Goal: Task Accomplishment & Management: Manage account settings

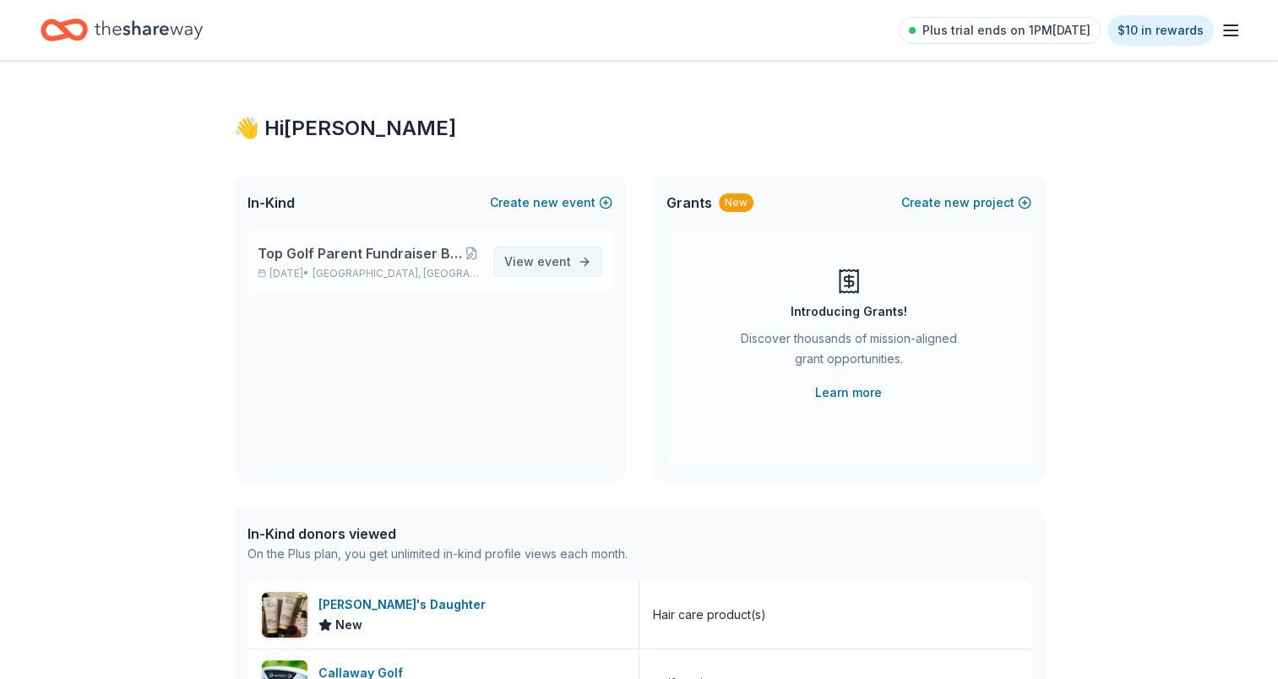
click at [541, 255] on span "event" at bounding box center [554, 261] width 34 height 14
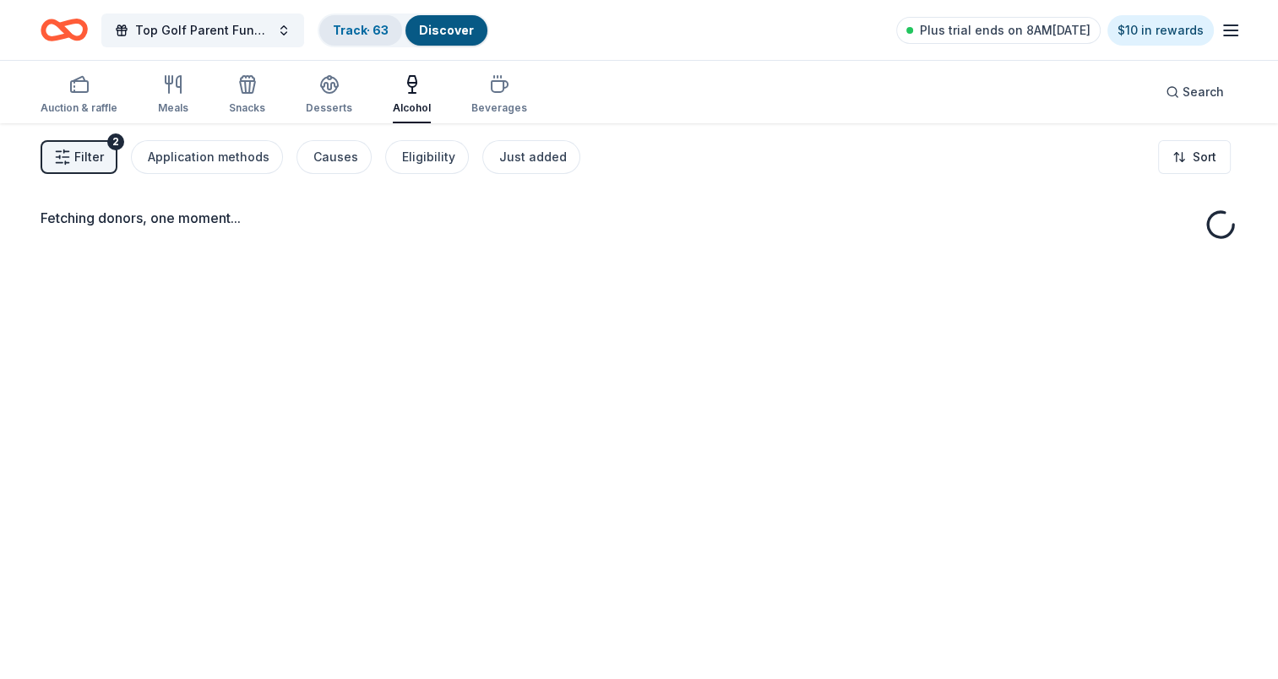
click at [346, 17] on div "Track · 63" at bounding box center [360, 30] width 83 height 30
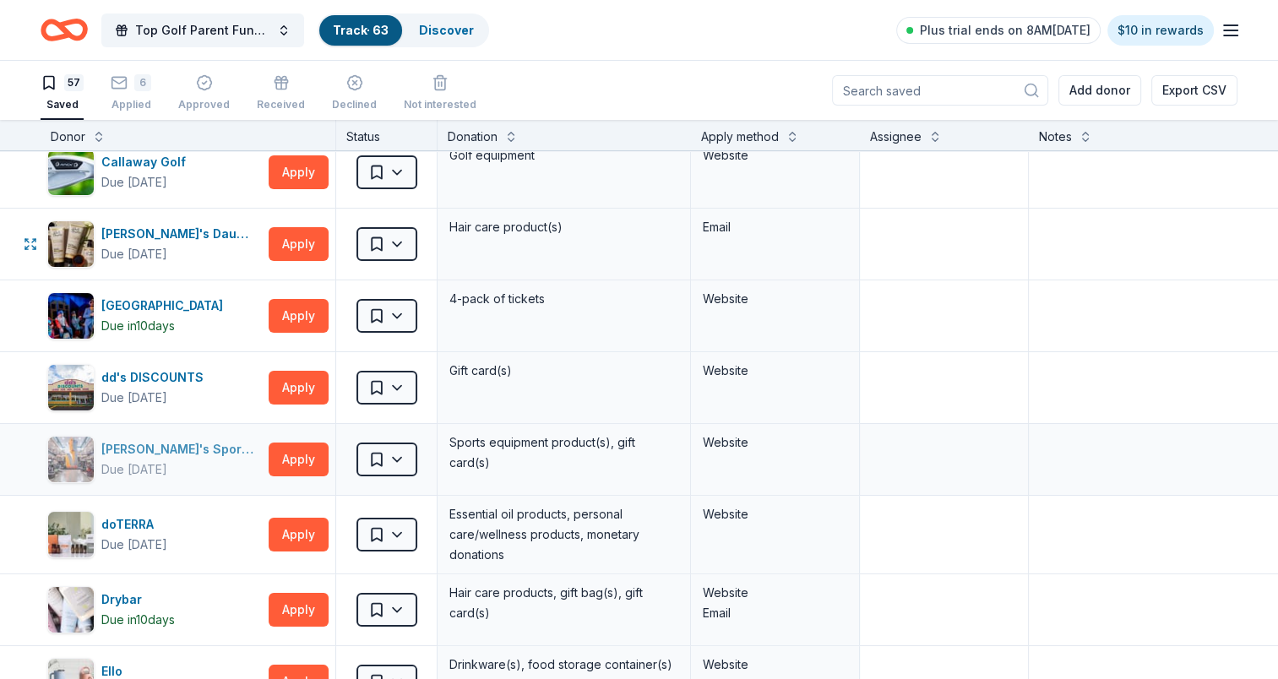
scroll to position [253, 0]
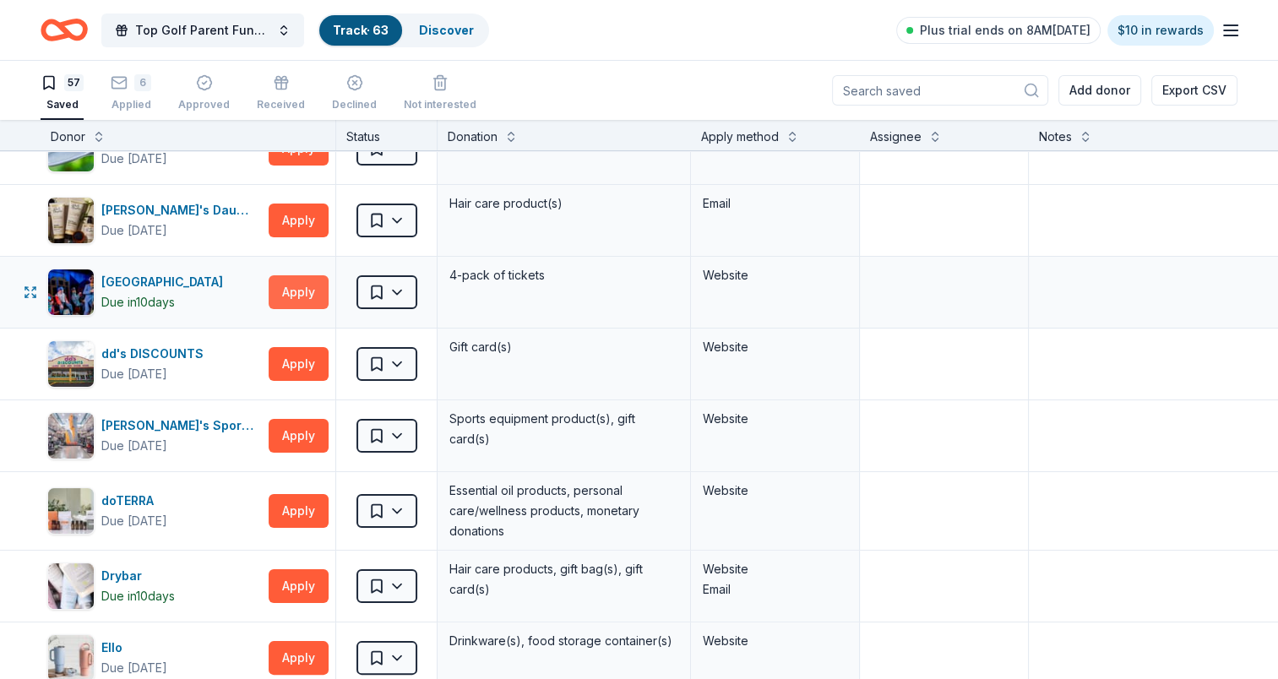
click at [313, 296] on button "Apply" at bounding box center [299, 292] width 60 height 34
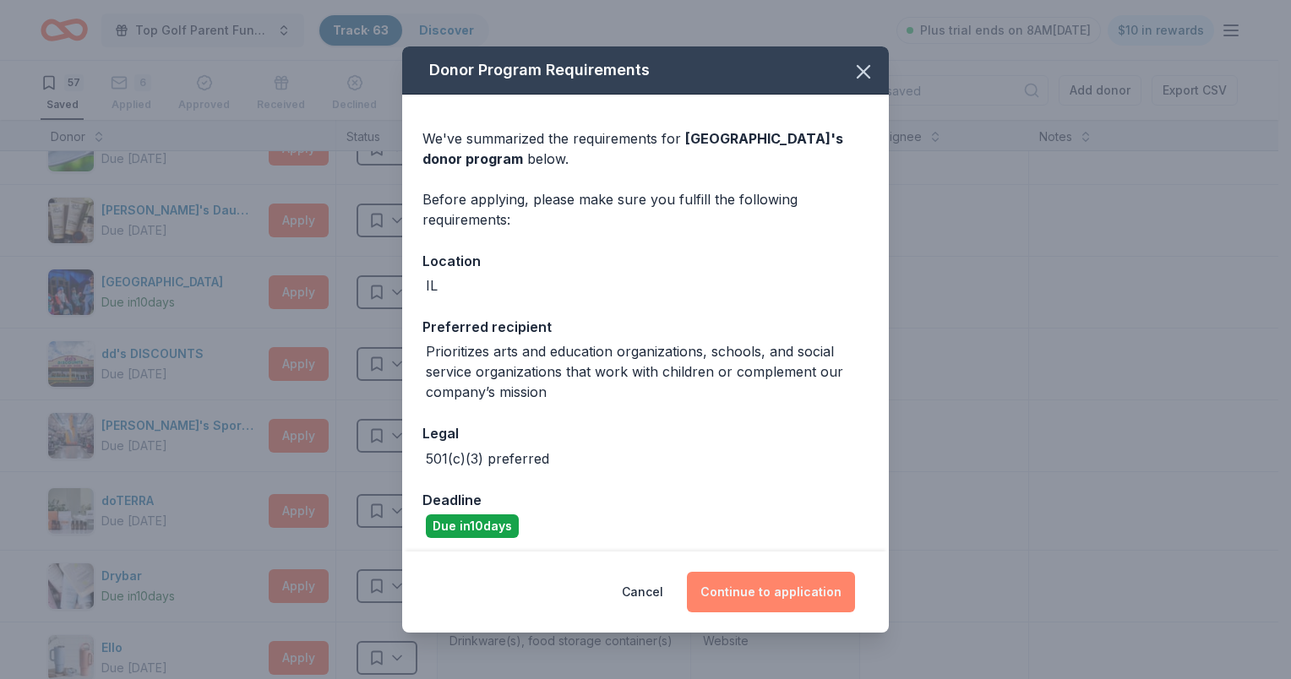
click at [764, 585] on button "Continue to application" at bounding box center [771, 592] width 168 height 41
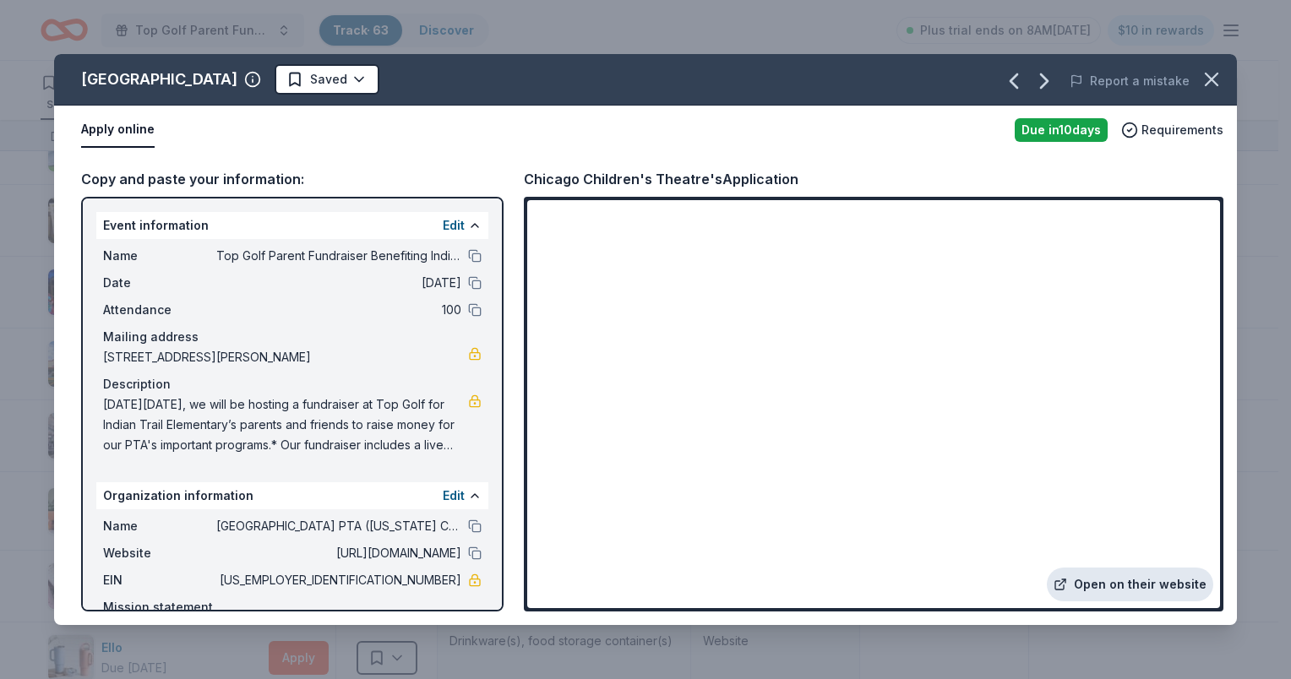
click at [1136, 584] on link "Open on their website" at bounding box center [1130, 585] width 166 height 34
click at [1209, 81] on icon "button" at bounding box center [1212, 80] width 12 height 12
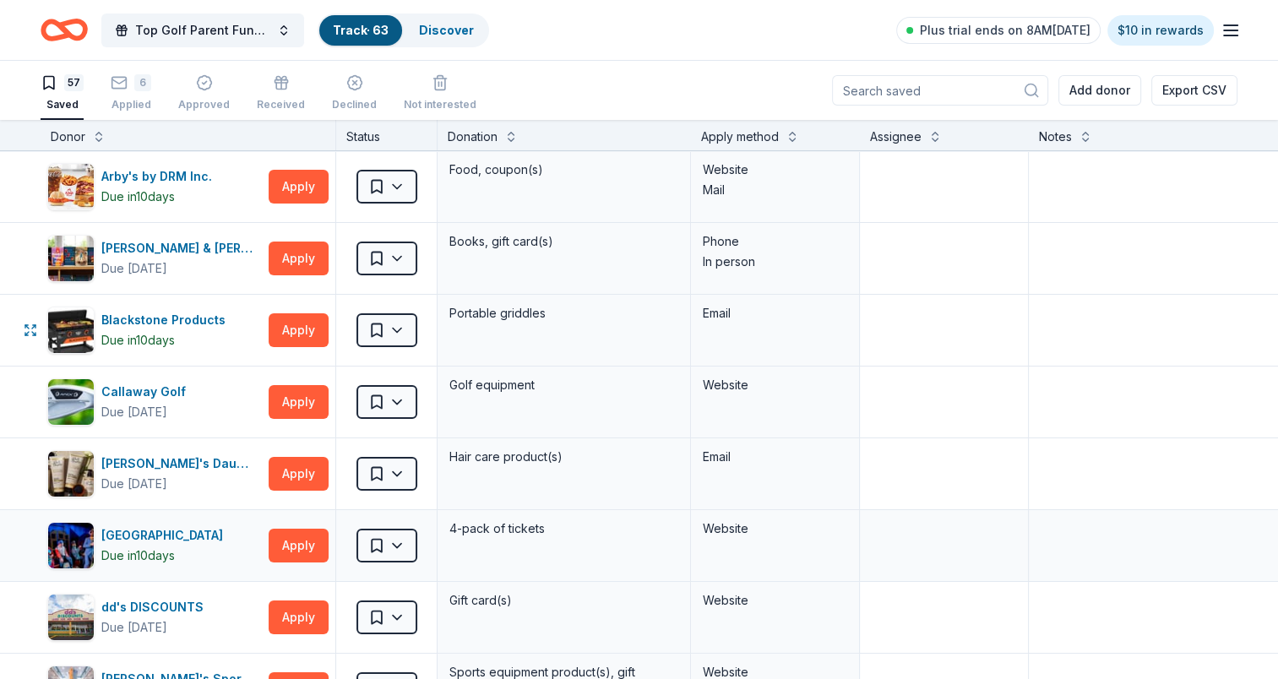
scroll to position [169, 0]
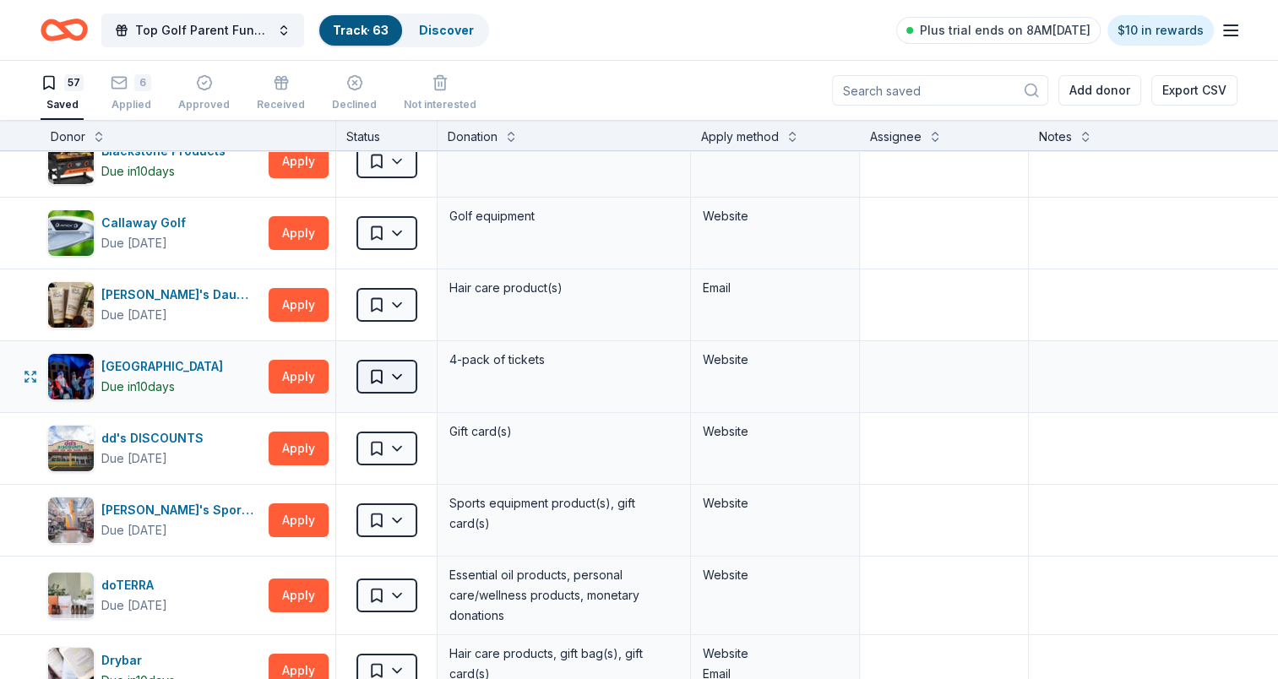
click at [407, 375] on html "Top Golf Parent Fundraiser Benefiting Indian Trail Elementary's PTA Track · 63 …" at bounding box center [639, 339] width 1278 height 679
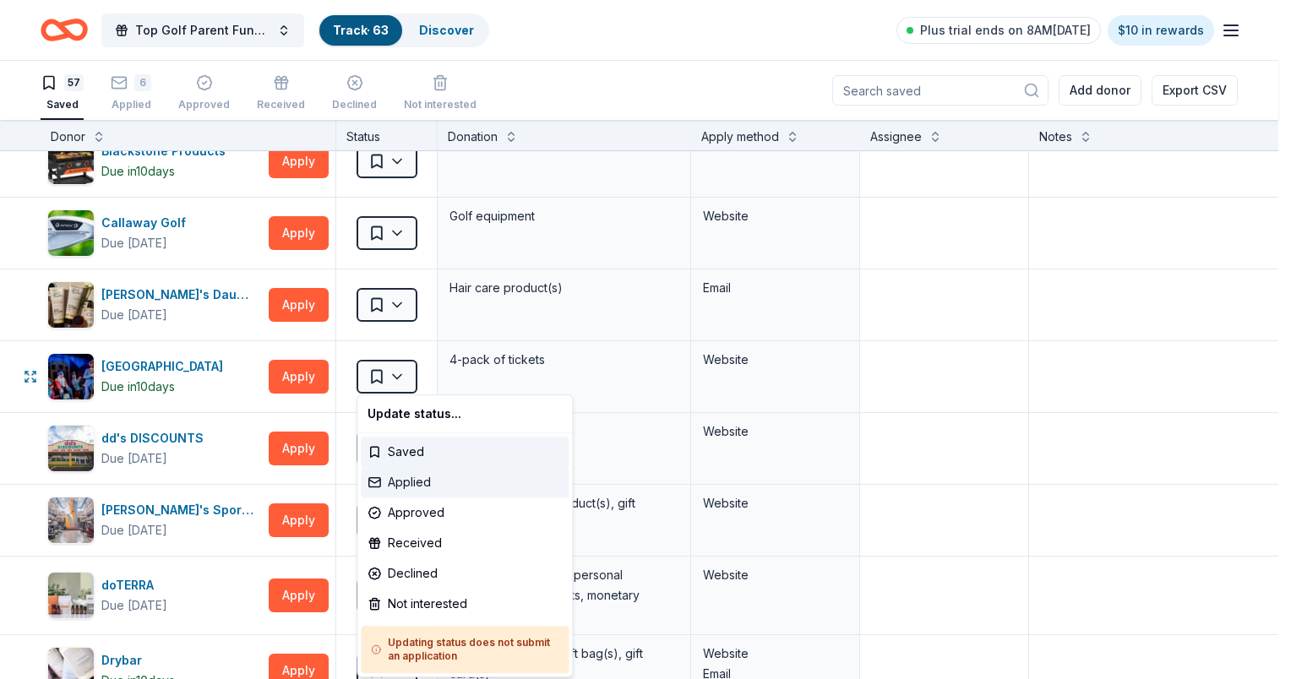
click at [405, 480] on div "Applied" at bounding box center [465, 482] width 208 height 30
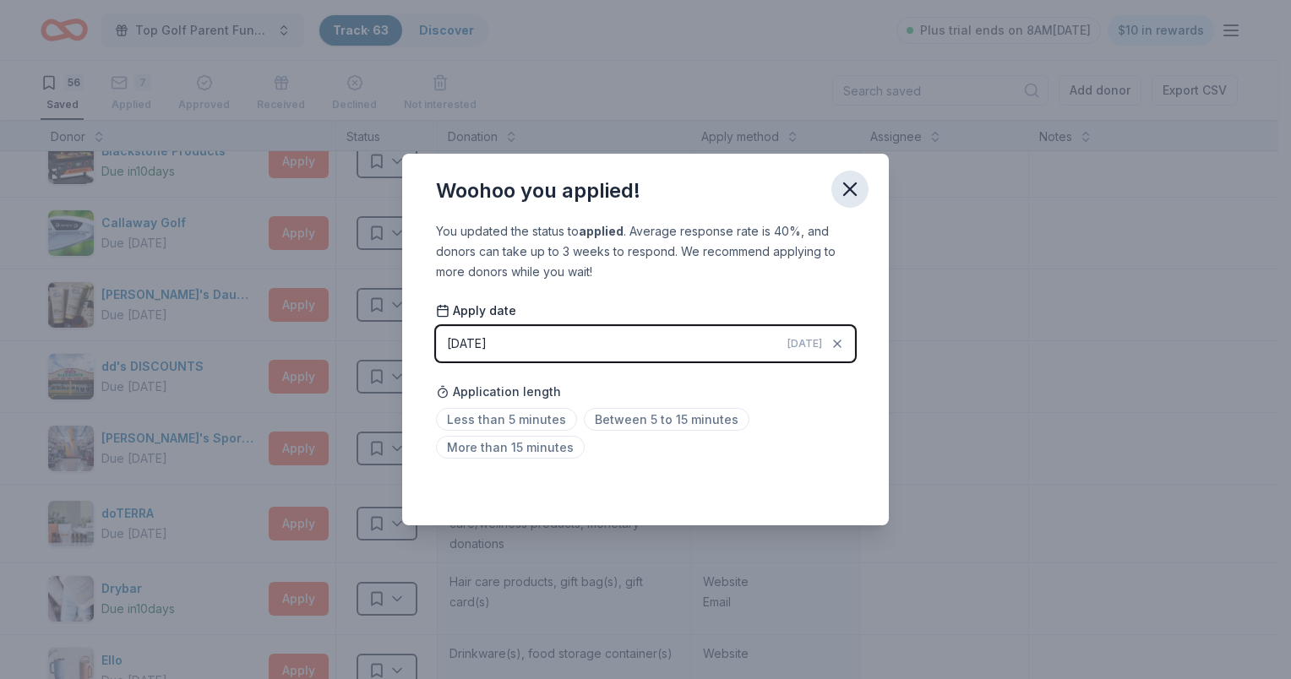
click at [855, 178] on icon "button" at bounding box center [850, 189] width 24 height 24
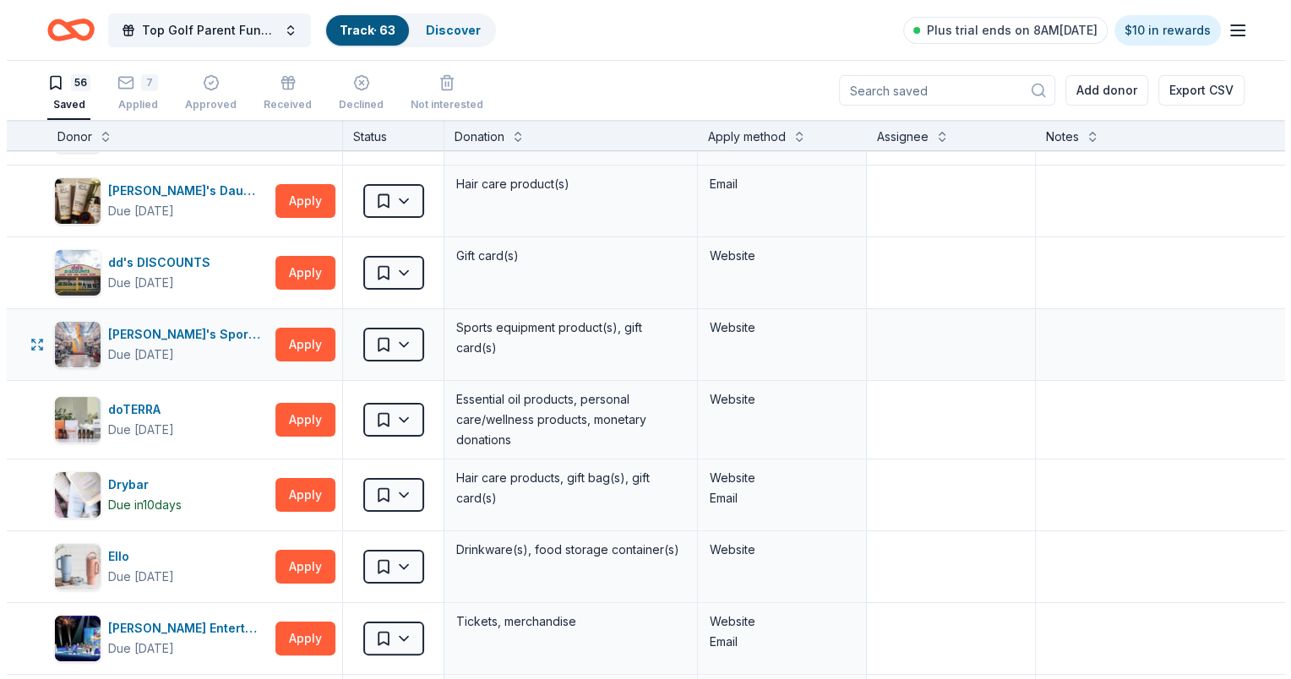
scroll to position [338, 0]
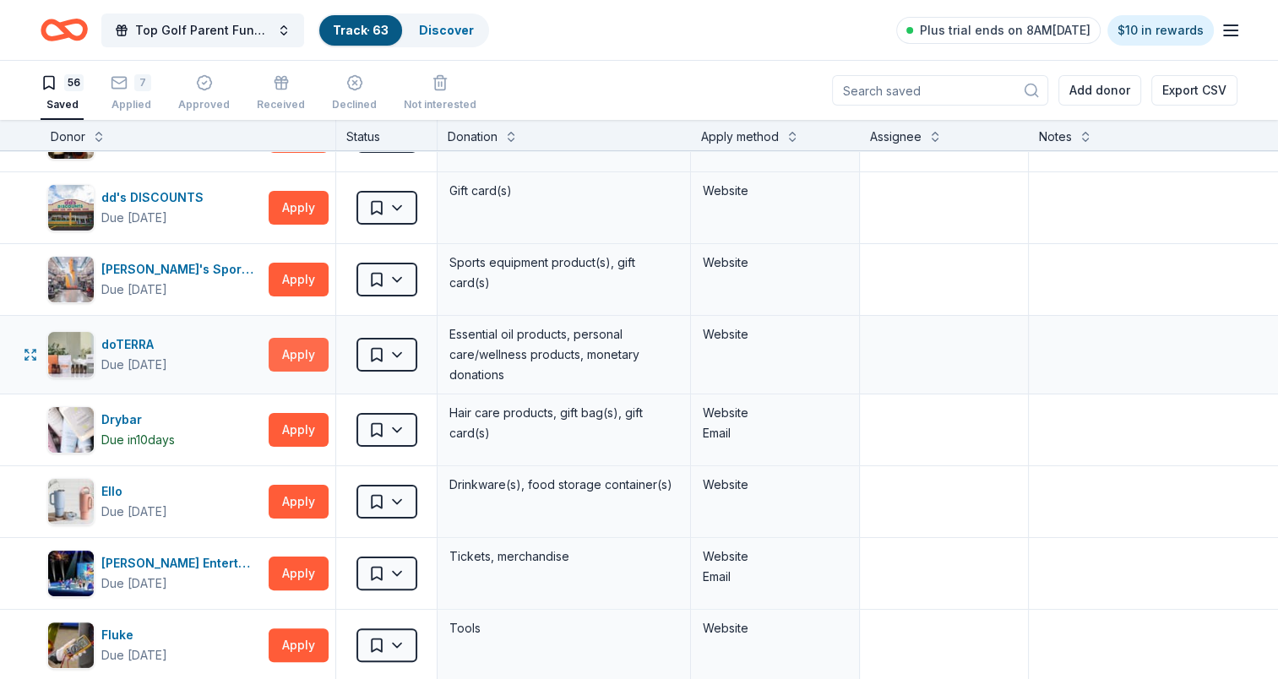
click at [283, 338] on button "Apply" at bounding box center [299, 355] width 60 height 34
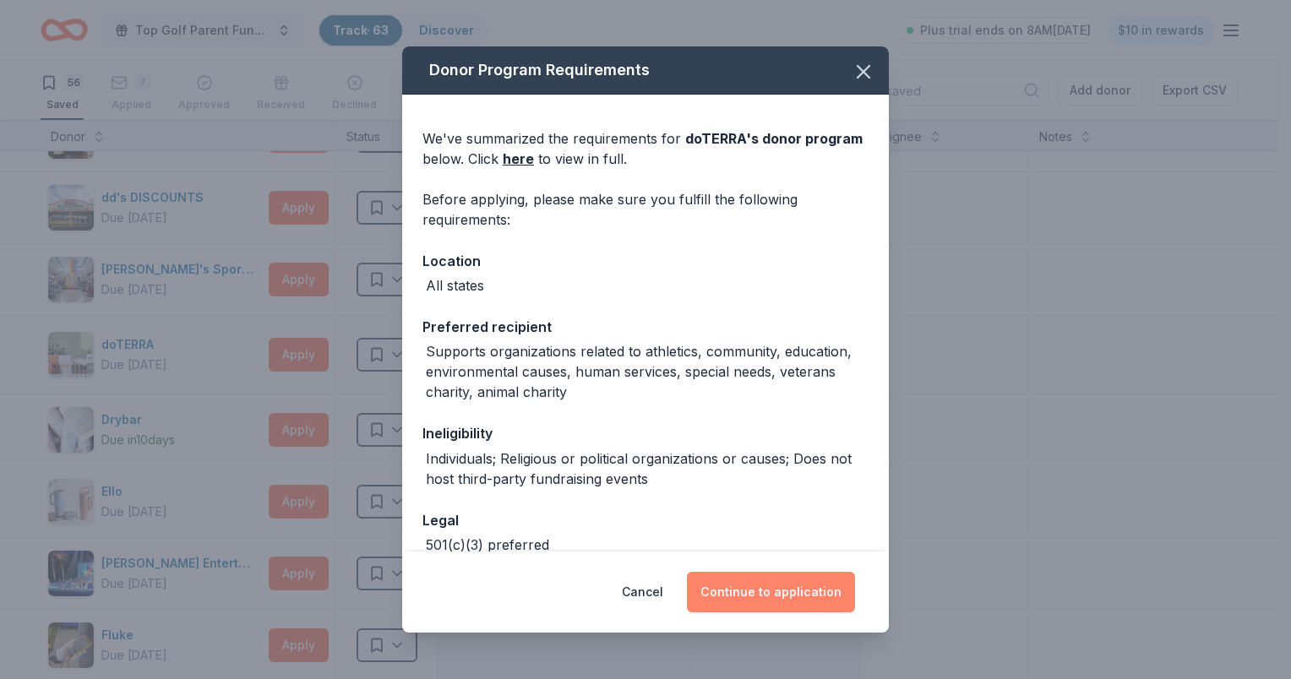
click at [759, 595] on button "Continue to application" at bounding box center [771, 592] width 168 height 41
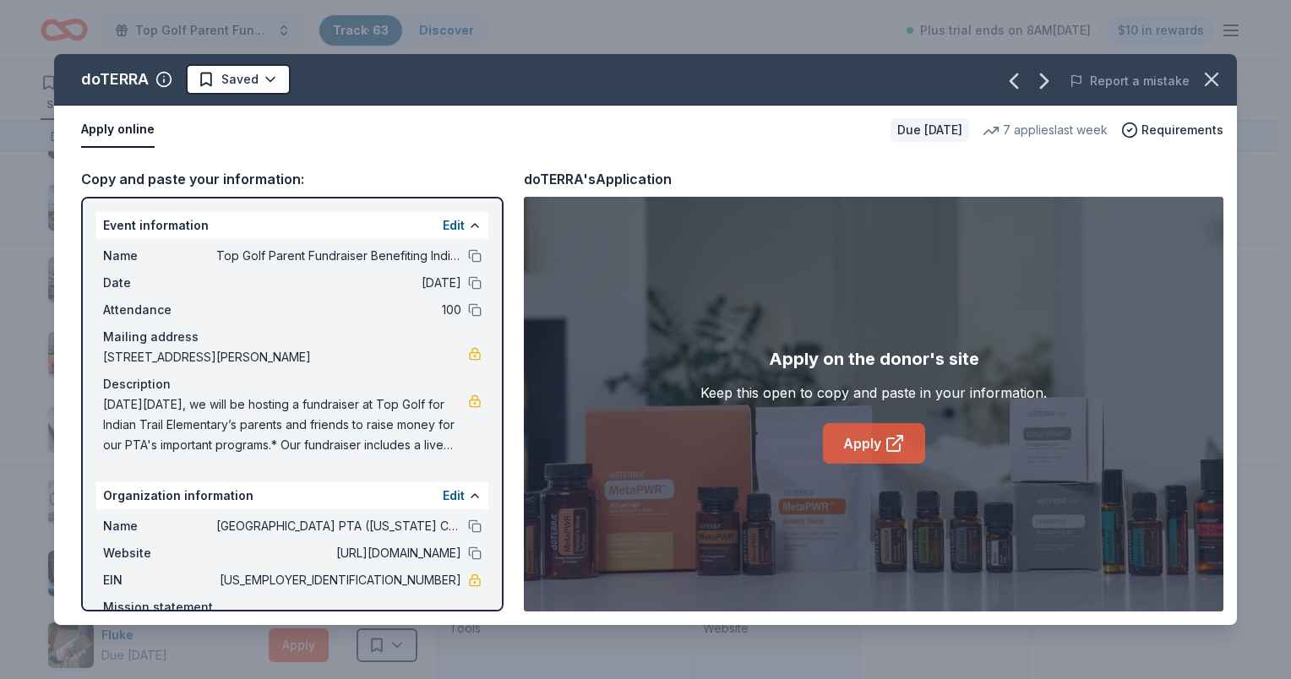
click at [845, 423] on link "Apply" at bounding box center [874, 443] width 102 height 41
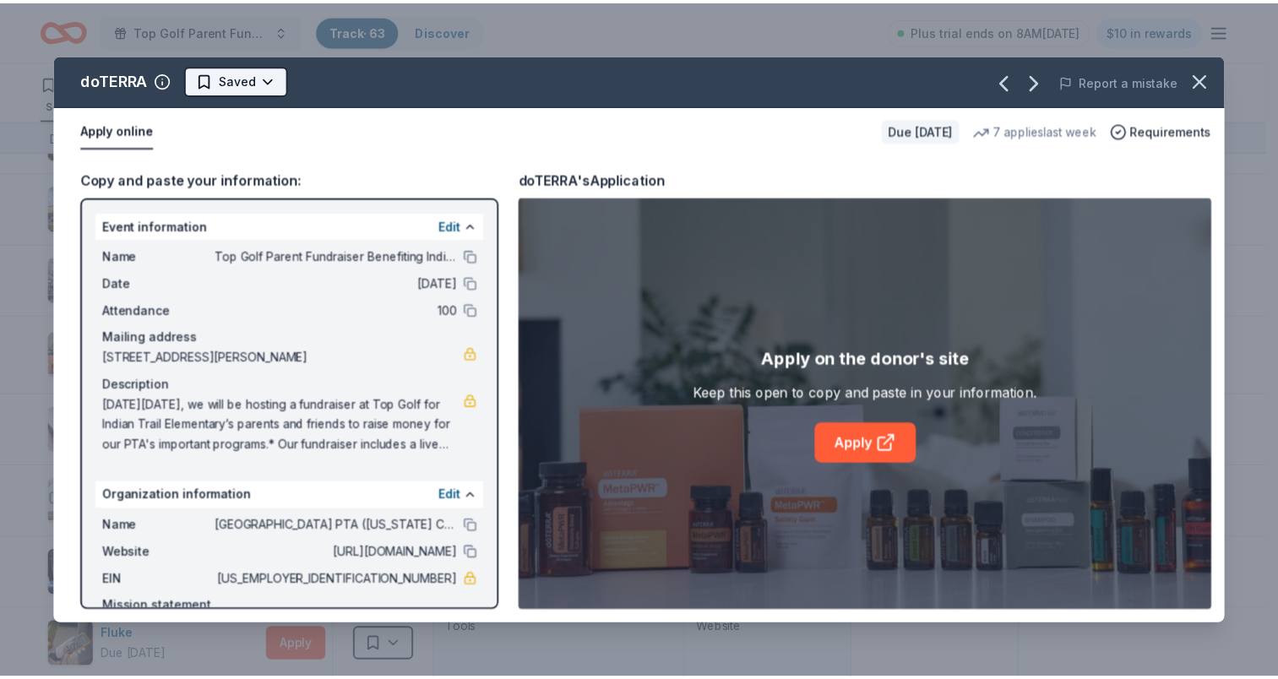
scroll to position [0, 0]
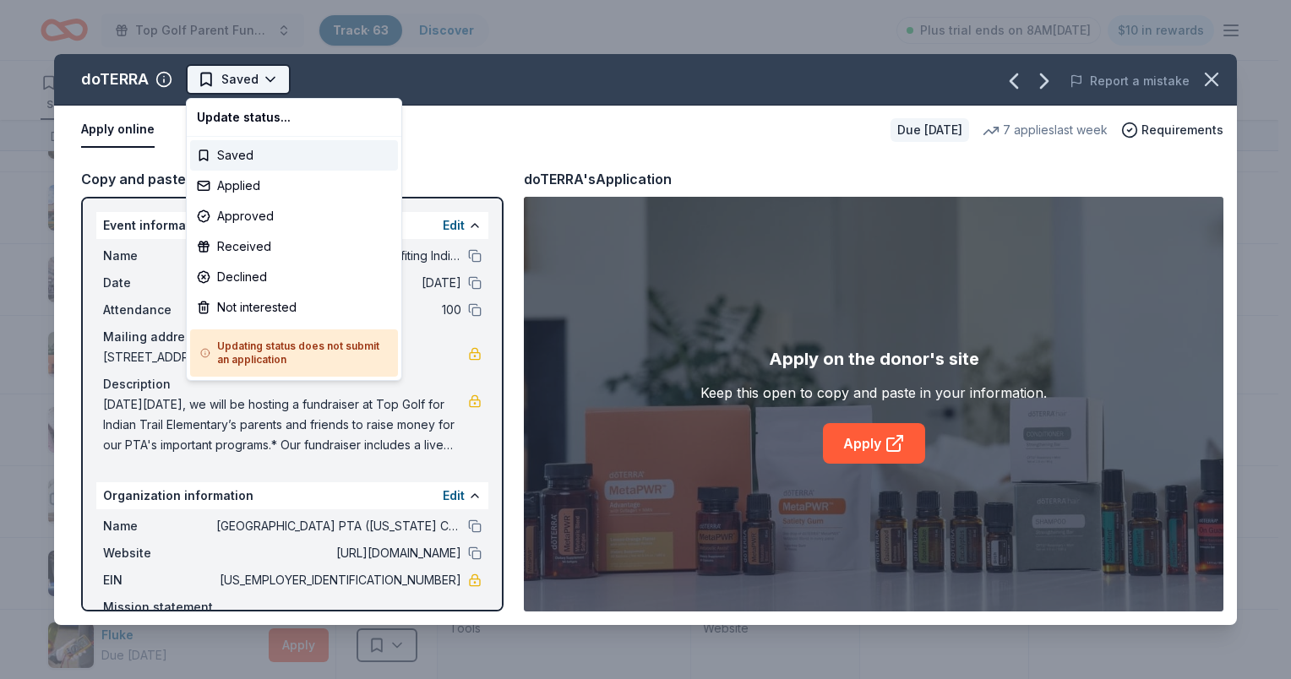
click at [276, 75] on html "Top Golf Parent Fundraiser Benefiting Indian Trail Elementary's PTA Track · 63 …" at bounding box center [645, 339] width 1291 height 679
click at [224, 185] on div "Applied" at bounding box center [294, 186] width 208 height 30
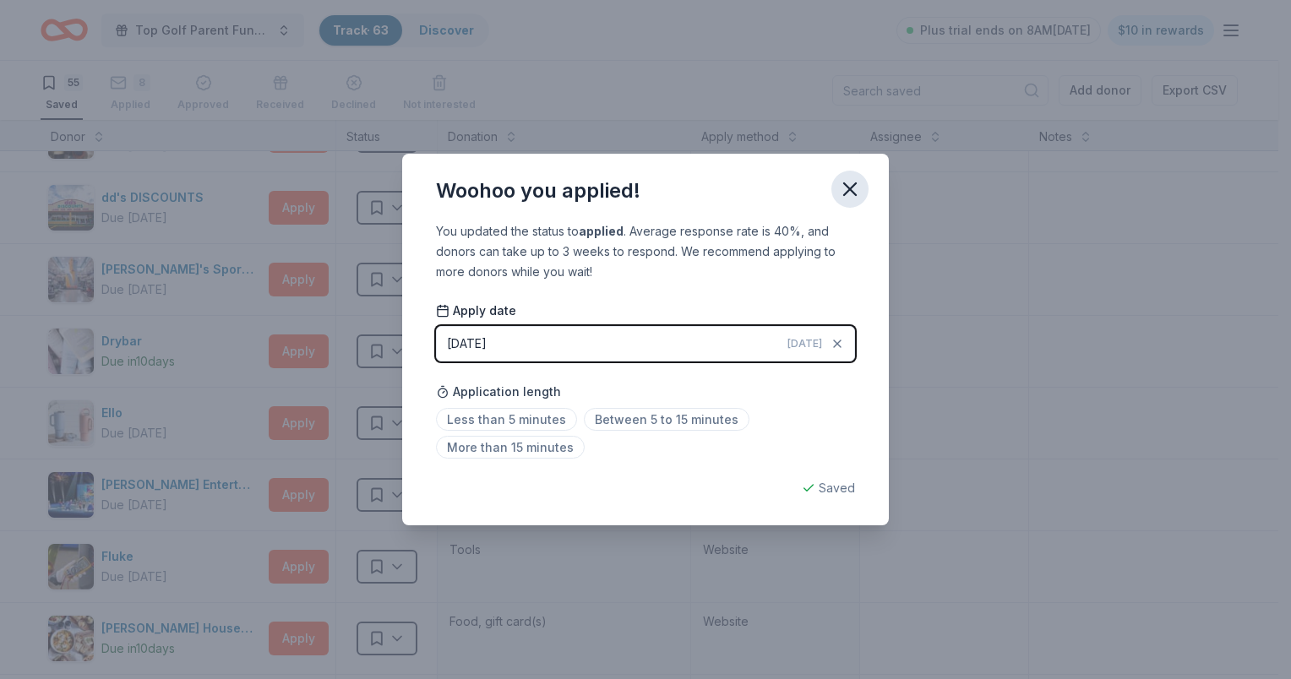
click at [852, 182] on icon "button" at bounding box center [850, 189] width 24 height 24
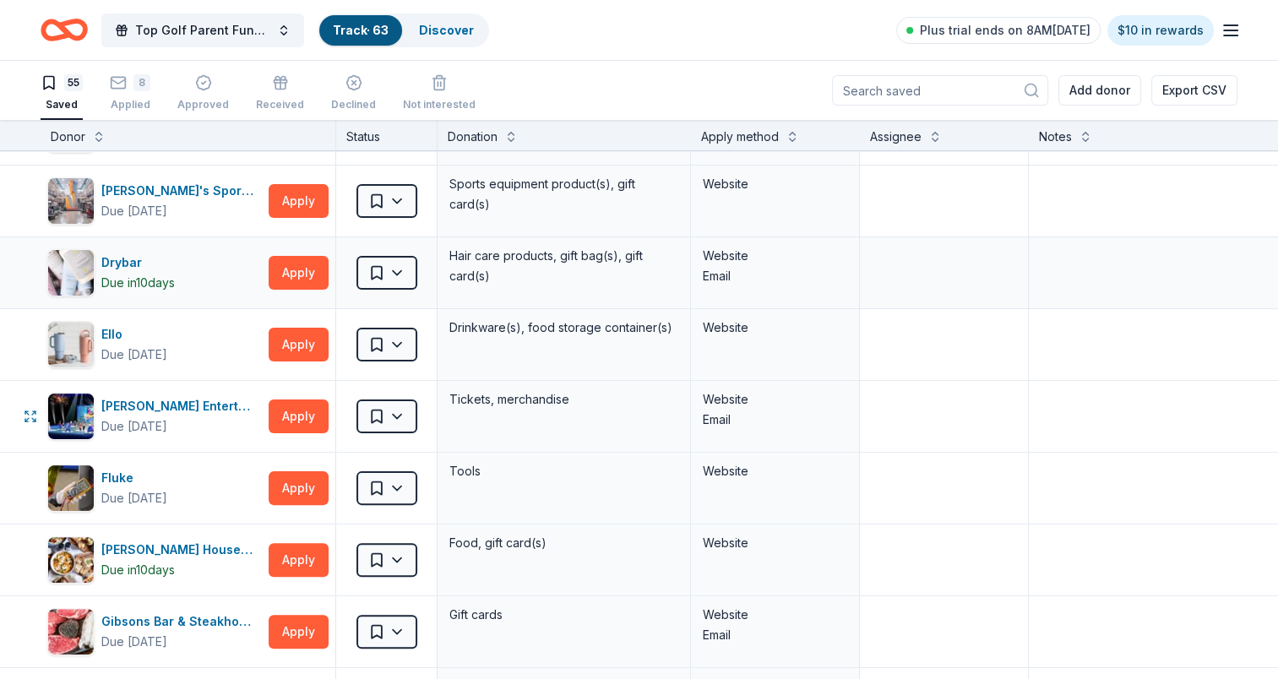
scroll to position [507, 0]
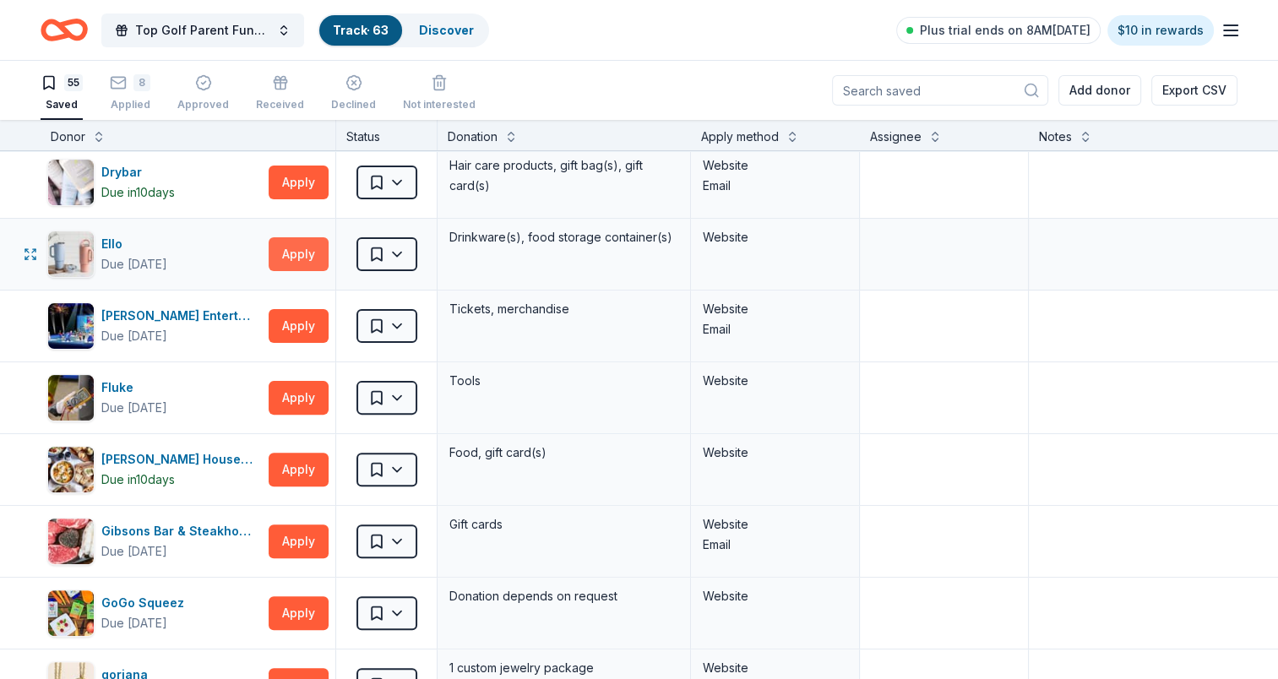
click at [298, 250] on button "Apply" at bounding box center [299, 254] width 60 height 34
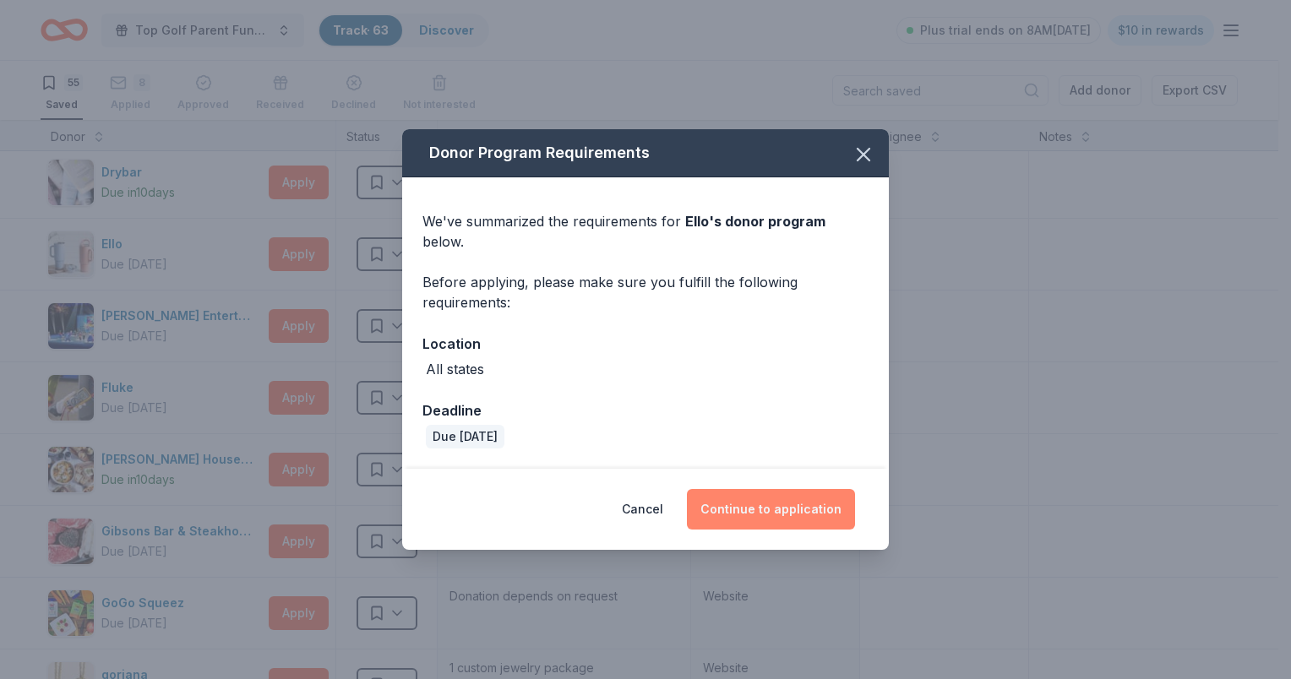
click at [759, 504] on button "Continue to application" at bounding box center [771, 509] width 168 height 41
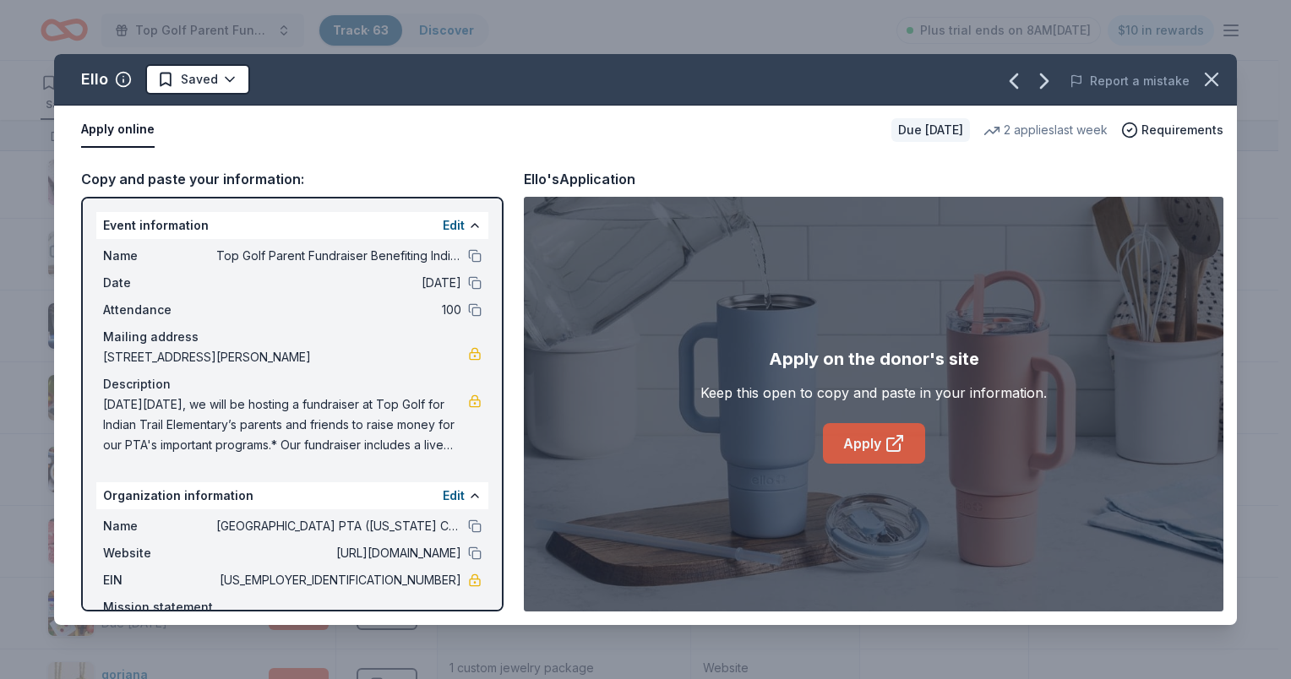
click at [883, 447] on link "Apply" at bounding box center [874, 443] width 102 height 41
click at [191, 78] on html "Top Golf Parent Fundraiser Benefiting Indian Trail Elementary's PTA Track · 63 …" at bounding box center [645, 339] width 1291 height 679
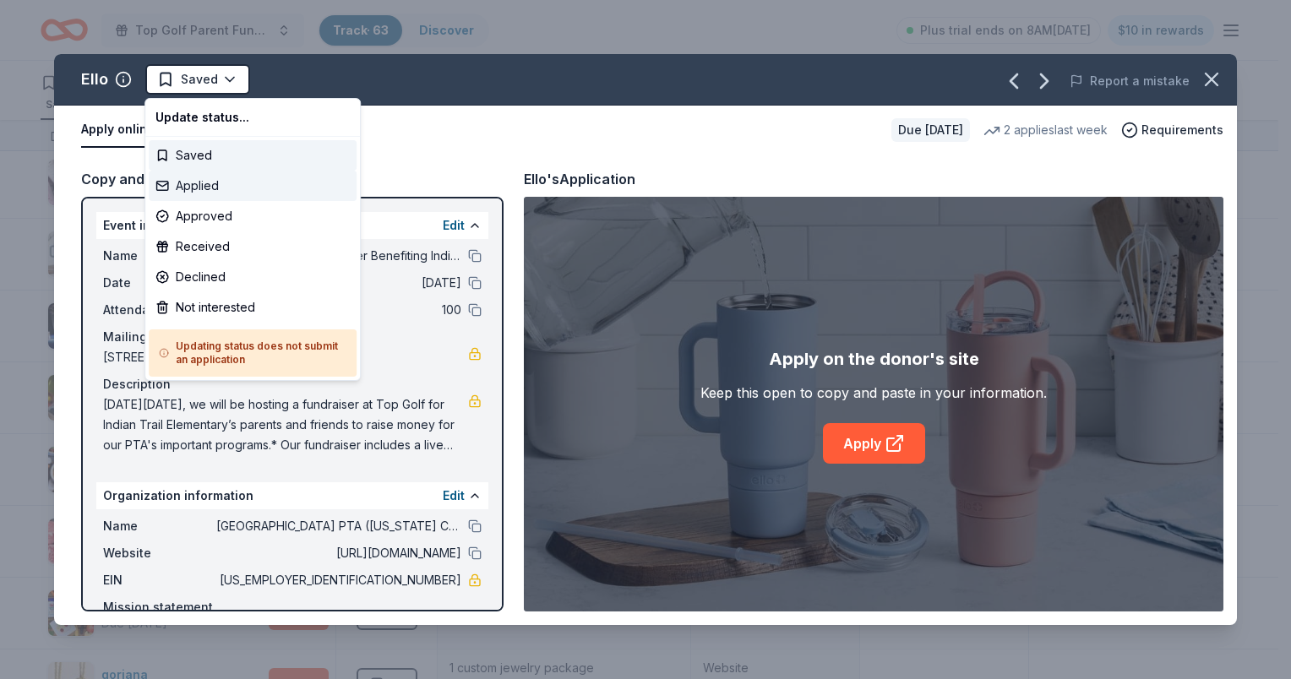
click at [220, 178] on div "Applied" at bounding box center [253, 186] width 208 height 30
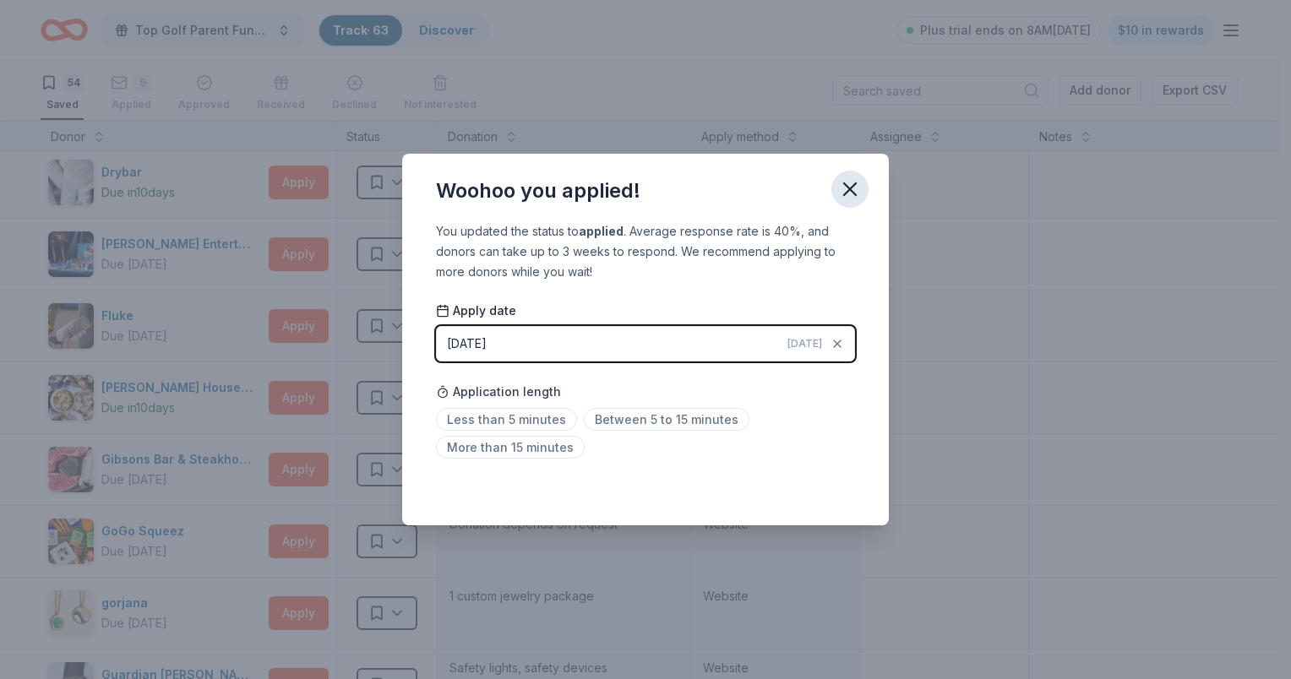
click at [858, 189] on icon "button" at bounding box center [850, 189] width 24 height 24
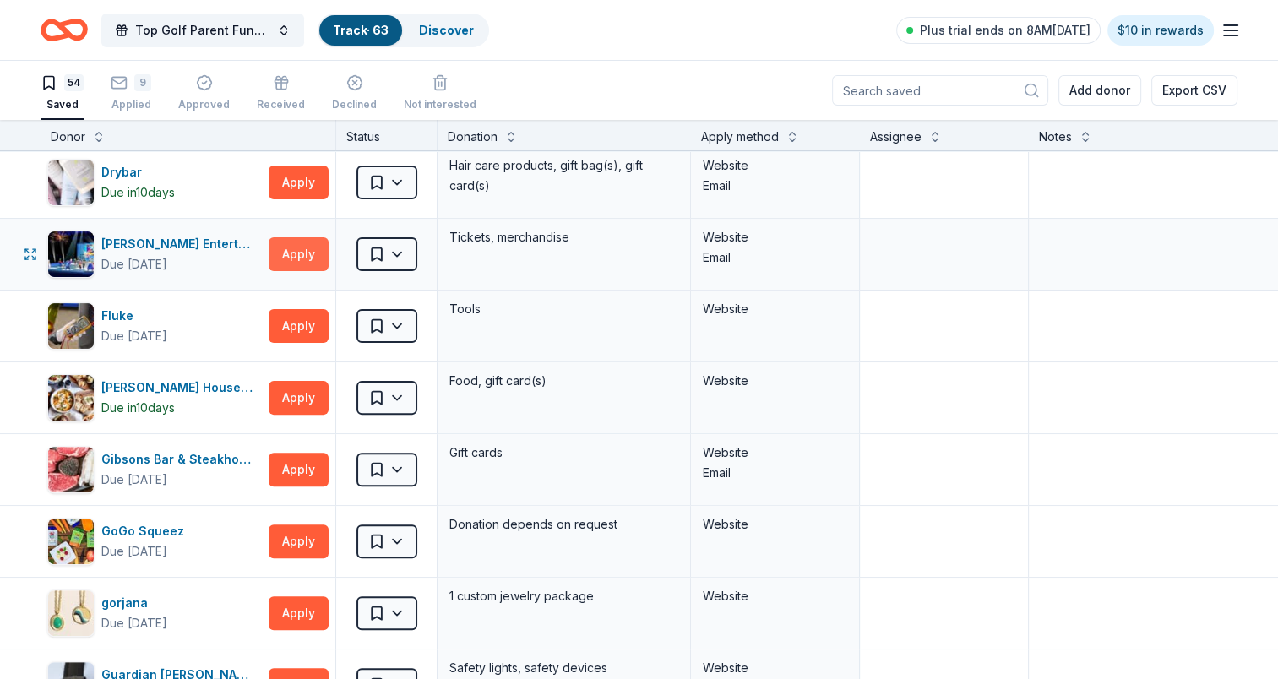
click at [307, 249] on button "Apply" at bounding box center [299, 254] width 60 height 34
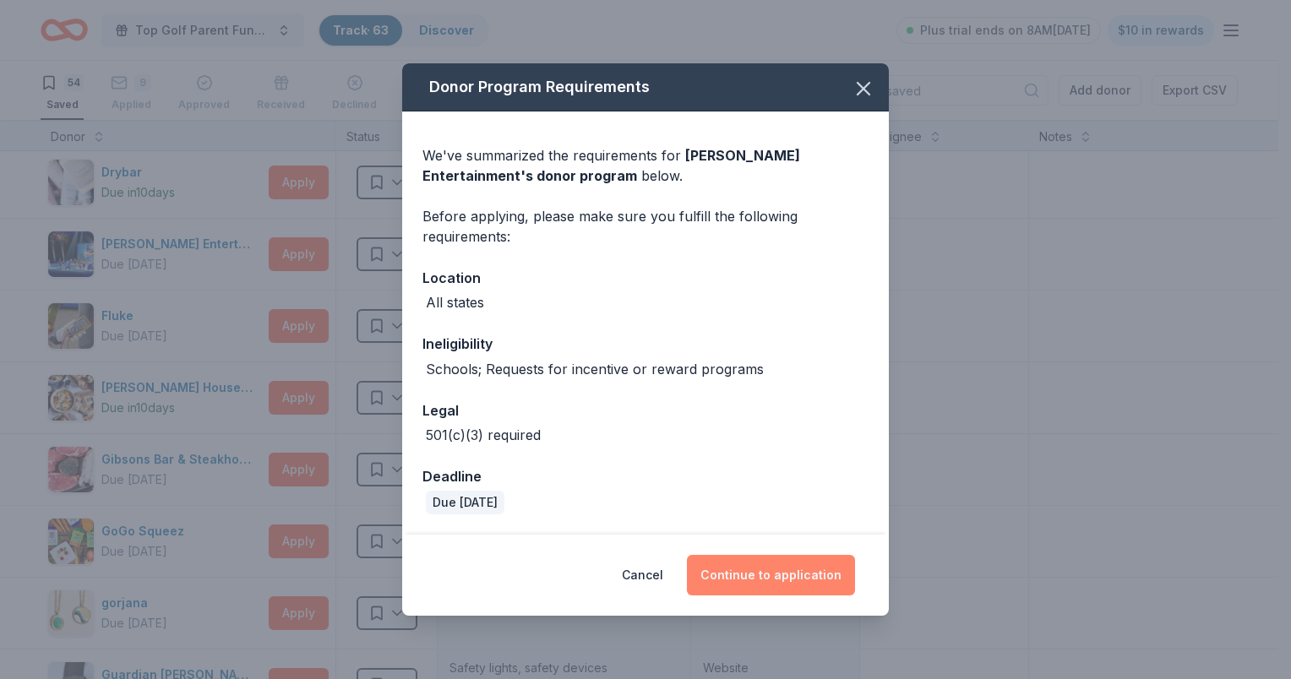
click at [750, 578] on button "Continue to application" at bounding box center [771, 575] width 168 height 41
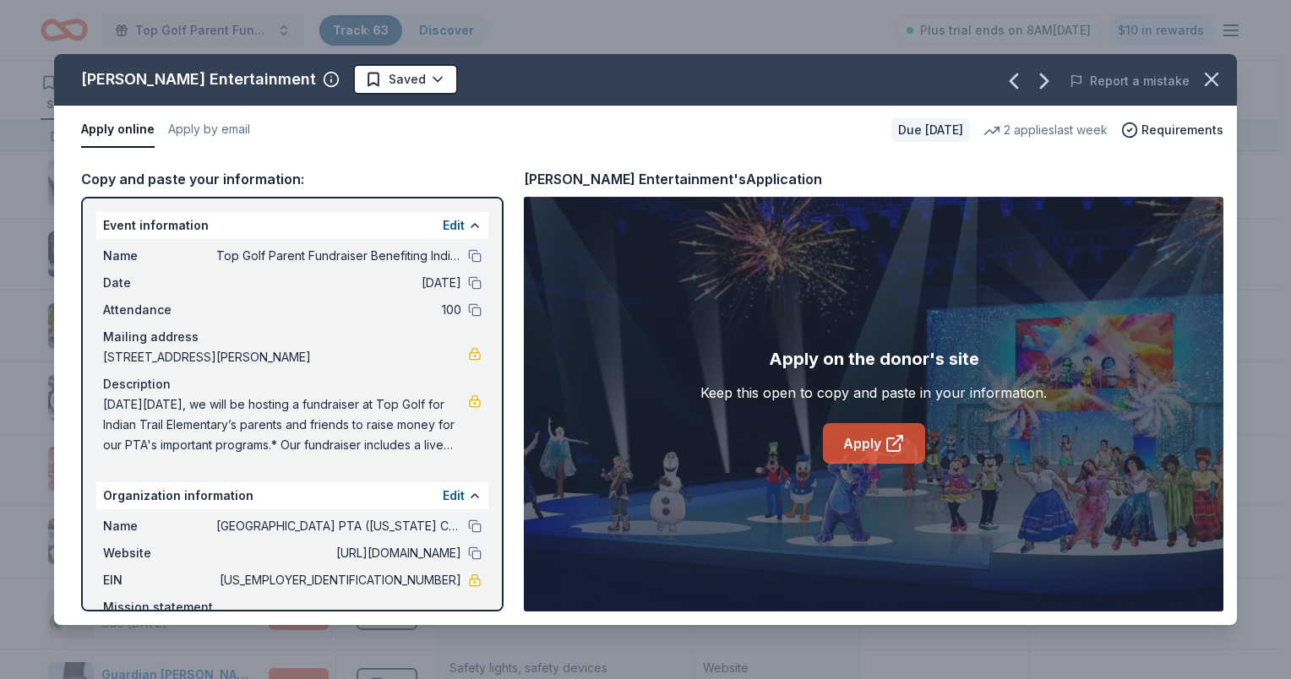
click at [887, 441] on icon at bounding box center [893, 445] width 13 height 13
click at [846, 435] on link "Apply" at bounding box center [874, 443] width 102 height 41
click at [1207, 79] on icon "button" at bounding box center [1212, 80] width 24 height 24
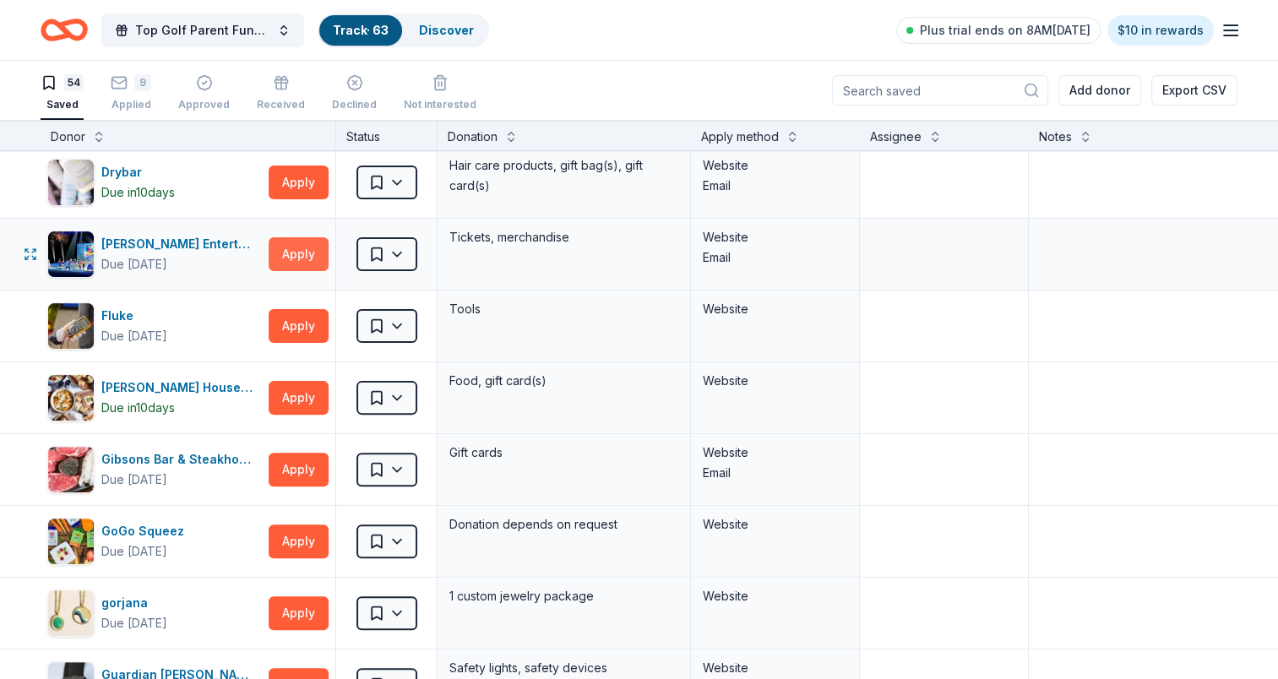
click at [291, 259] on button "Apply" at bounding box center [299, 254] width 60 height 34
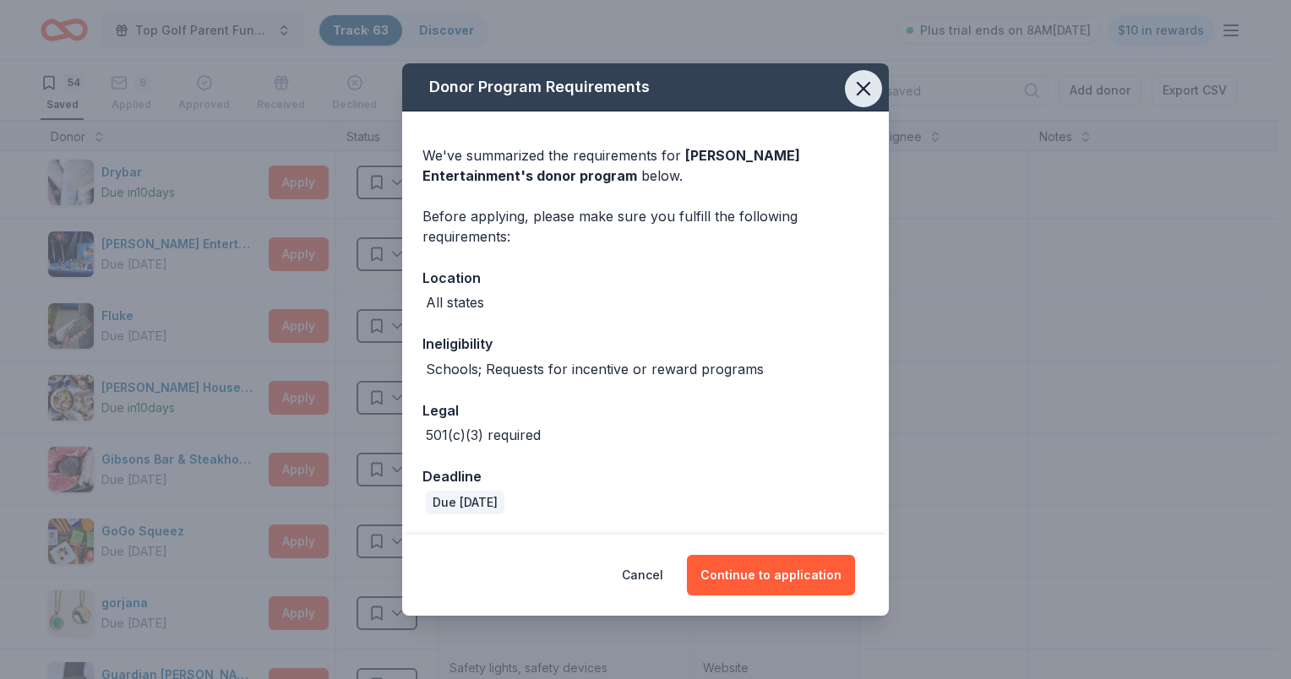
click at [868, 95] on icon "button" at bounding box center [864, 89] width 24 height 24
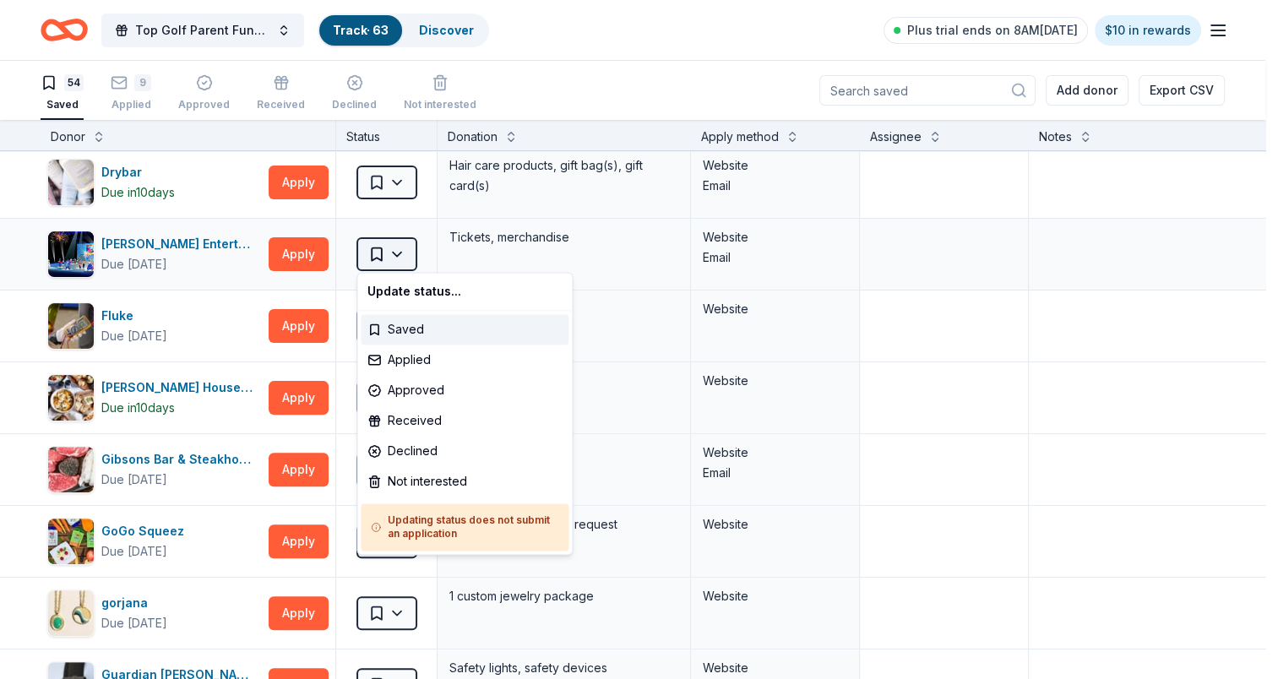
click at [395, 253] on html "Top Golf Parent Fundraiser Benefiting Indian Trail Elementary's PTA Track · 63 …" at bounding box center [639, 339] width 1278 height 679
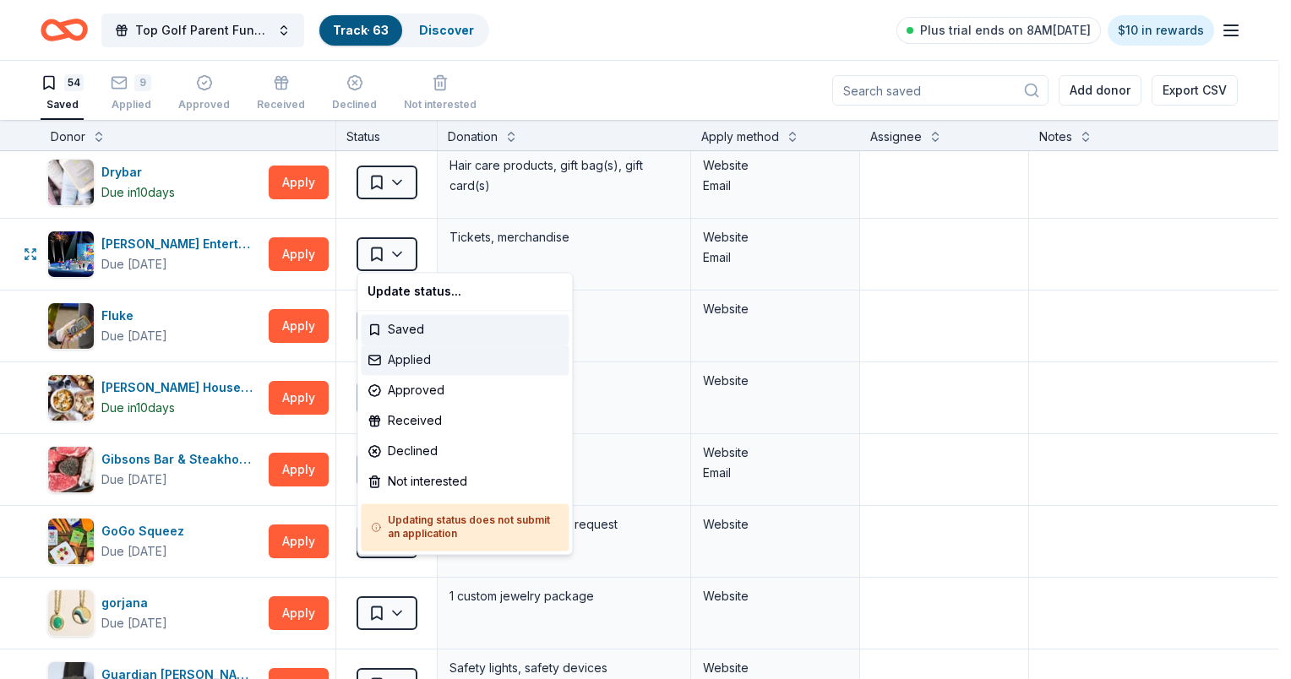
click at [409, 362] on div "Applied" at bounding box center [465, 360] width 208 height 30
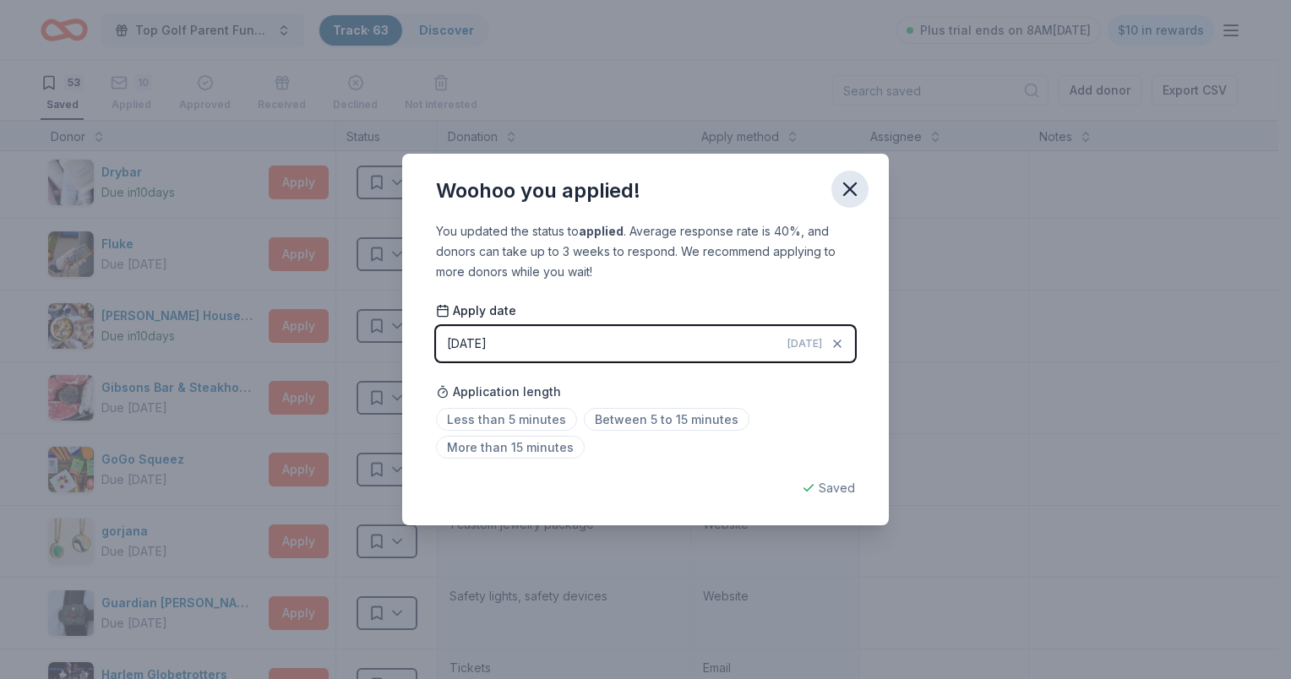
click at [847, 186] on icon "button" at bounding box center [850, 189] width 12 height 12
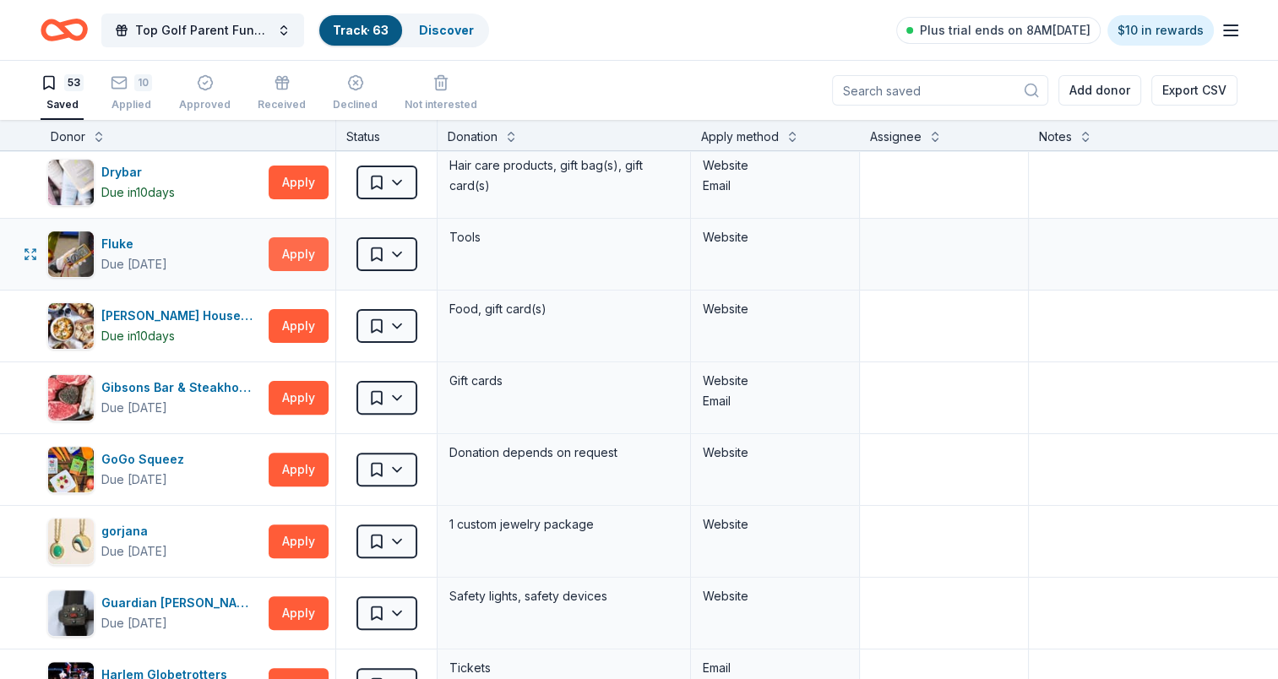
click at [321, 256] on button "Apply" at bounding box center [299, 254] width 60 height 34
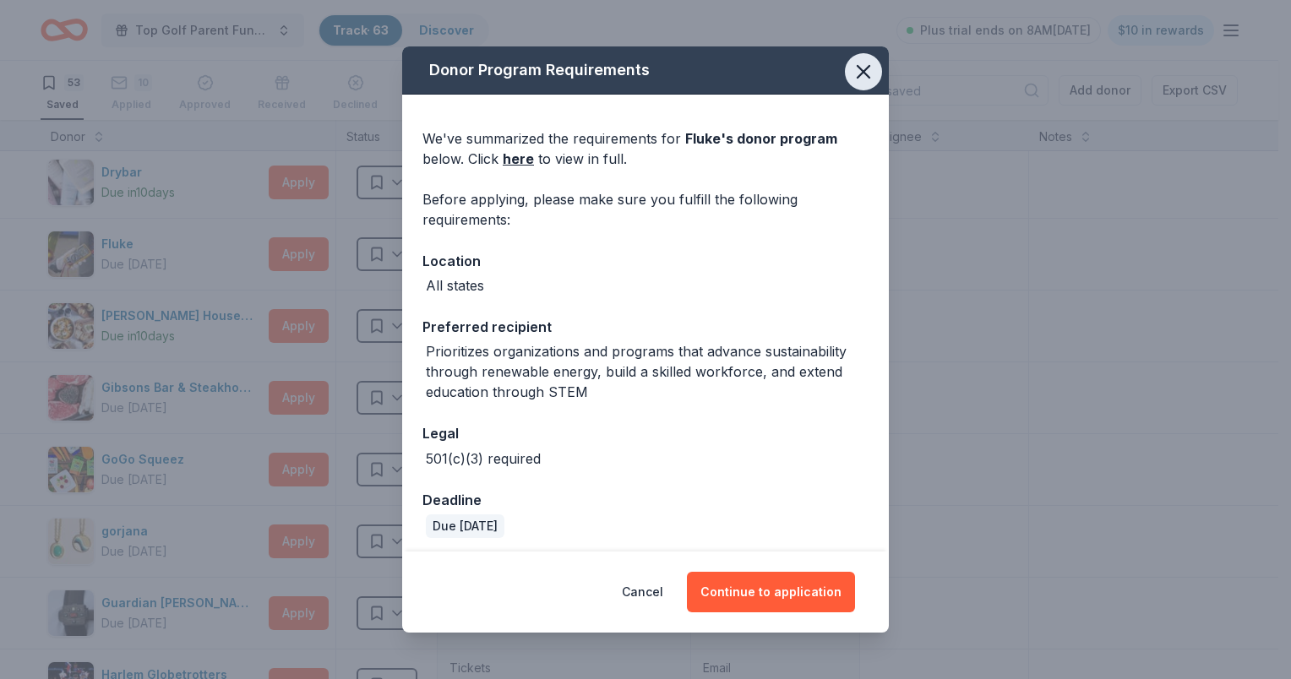
click at [852, 77] on icon "button" at bounding box center [864, 72] width 24 height 24
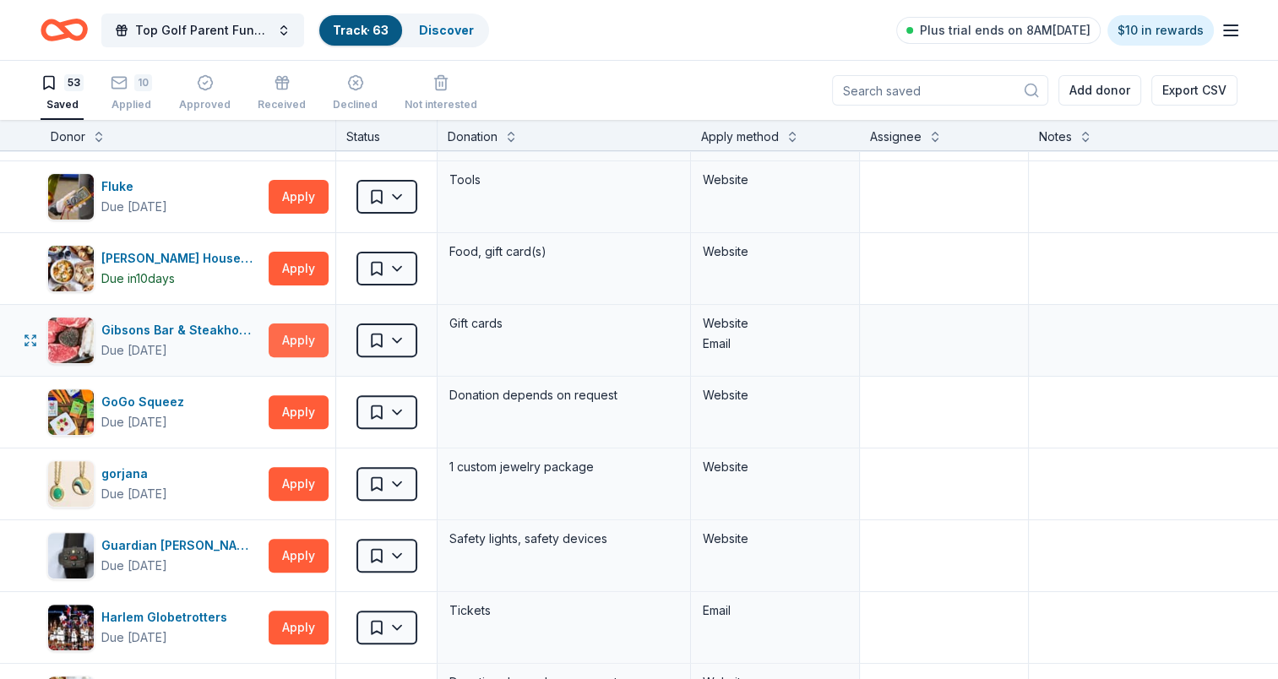
scroll to position [591, 0]
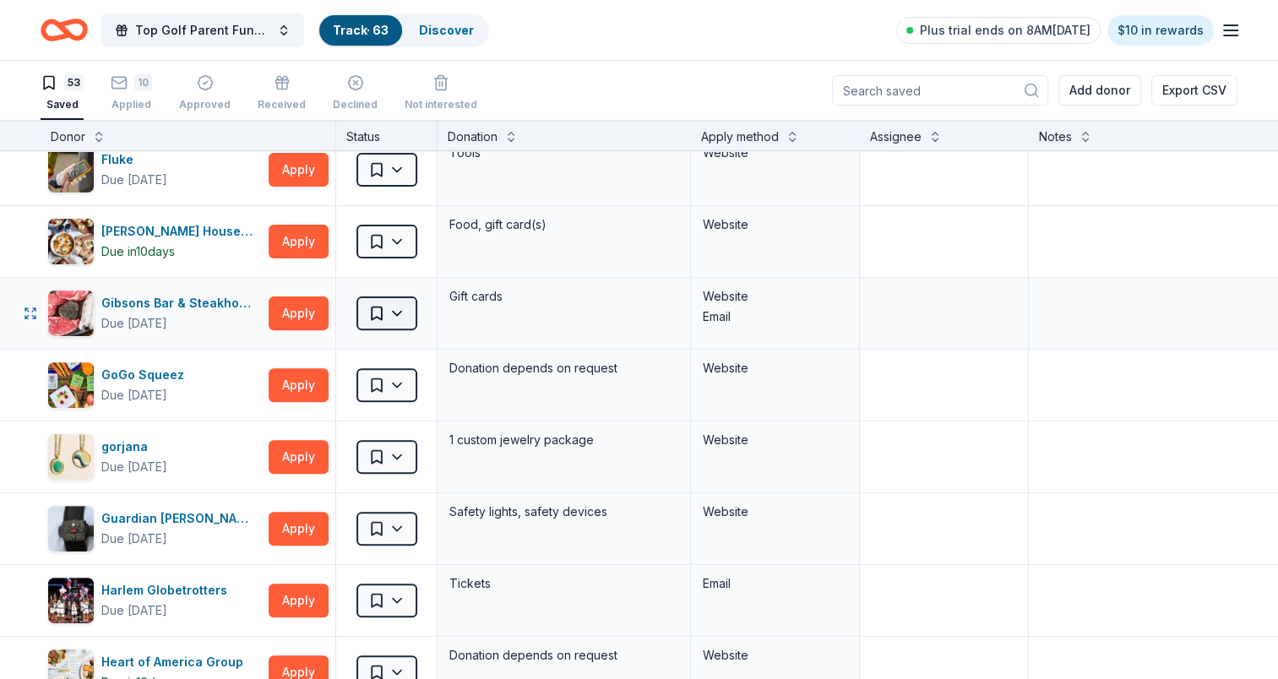
click at [399, 315] on html "Top Golf Parent Fundraiser Benefiting Indian Trail Elementary's PTA Track · 63 …" at bounding box center [639, 339] width 1278 height 679
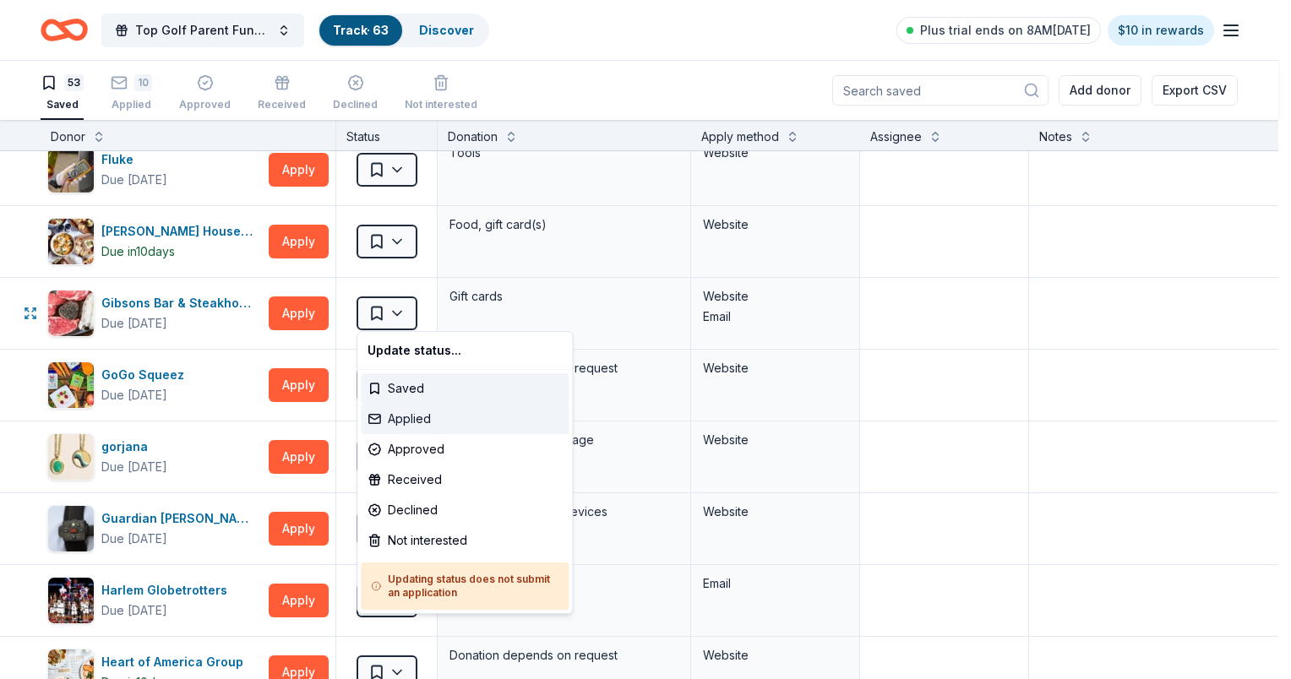
click at [402, 426] on div "Applied" at bounding box center [465, 419] width 208 height 30
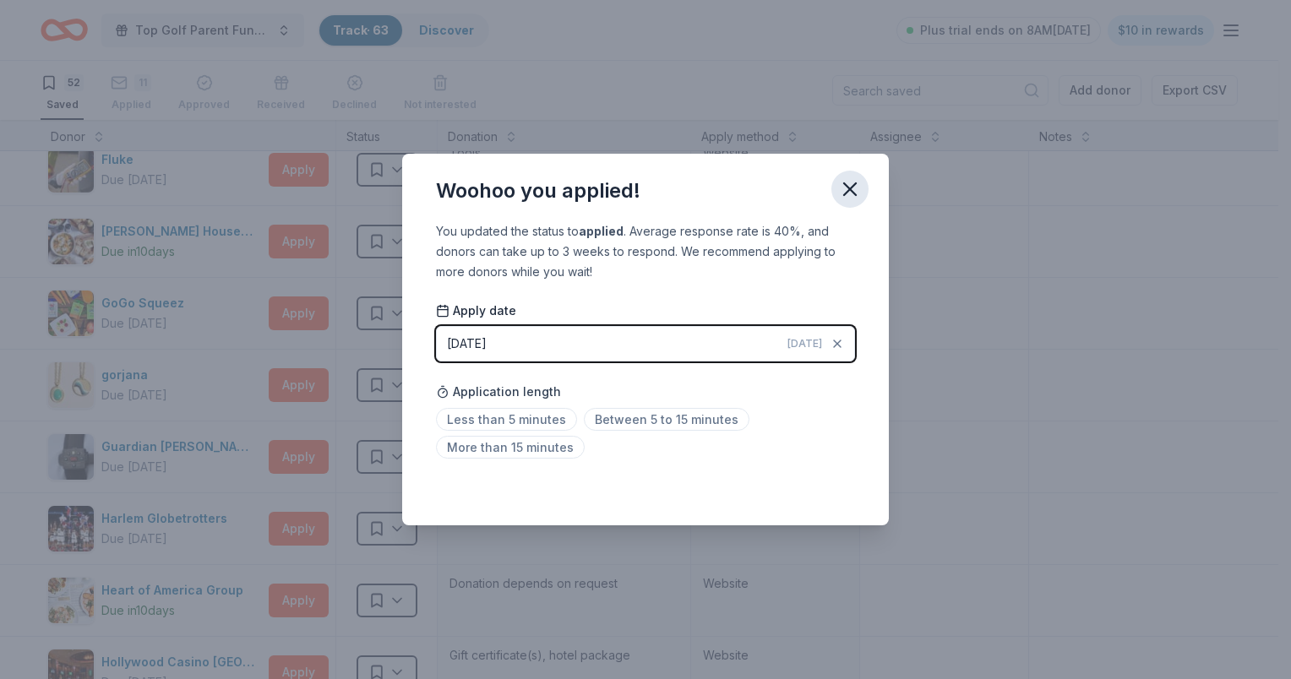
click at [857, 193] on icon "button" at bounding box center [850, 189] width 24 height 24
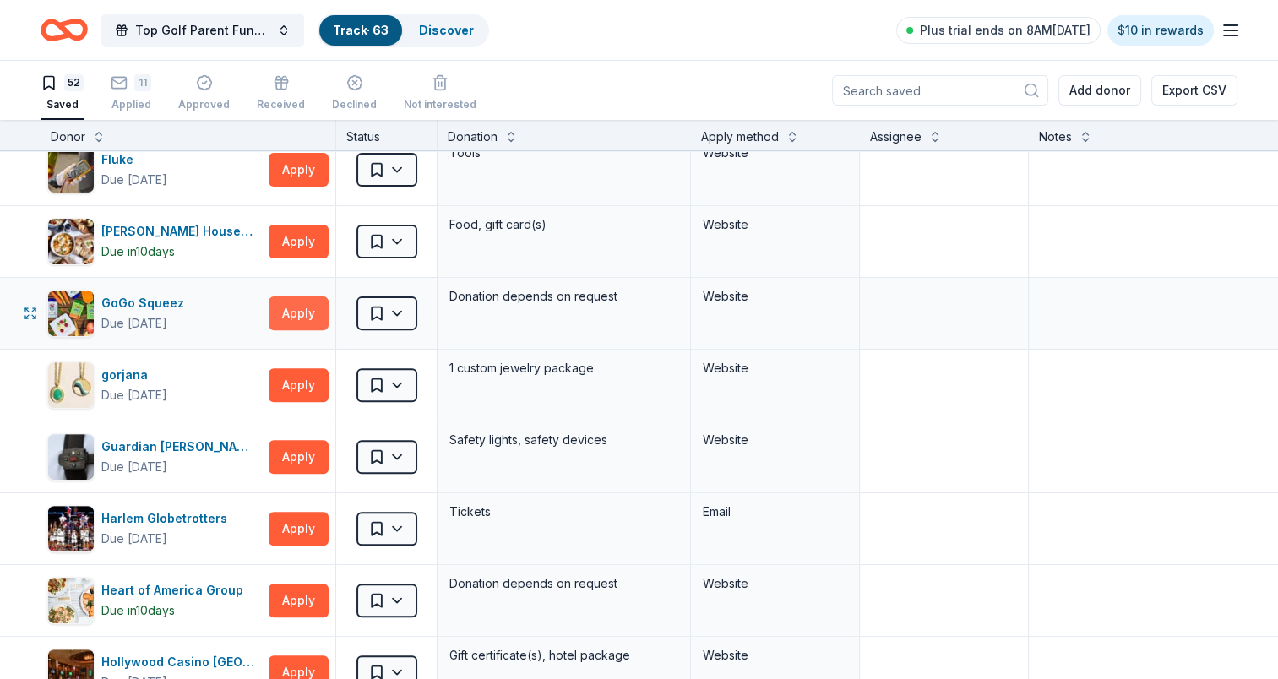
click at [305, 314] on button "Apply" at bounding box center [299, 314] width 60 height 34
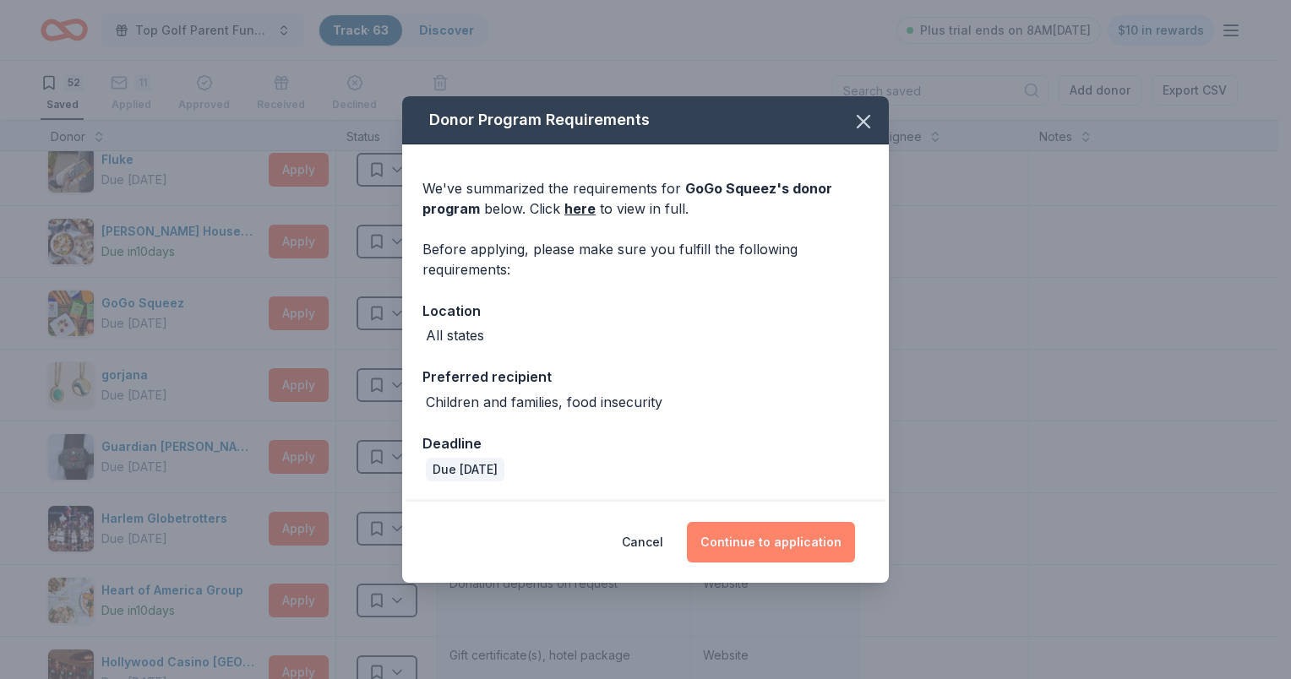
click at [754, 523] on button "Continue to application" at bounding box center [771, 542] width 168 height 41
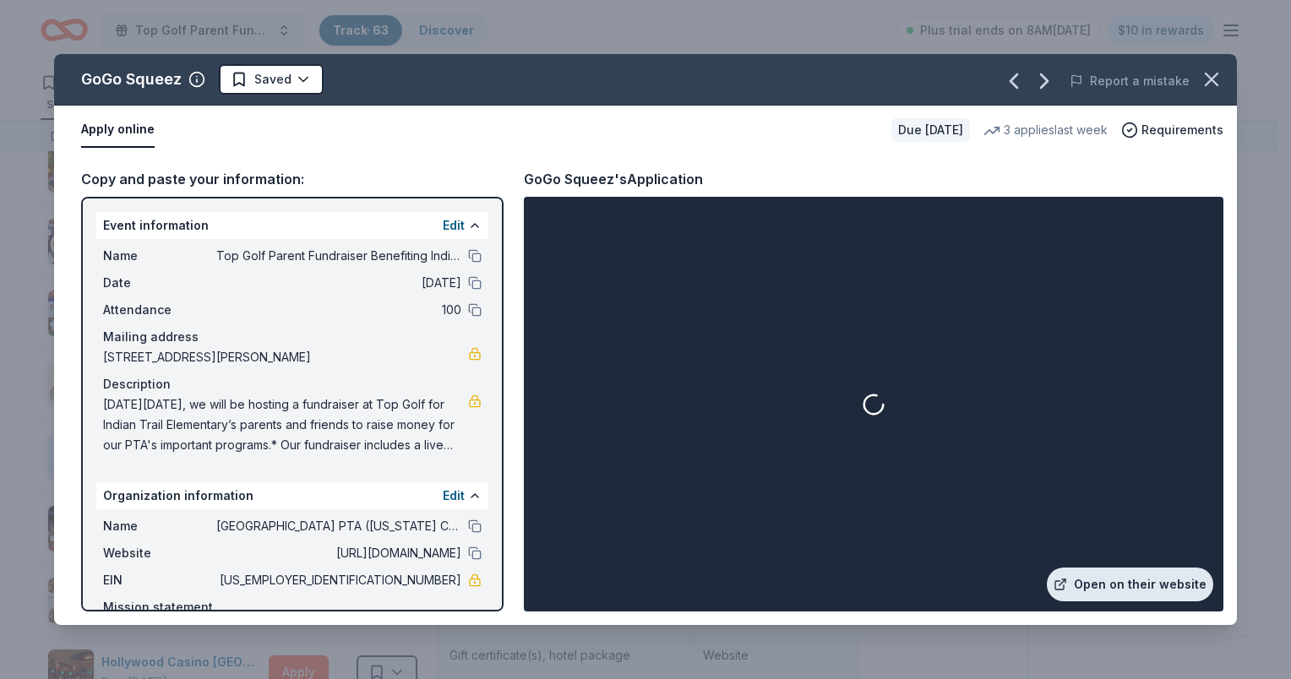
click at [1111, 581] on link "Open on their website" at bounding box center [1130, 585] width 166 height 34
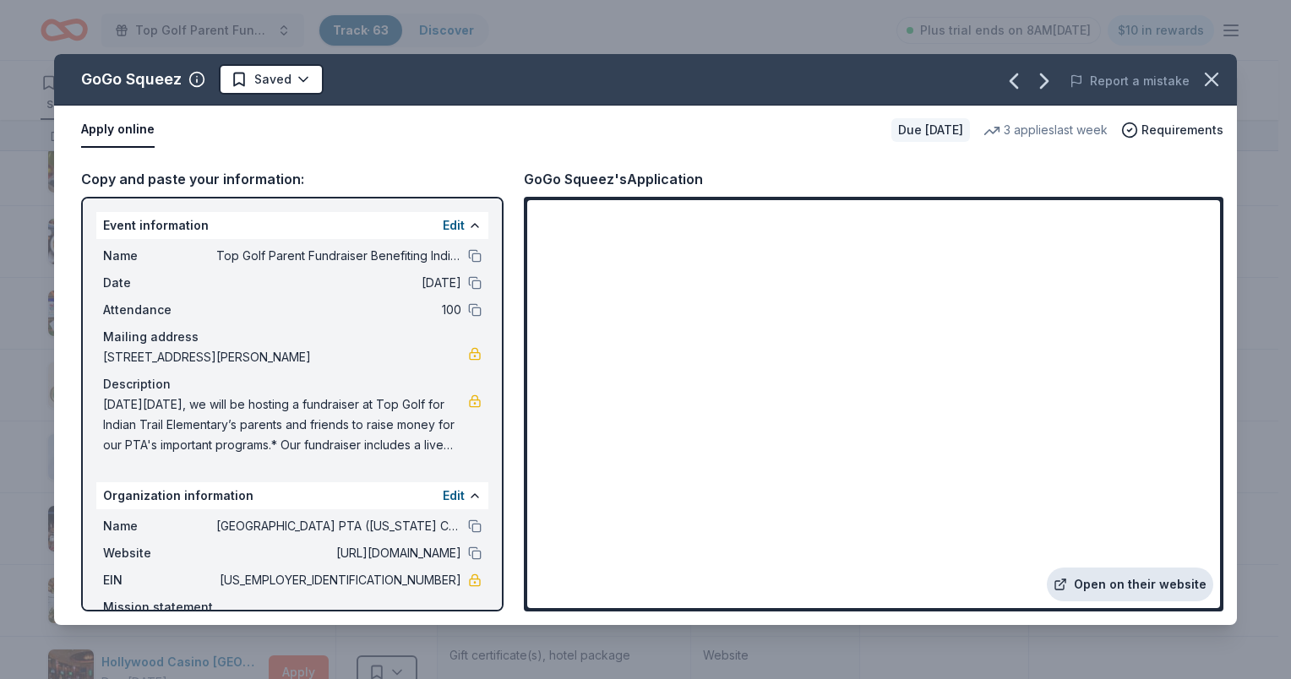
click at [1142, 588] on link "Open on their website" at bounding box center [1130, 585] width 166 height 34
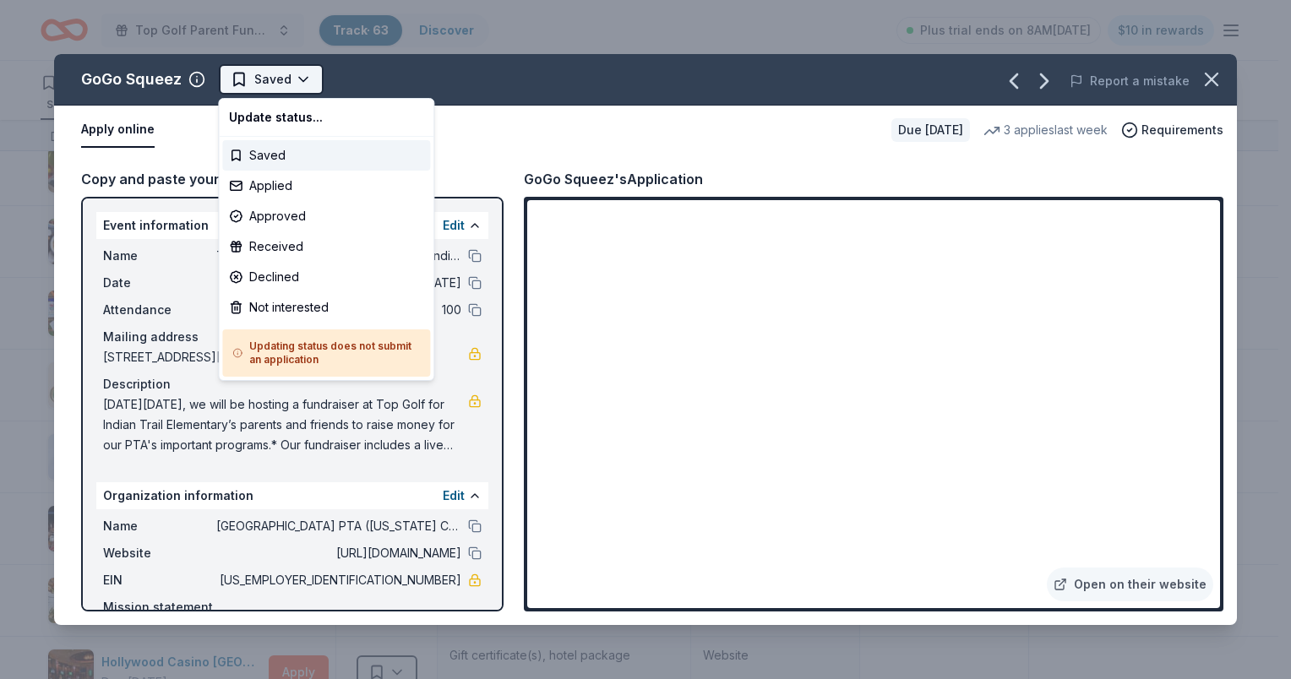
click at [308, 81] on html "Top Golf Parent Fundraiser Benefiting Indian Trail Elementary's PTA Track · 63 …" at bounding box center [645, 339] width 1291 height 679
click at [264, 186] on div "Applied" at bounding box center [326, 186] width 208 height 30
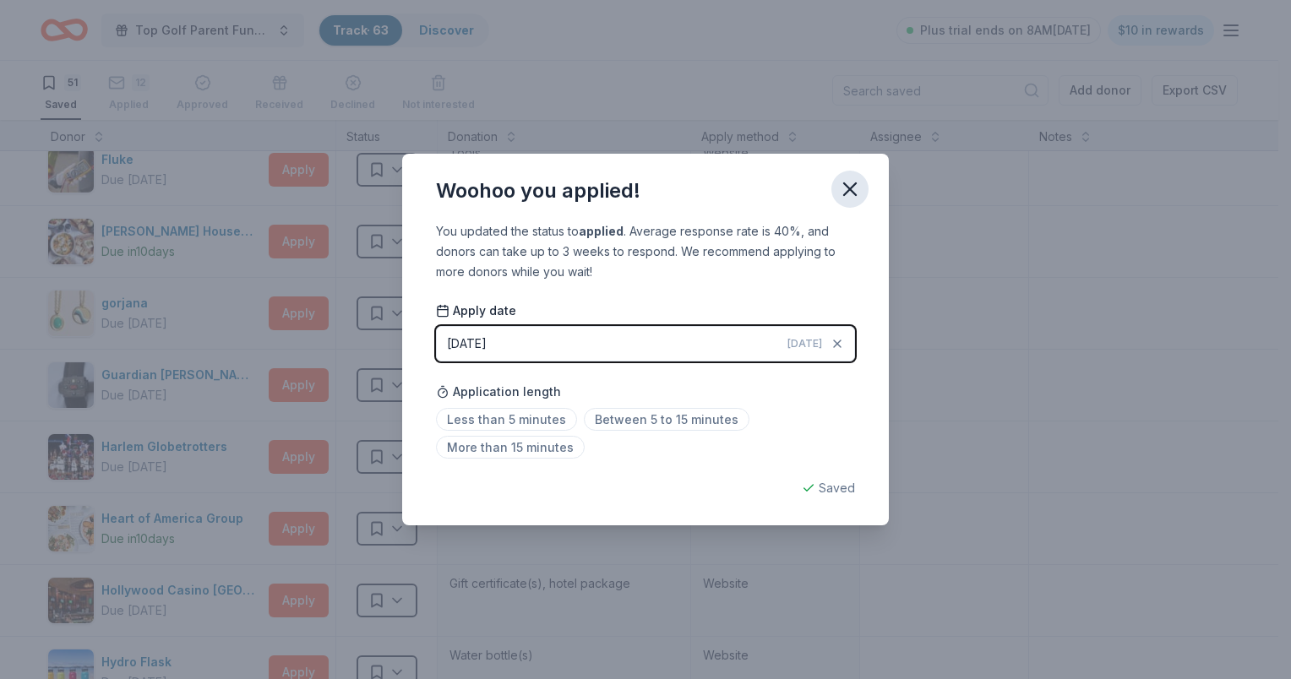
click at [855, 190] on icon "button" at bounding box center [850, 189] width 24 height 24
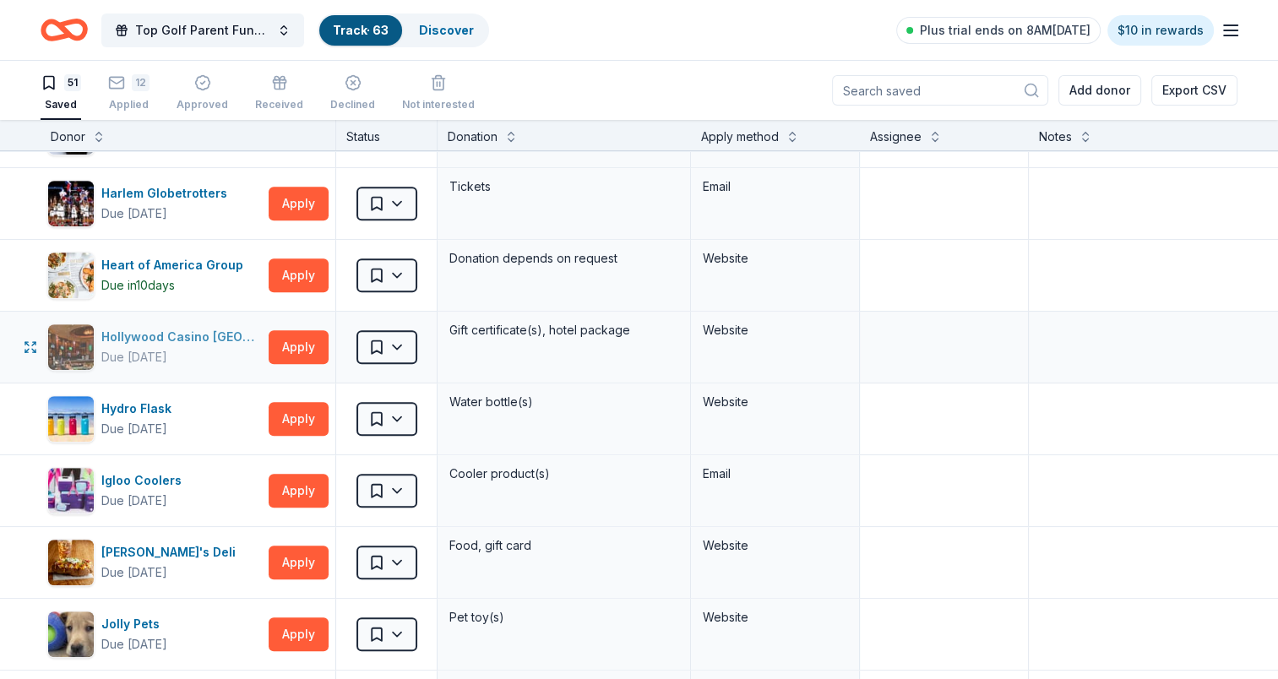
scroll to position [760, 0]
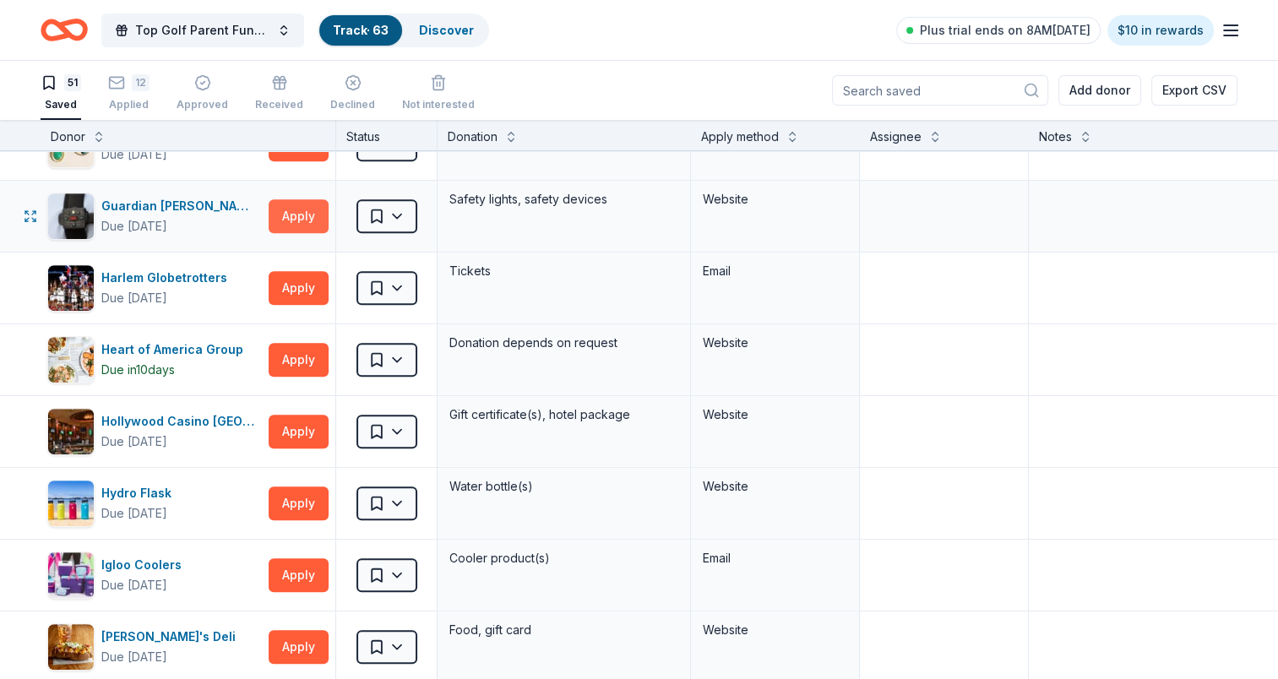
click at [317, 214] on button "Apply" at bounding box center [299, 216] width 60 height 34
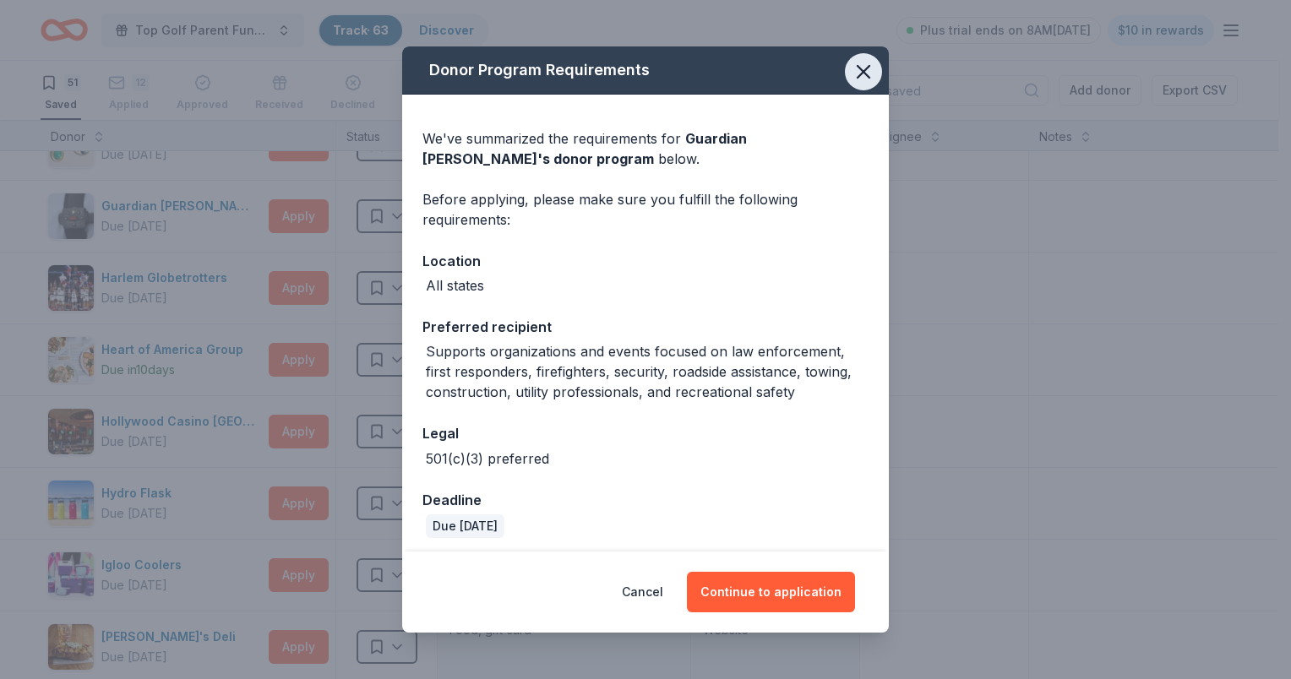
click at [858, 66] on icon "button" at bounding box center [864, 72] width 12 height 12
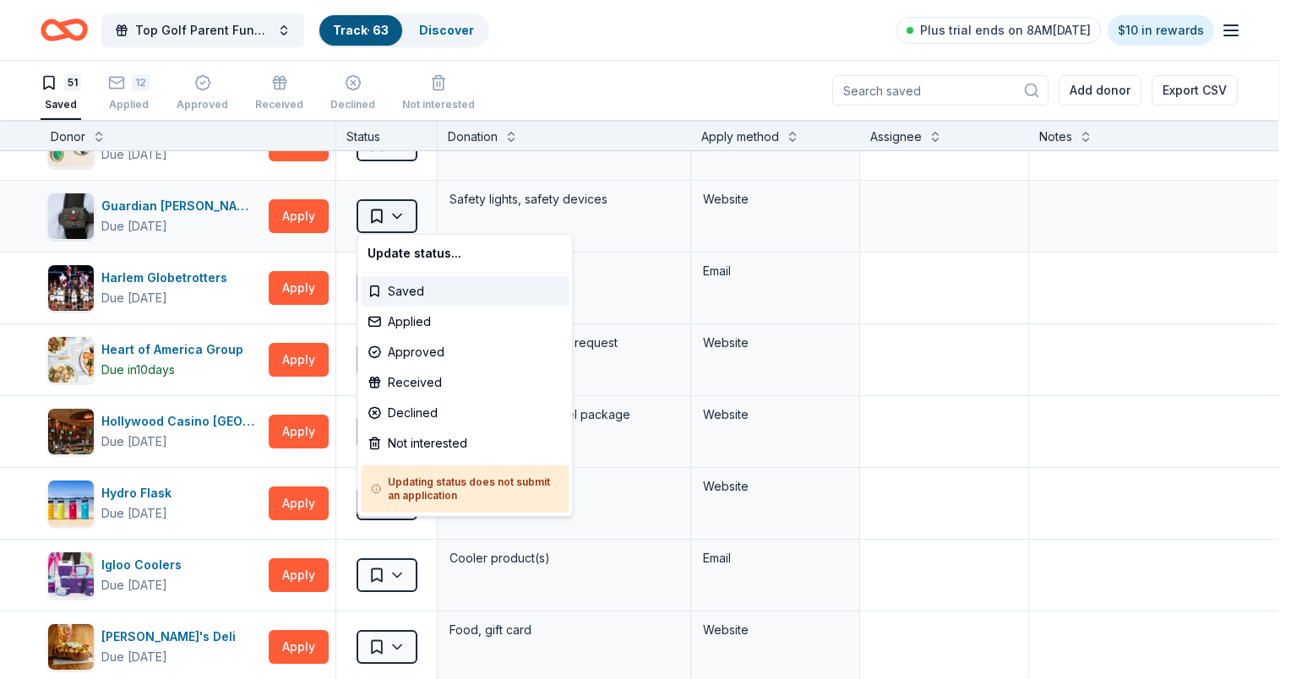
click at [403, 220] on html "Top Golf Parent Fundraiser Benefiting Indian Trail Elementary's PTA Track · 63 …" at bounding box center [645, 339] width 1291 height 679
click at [408, 332] on div "Applied" at bounding box center [465, 322] width 208 height 30
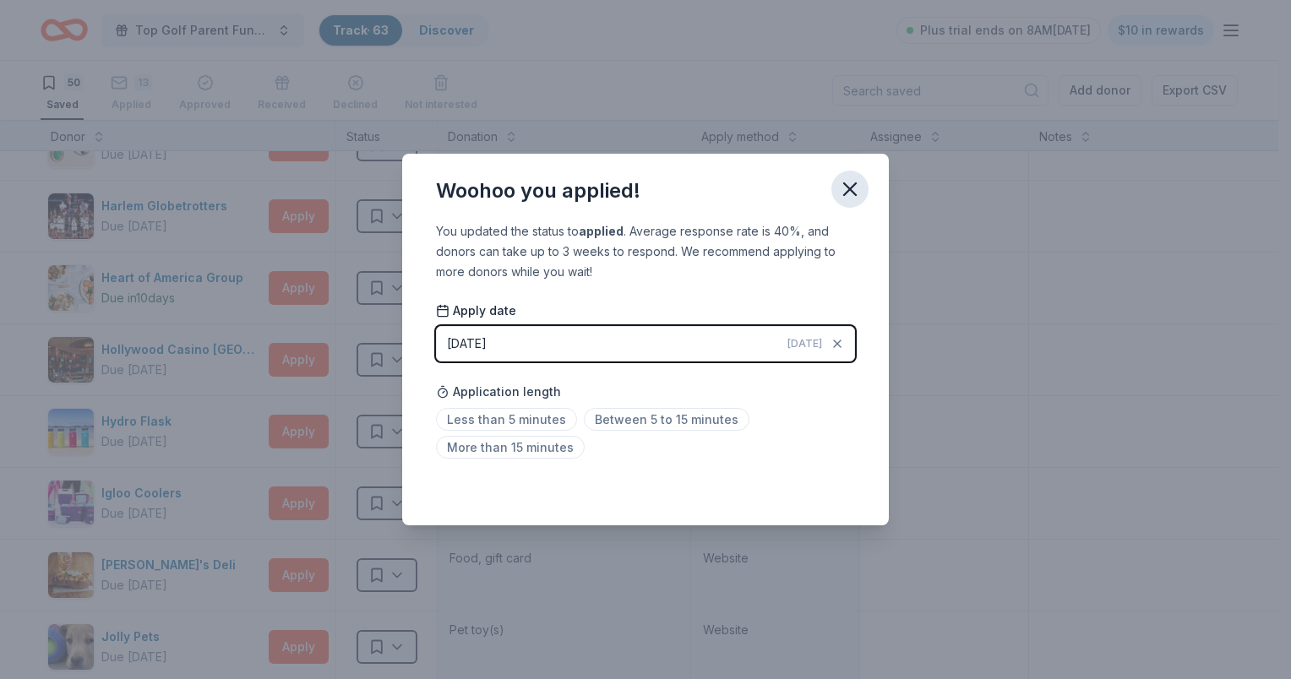
click at [850, 189] on icon "button" at bounding box center [850, 189] width 12 height 12
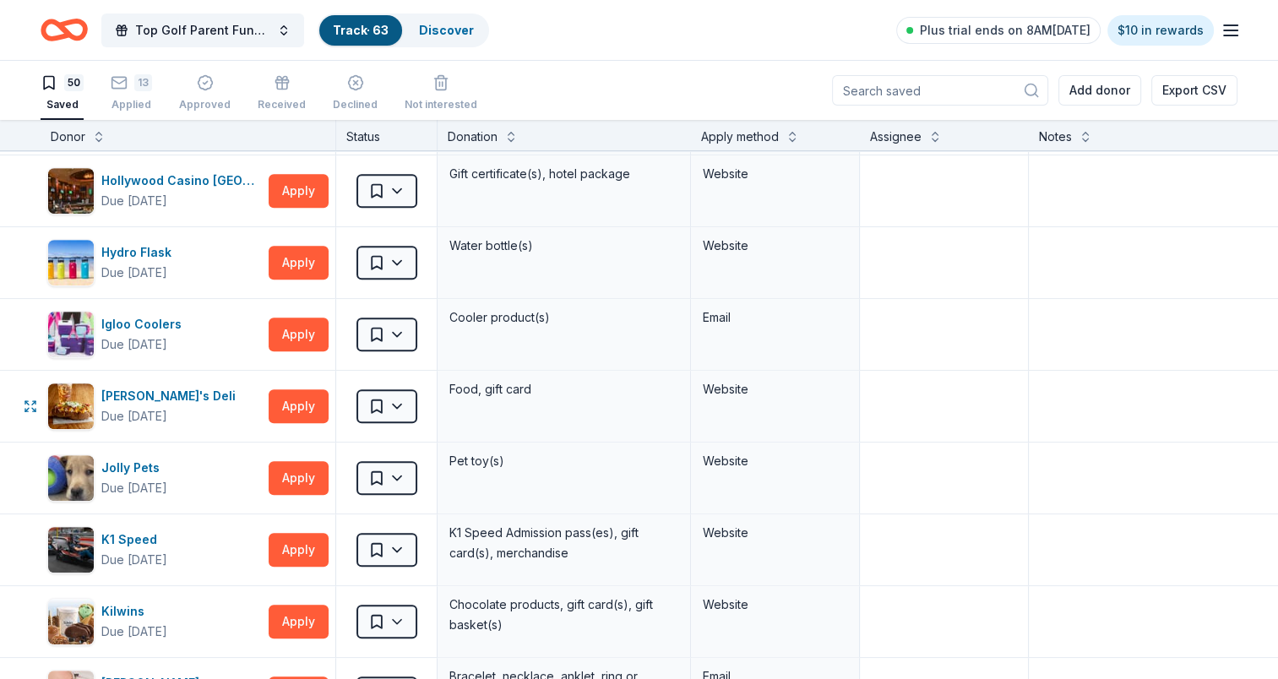
scroll to position [1014, 0]
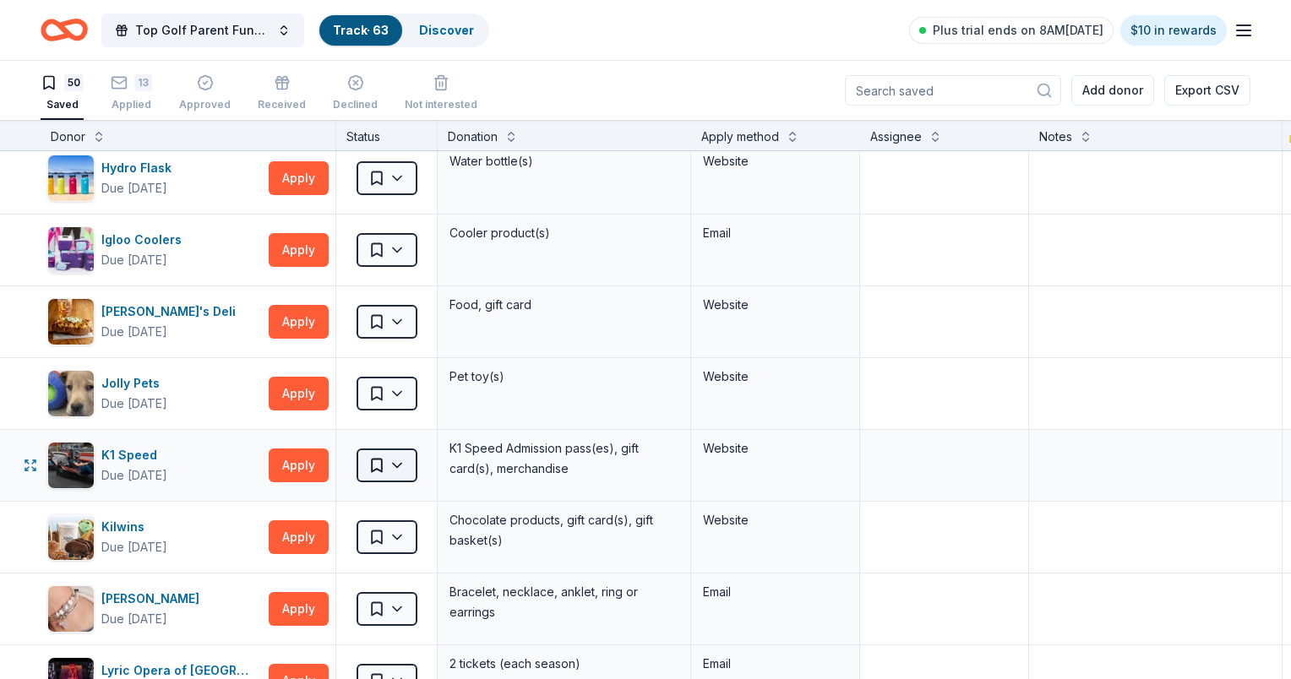
click at [400, 468] on html "Top Golf Parent Fundraiser Benefiting Indian Trail Elementary's PTA Track · 63 …" at bounding box center [645, 339] width 1291 height 679
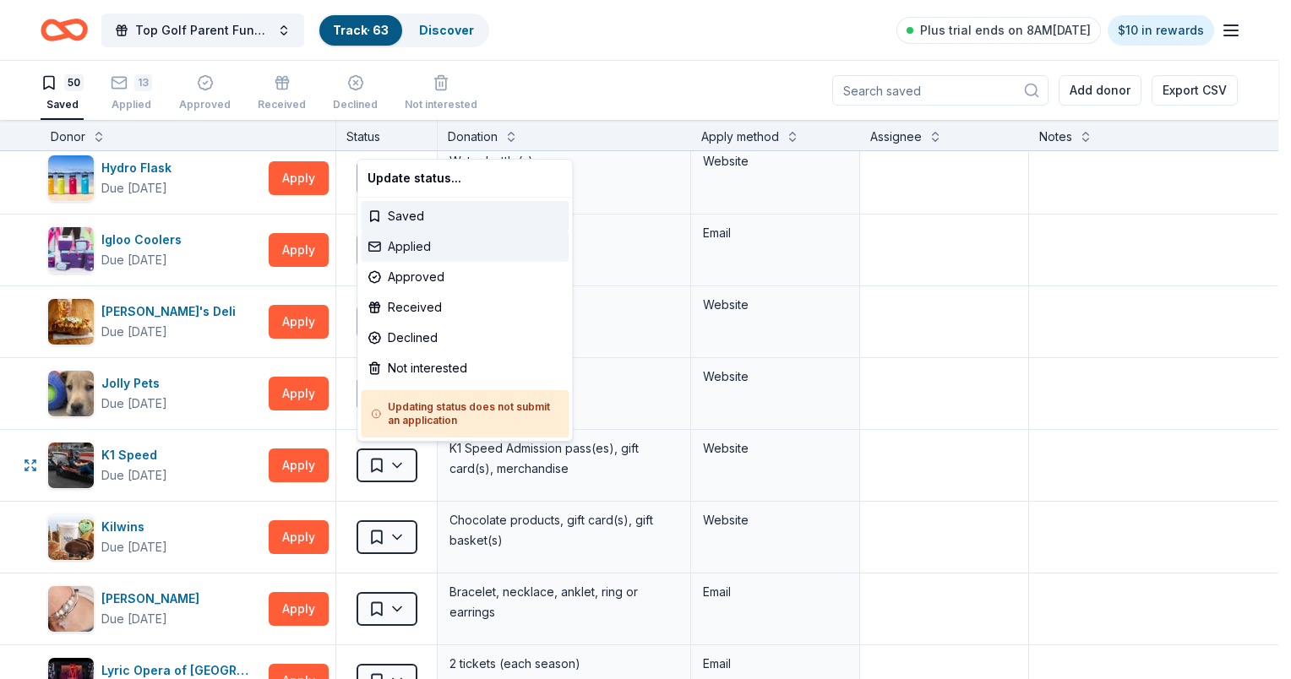
click at [422, 244] on div "Applied" at bounding box center [465, 247] width 208 height 30
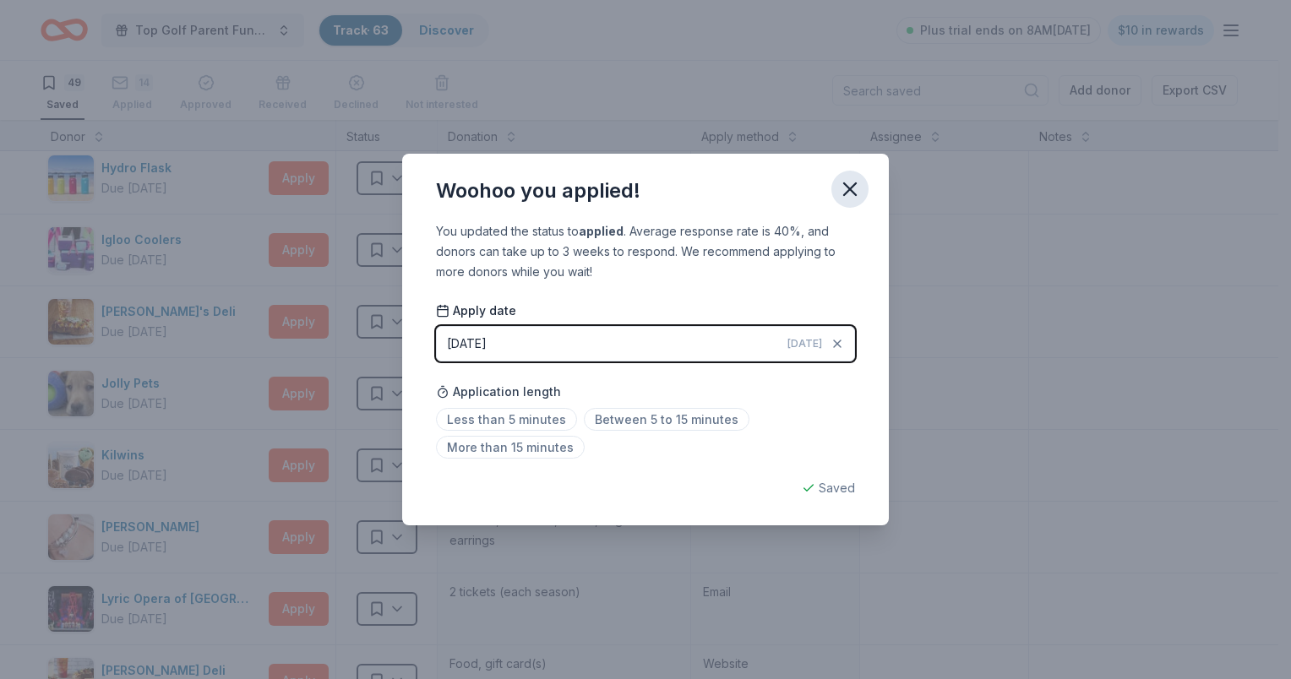
click at [851, 182] on icon "button" at bounding box center [850, 189] width 24 height 24
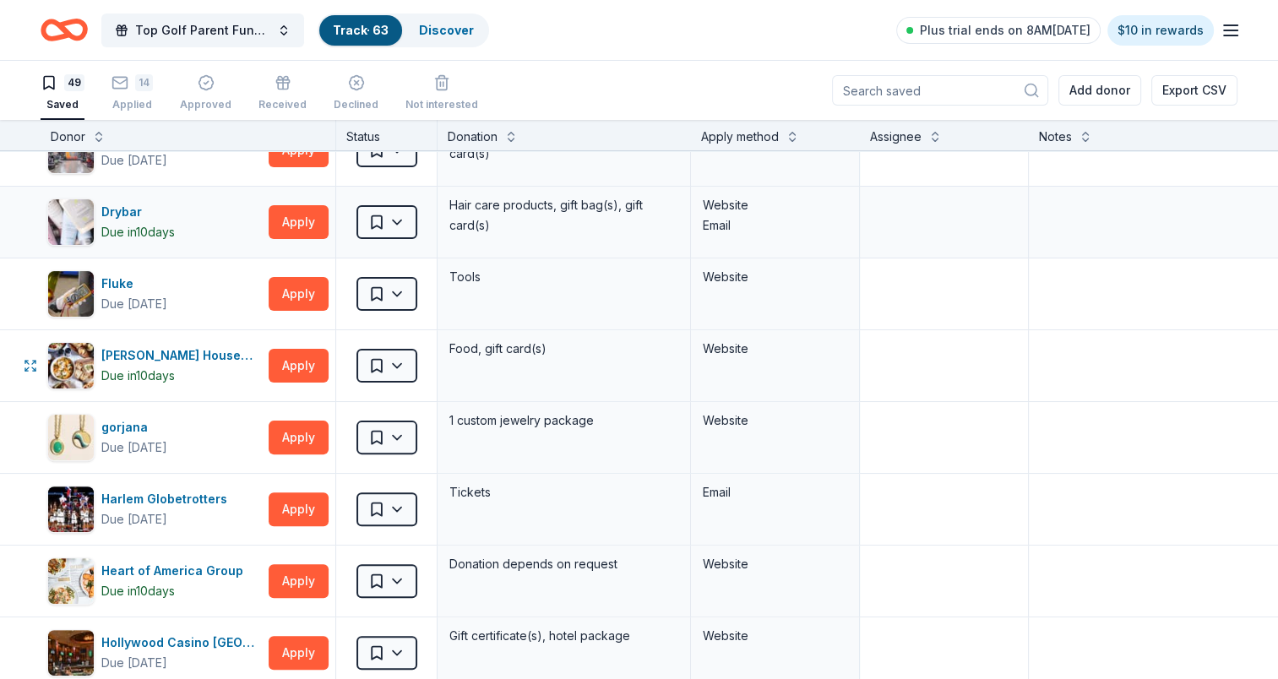
scroll to position [507, 0]
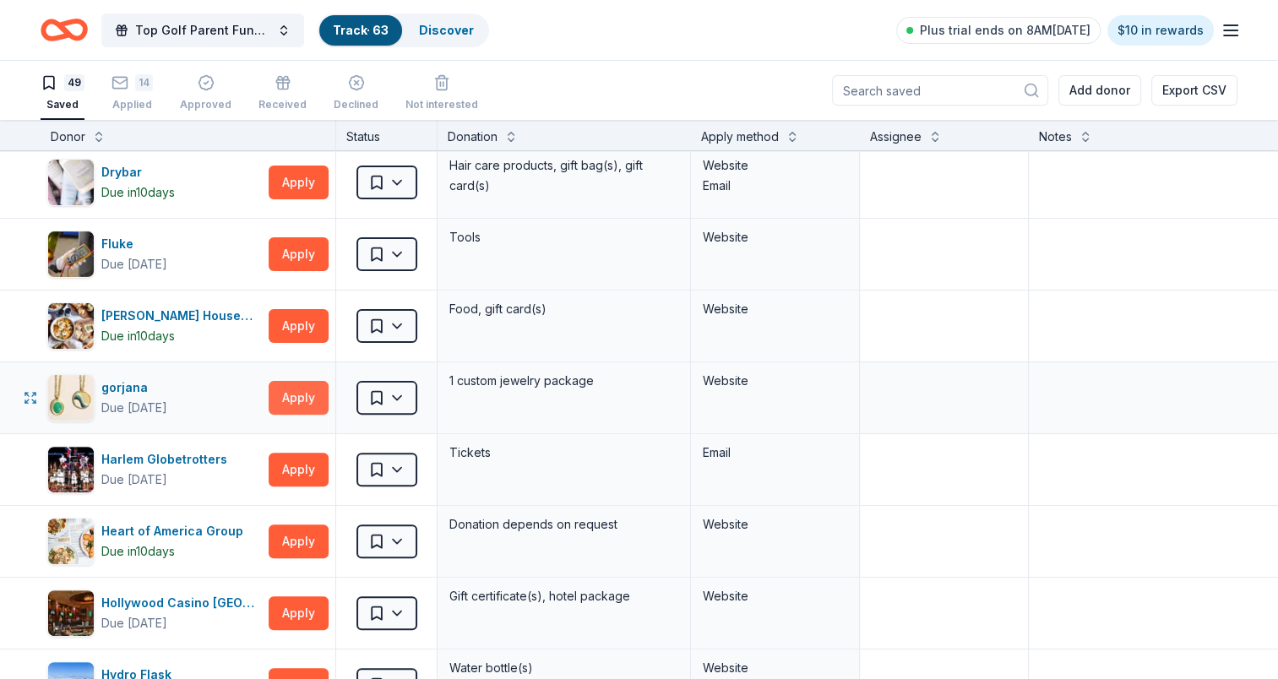
click at [278, 393] on button "Apply" at bounding box center [299, 398] width 60 height 34
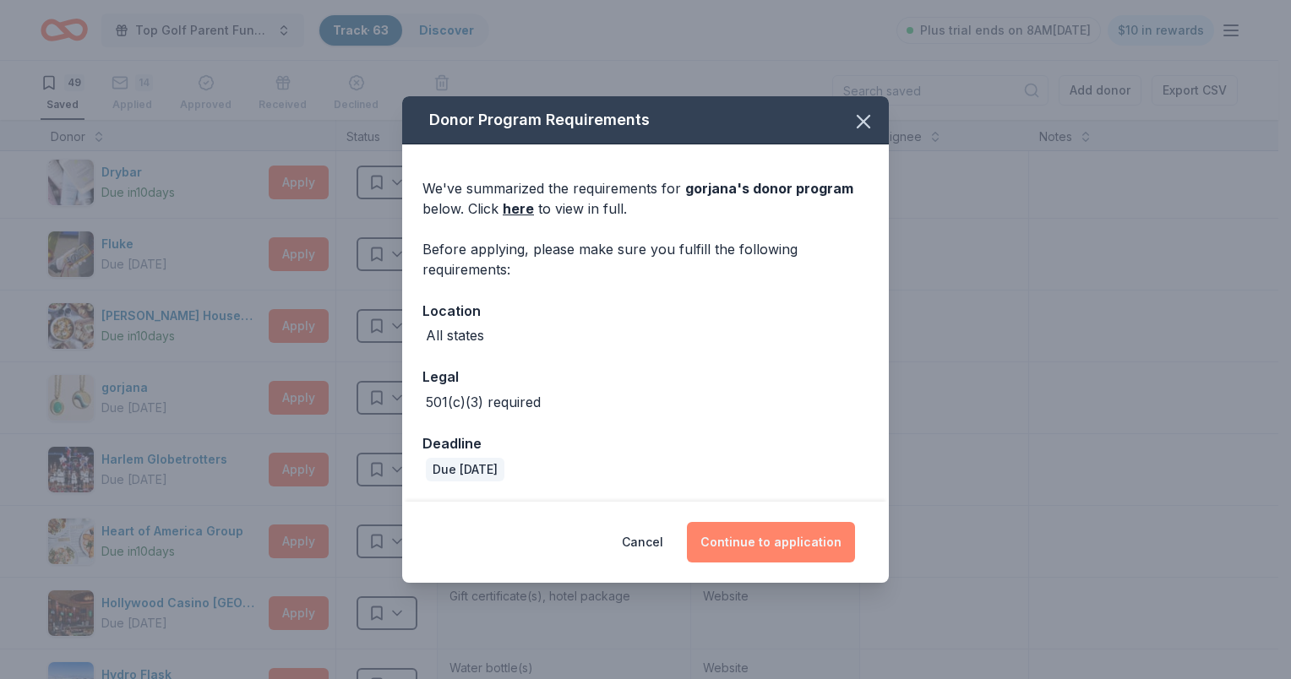
click at [754, 534] on button "Continue to application" at bounding box center [771, 542] width 168 height 41
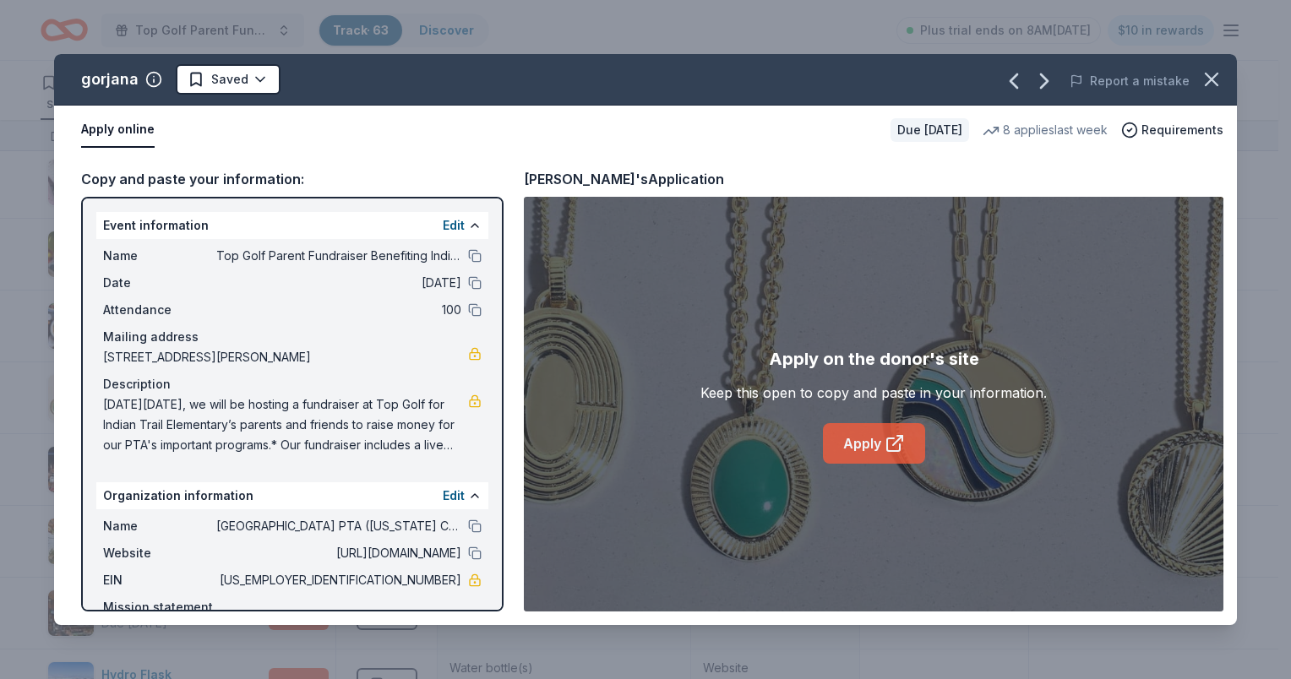
click at [868, 450] on link "Apply" at bounding box center [874, 443] width 102 height 41
click at [237, 77] on html "Top Golf Parent Fundraiser Benefiting Indian Trail Elementary's PTA Track · 63 …" at bounding box center [645, 339] width 1291 height 679
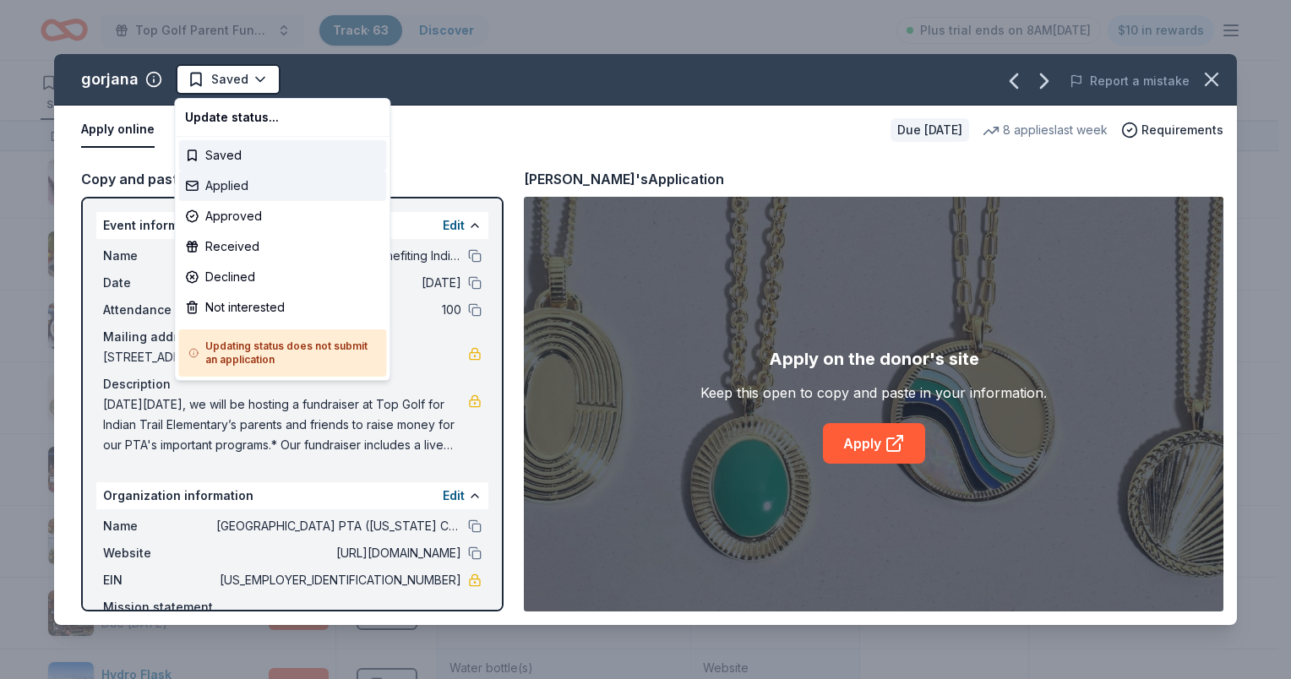
click at [223, 189] on div "Applied" at bounding box center [282, 186] width 208 height 30
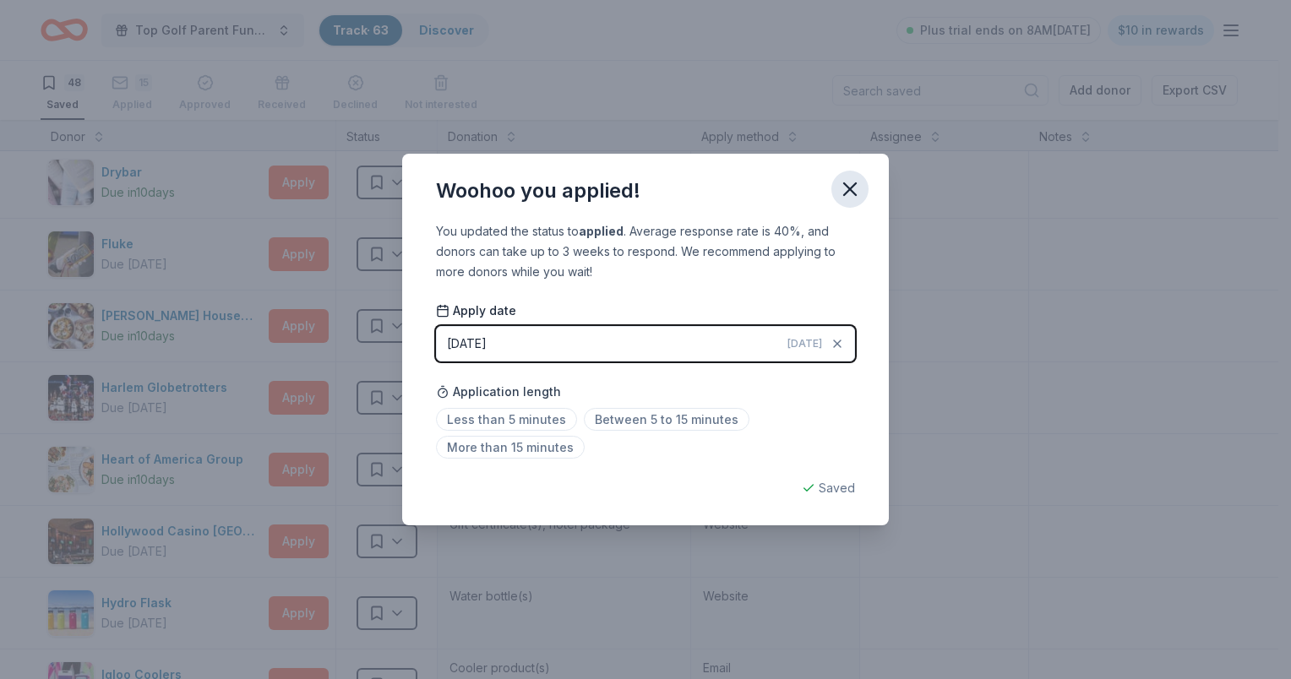
click at [851, 186] on icon "button" at bounding box center [850, 189] width 24 height 24
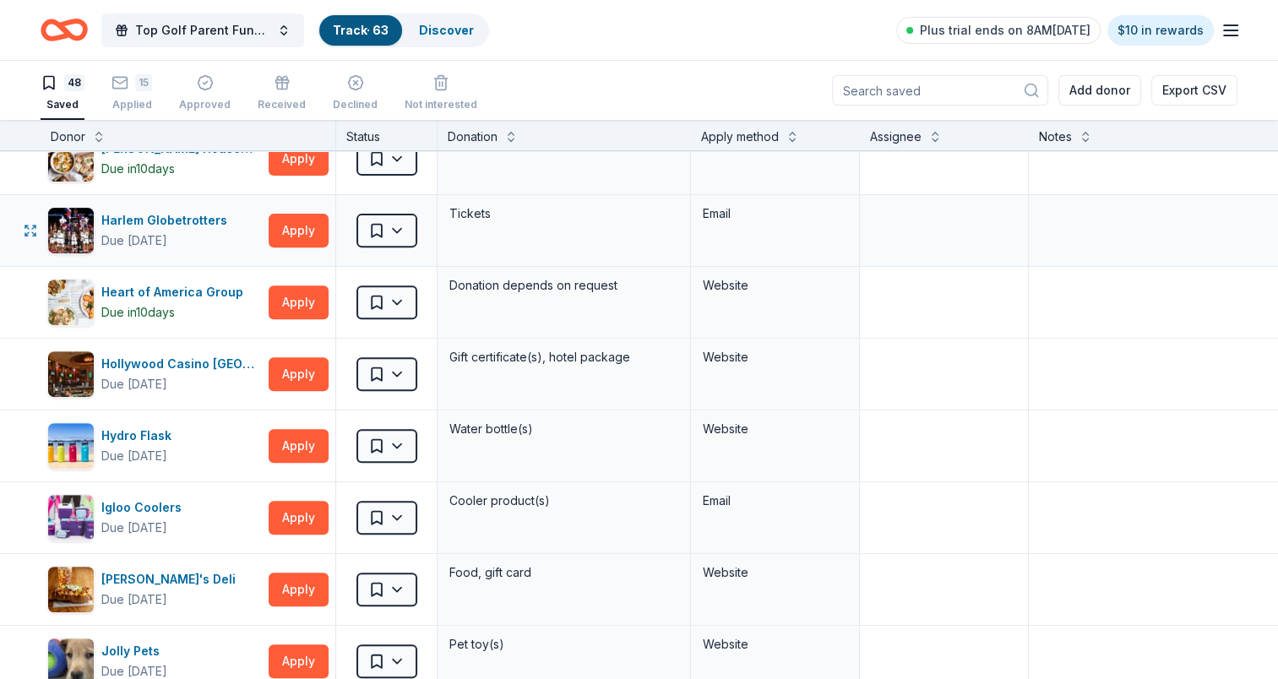
scroll to position [676, 0]
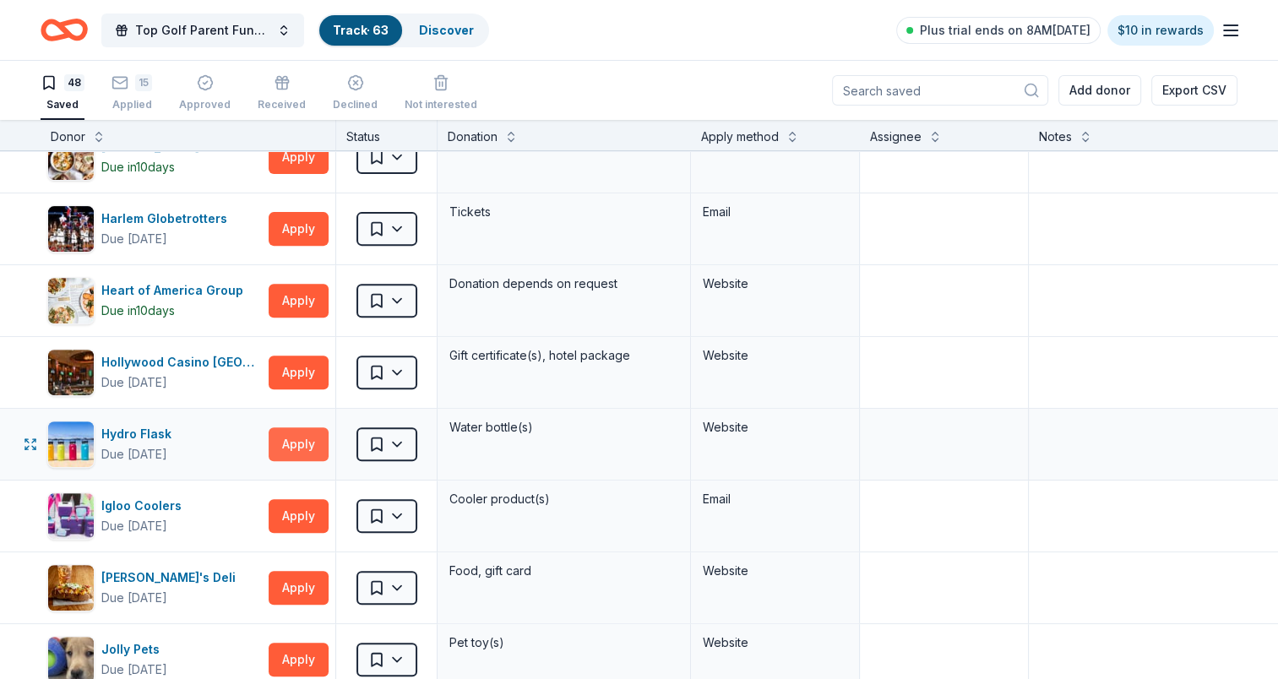
click at [281, 445] on button "Apply" at bounding box center [299, 445] width 60 height 34
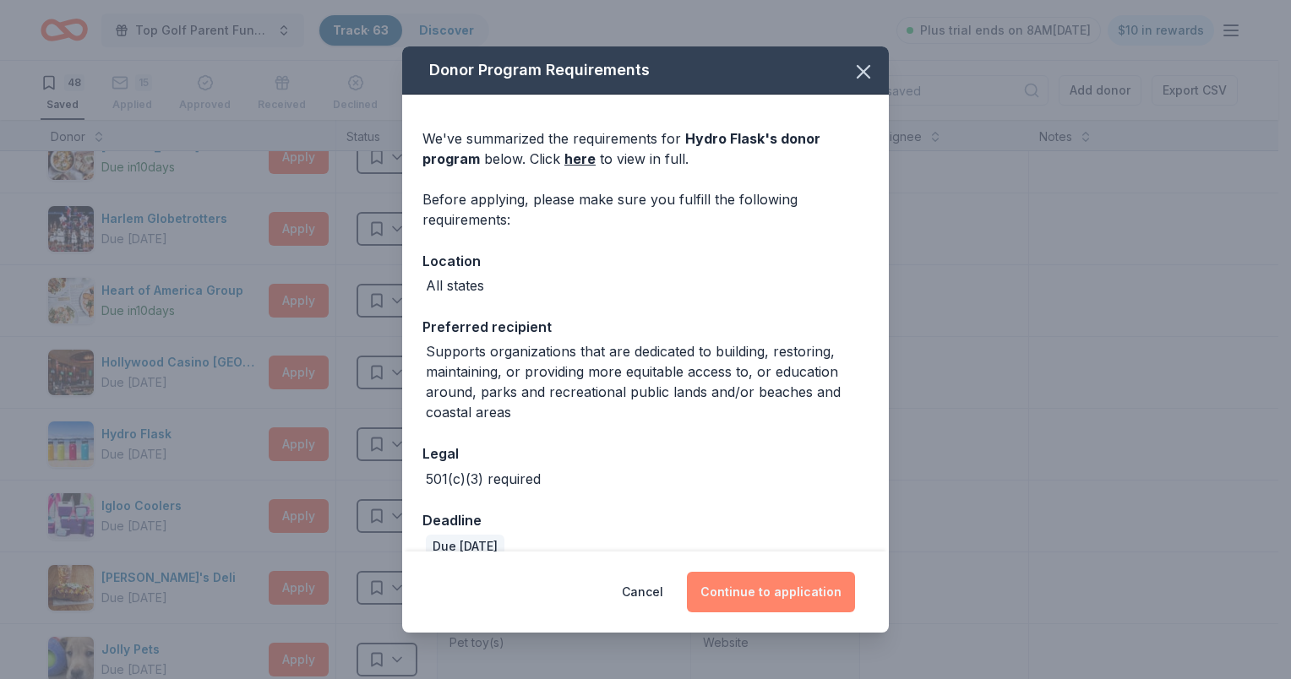
click at [763, 608] on button "Continue to application" at bounding box center [771, 592] width 168 height 41
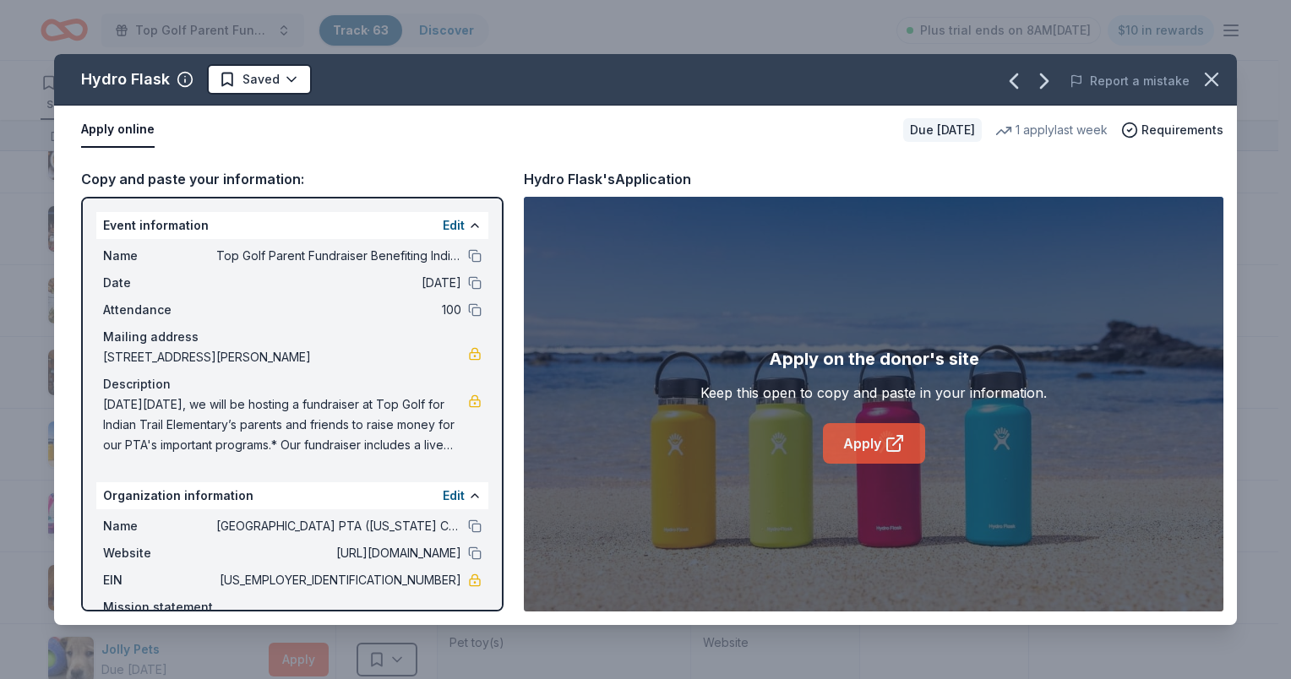
click at [852, 445] on link "Apply" at bounding box center [874, 443] width 102 height 41
click at [1203, 78] on icon "button" at bounding box center [1212, 80] width 24 height 24
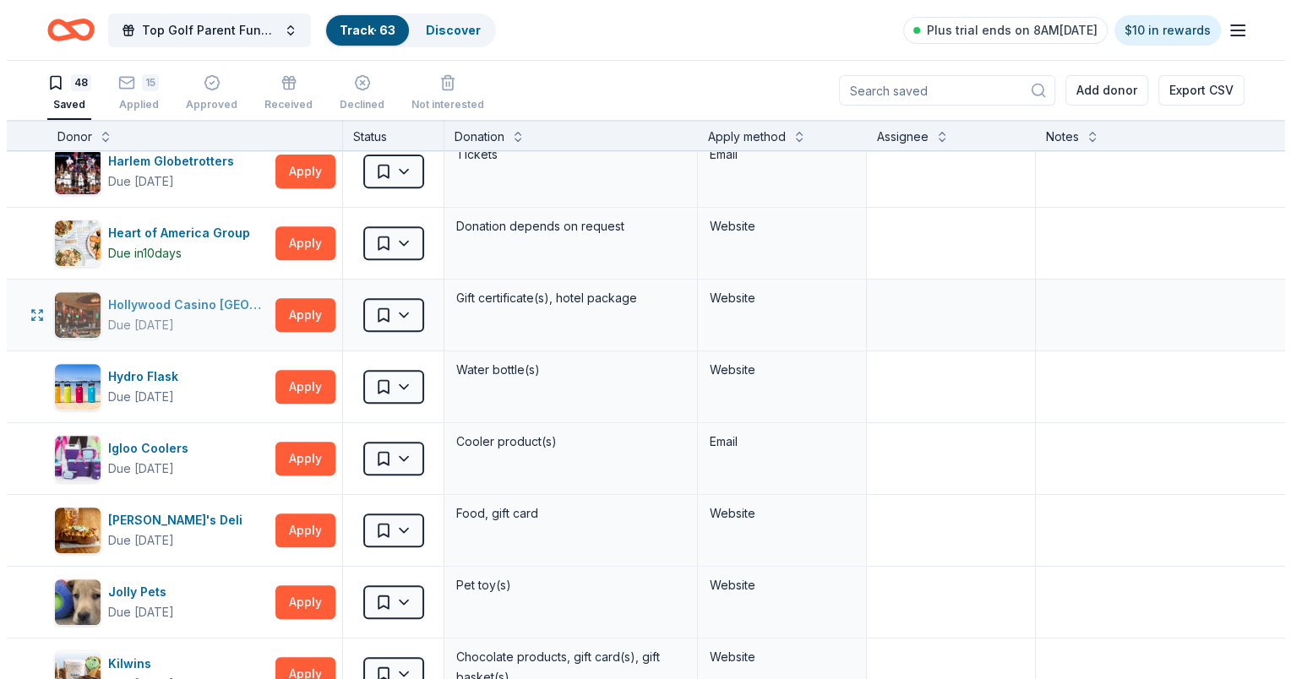
scroll to position [845, 0]
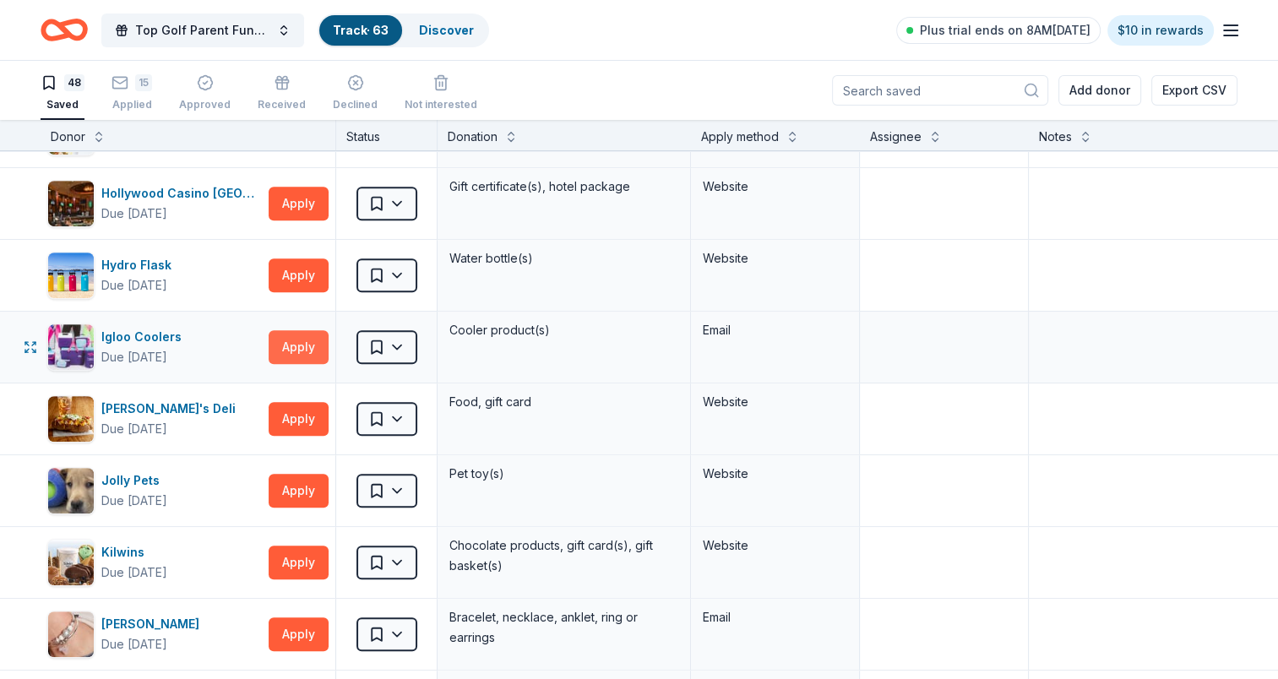
click at [309, 344] on button "Apply" at bounding box center [299, 347] width 60 height 34
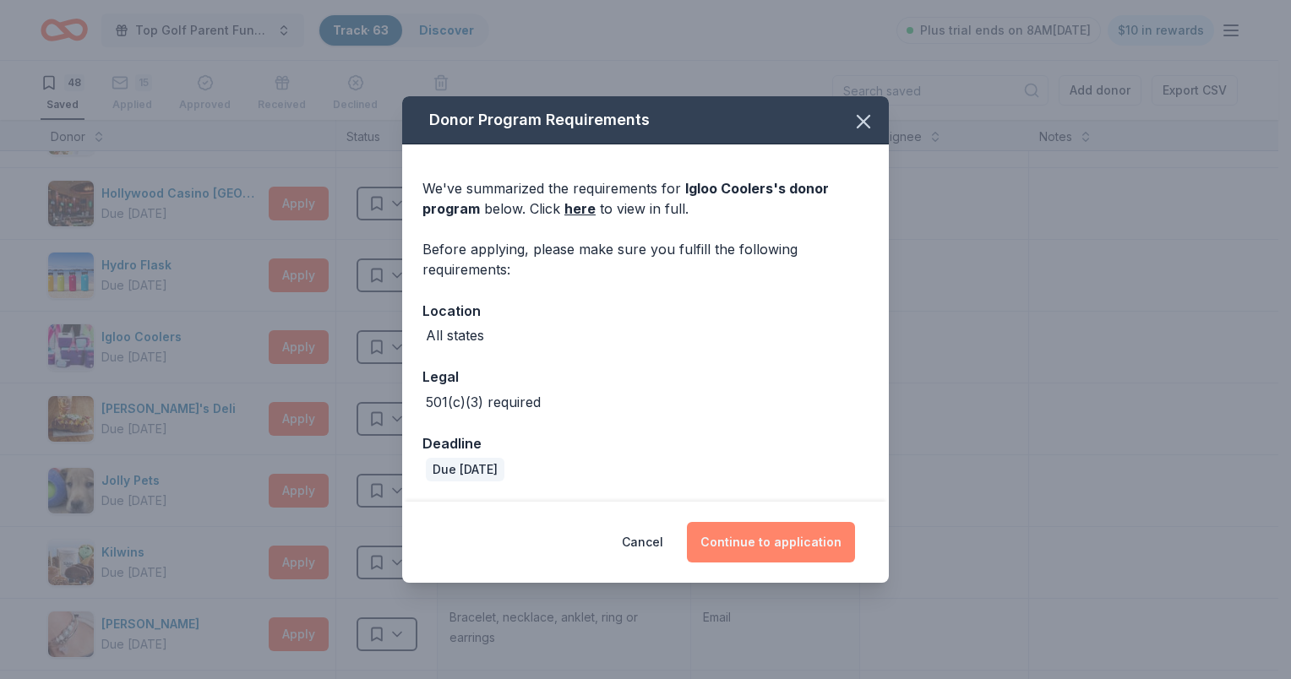
click at [782, 544] on button "Continue to application" at bounding box center [771, 542] width 168 height 41
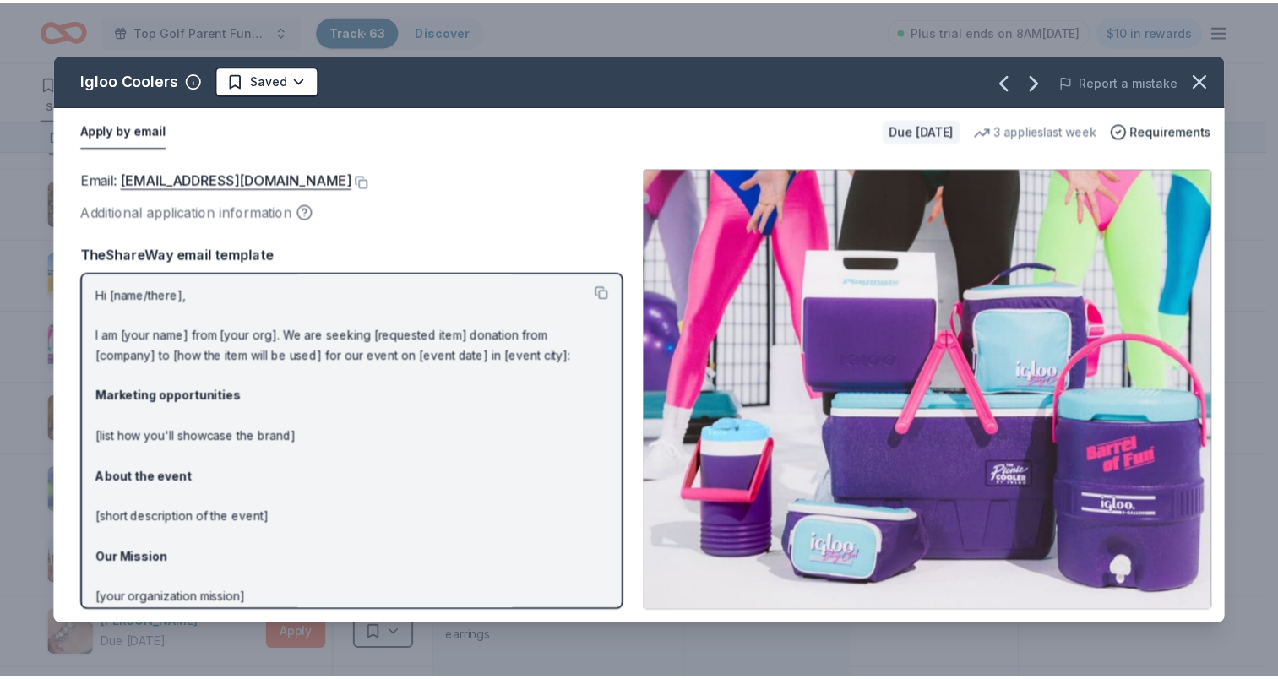
scroll to position [0, 0]
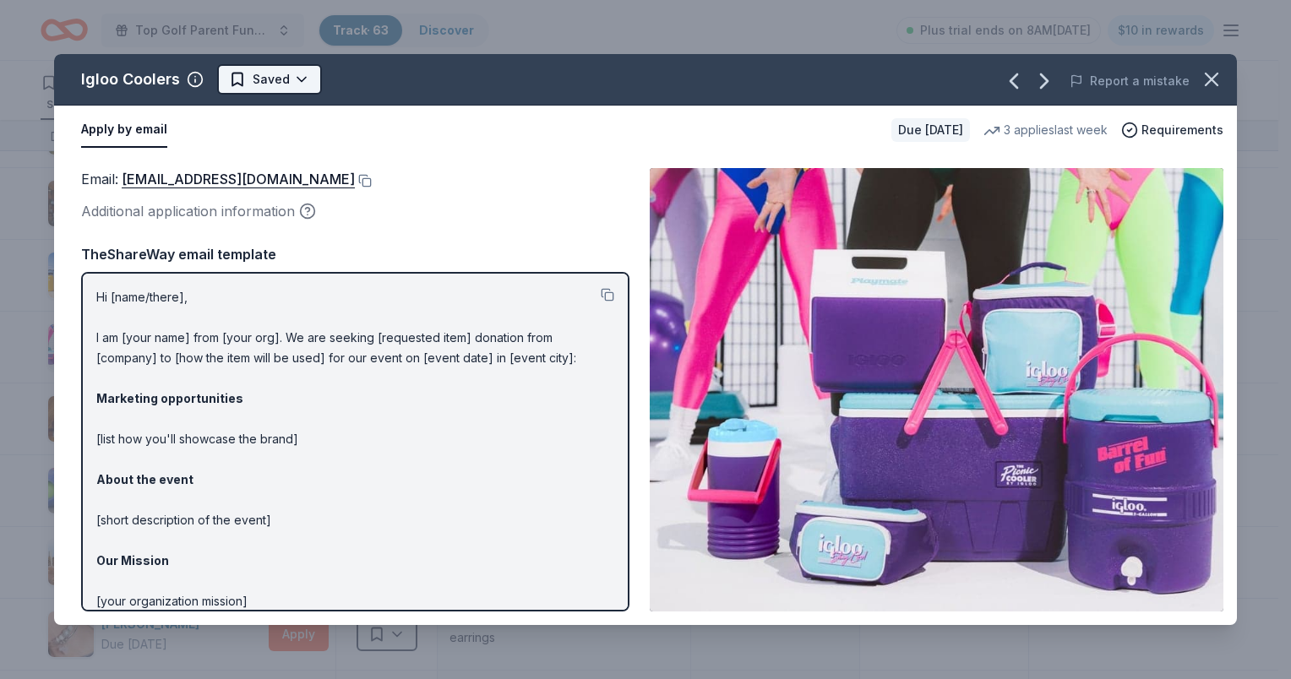
click at [284, 80] on html "Top Golf Parent Fundraiser Benefiting Indian Trail Elementary's PTA Track · 63 …" at bounding box center [645, 339] width 1291 height 679
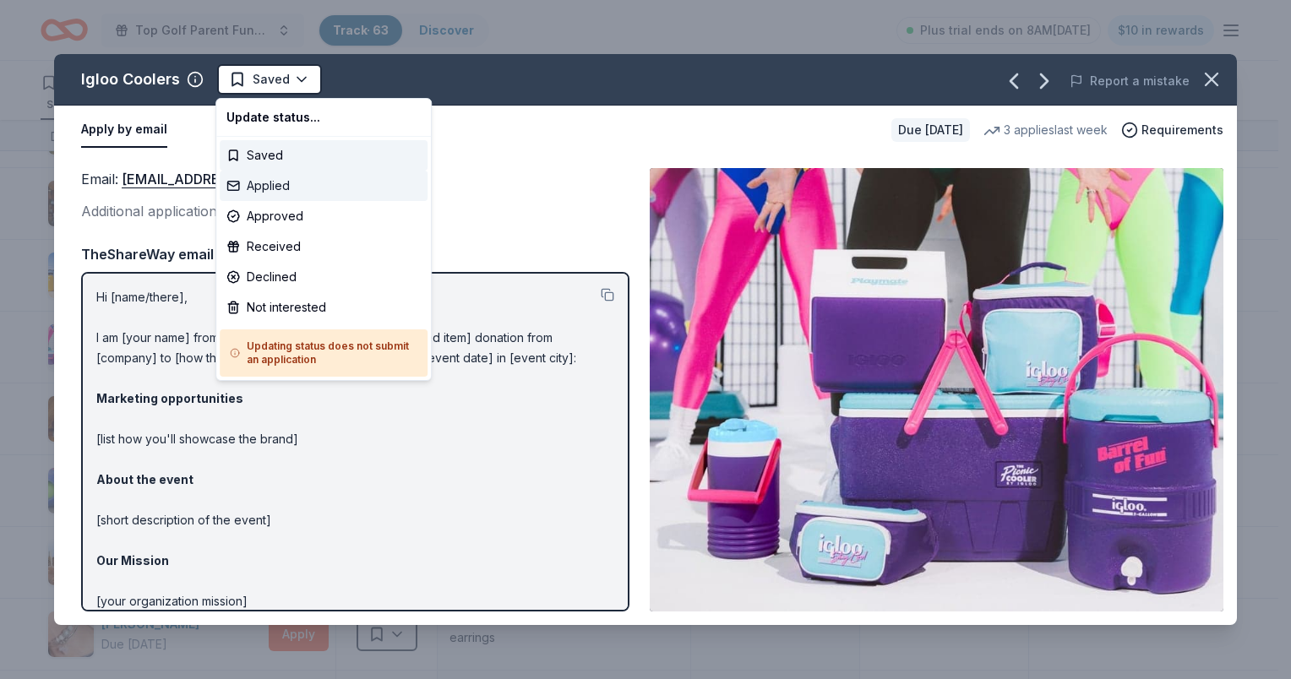
click at [287, 181] on div "Applied" at bounding box center [324, 186] width 208 height 30
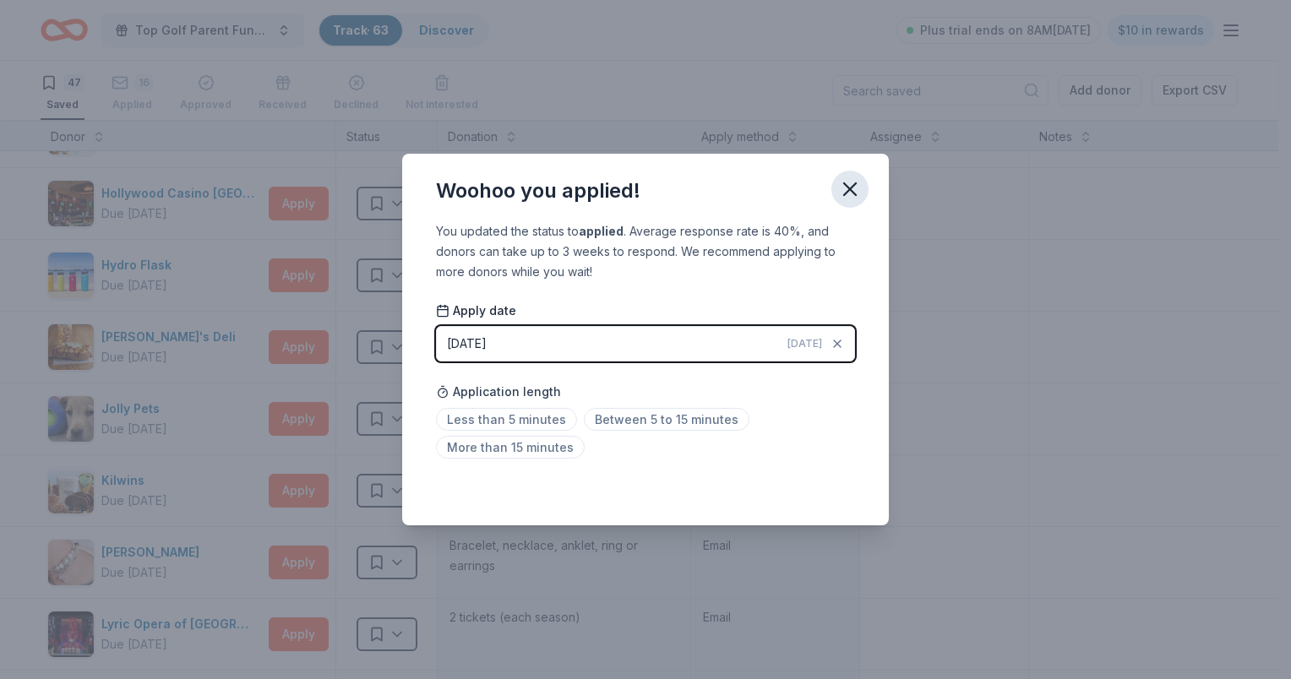
click at [841, 193] on icon "button" at bounding box center [850, 189] width 24 height 24
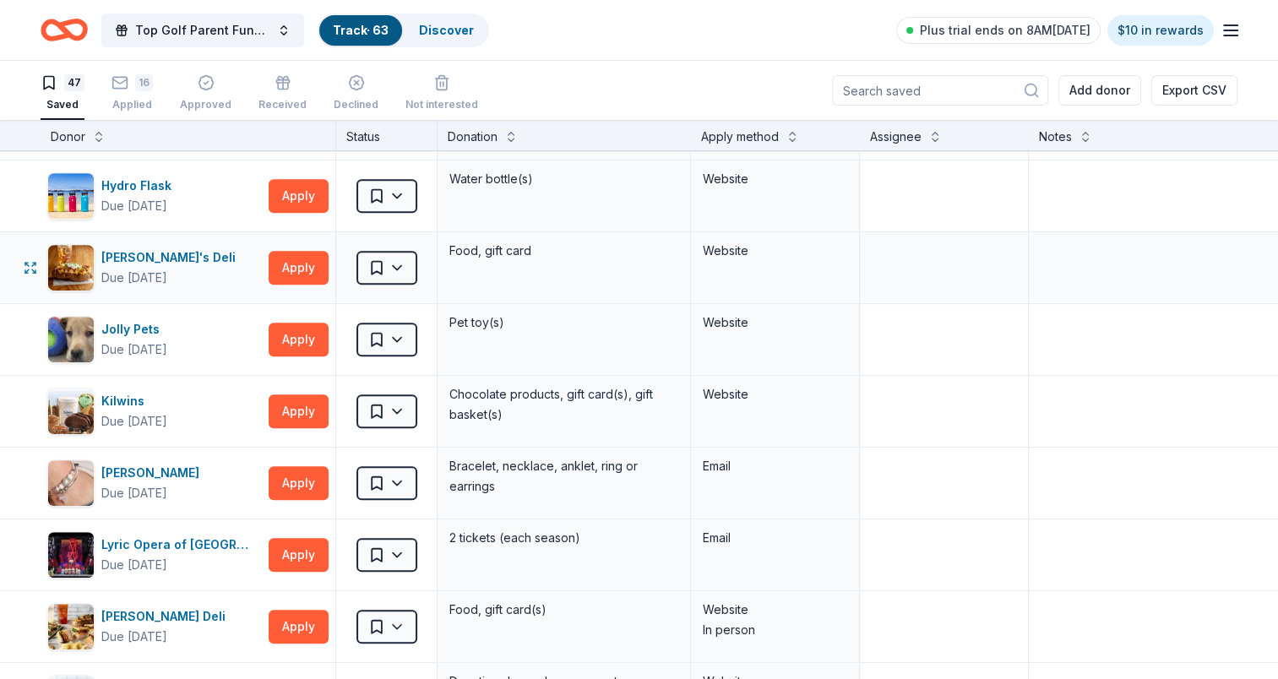
scroll to position [1014, 0]
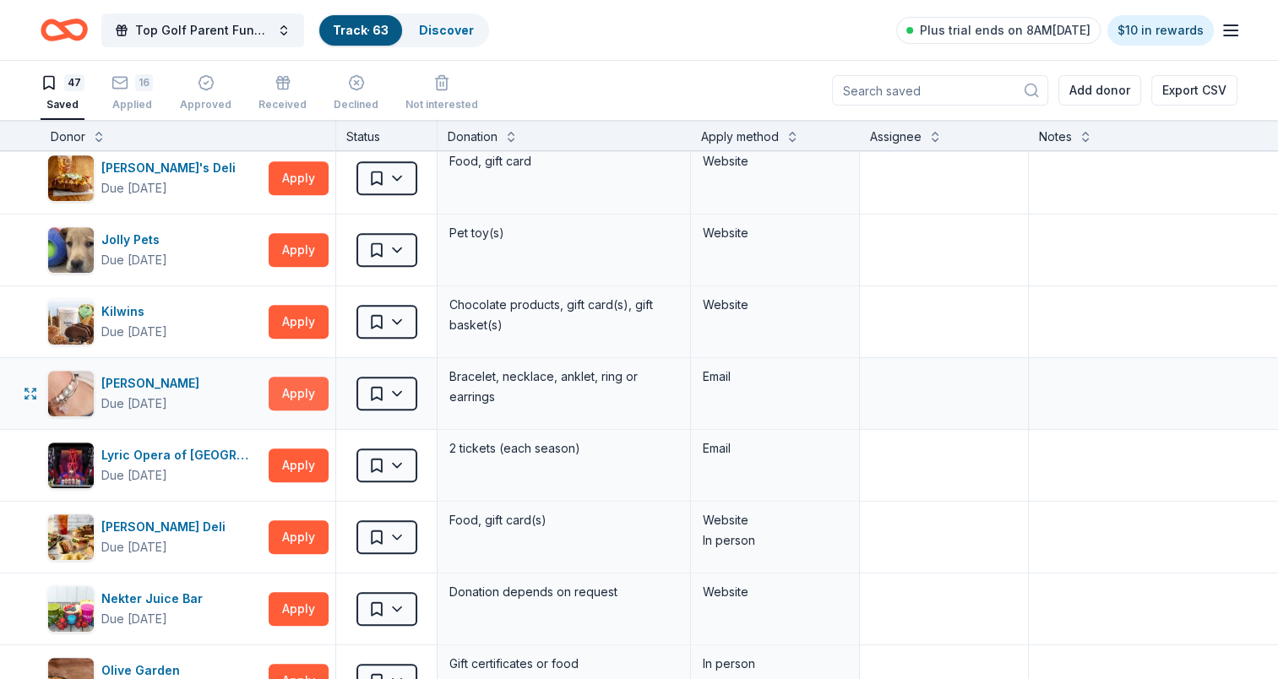
click at [276, 381] on button "Apply" at bounding box center [299, 394] width 60 height 34
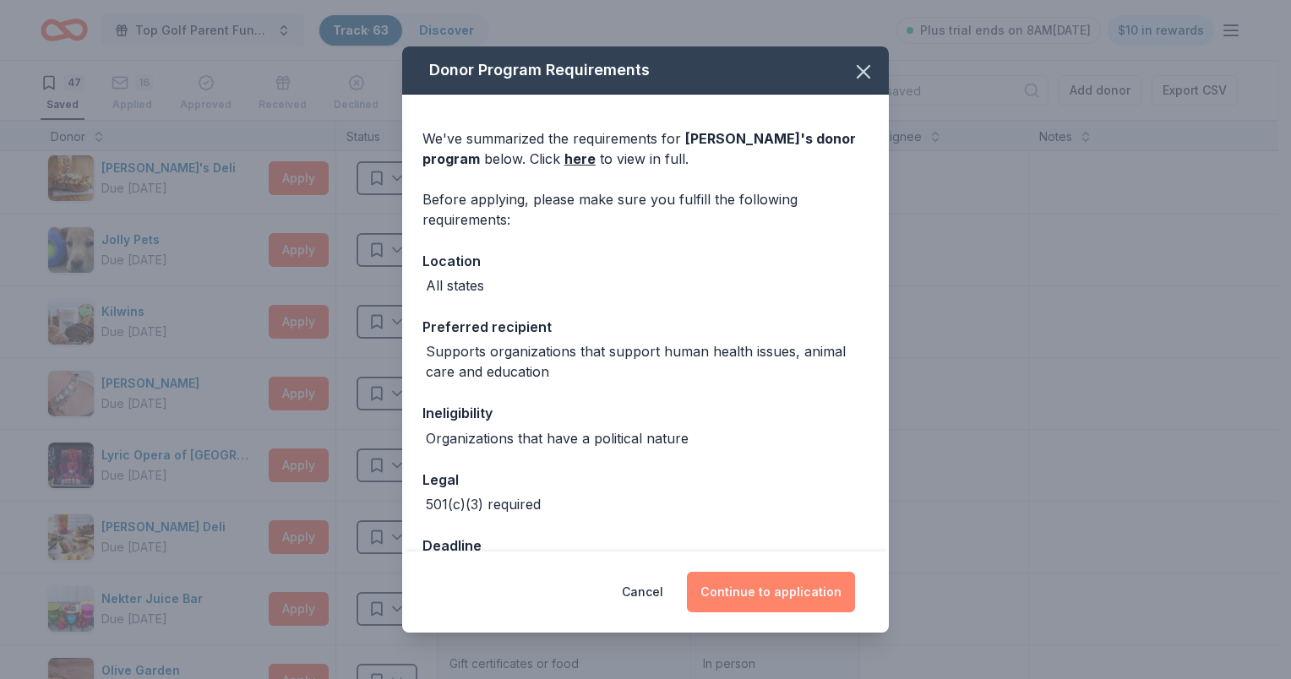
click at [781, 591] on button "Continue to application" at bounding box center [771, 592] width 168 height 41
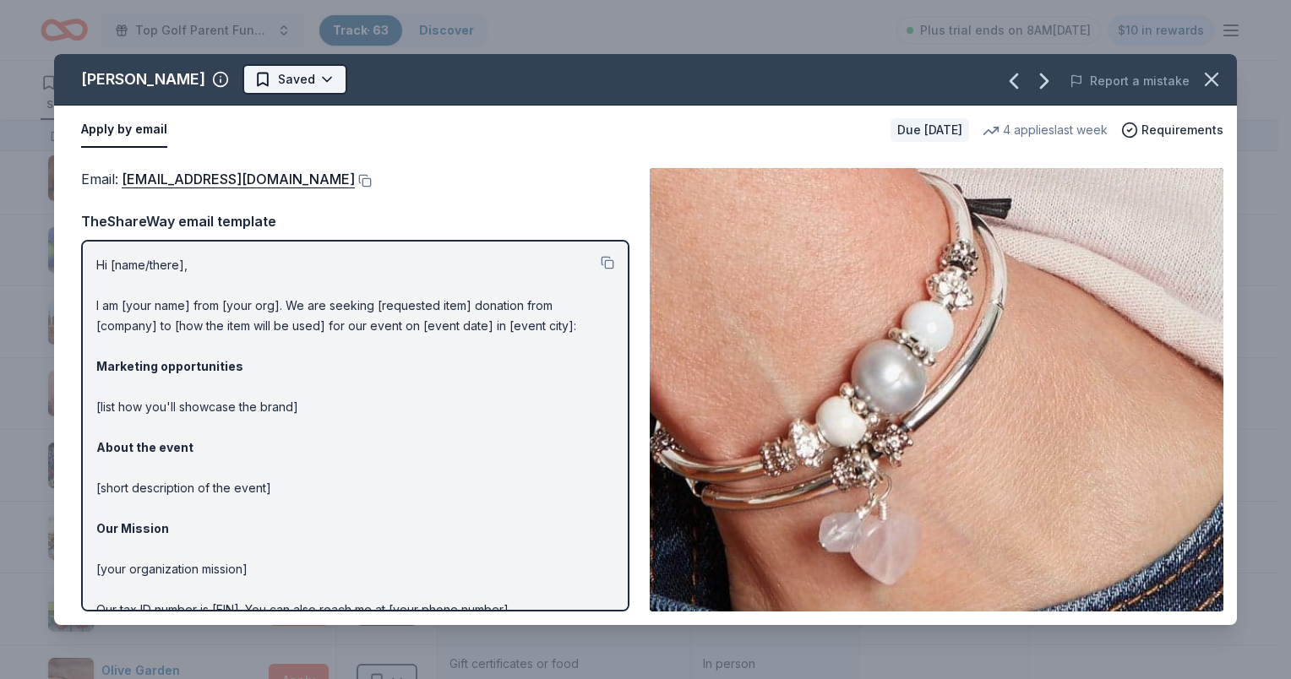
click at [277, 77] on html "Top Golf Parent Fundraiser Benefiting Indian Trail Elementary's PTA Track · 63 …" at bounding box center [645, 339] width 1291 height 679
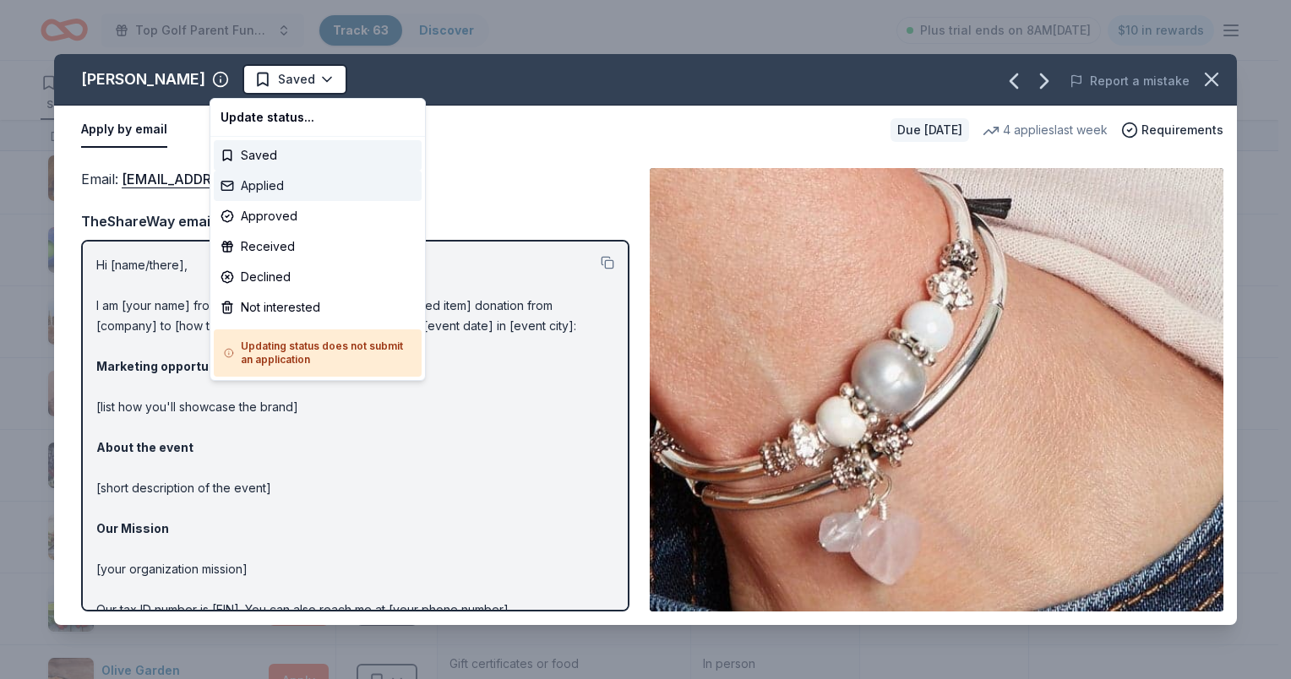
click at [304, 174] on div "Applied" at bounding box center [318, 186] width 208 height 30
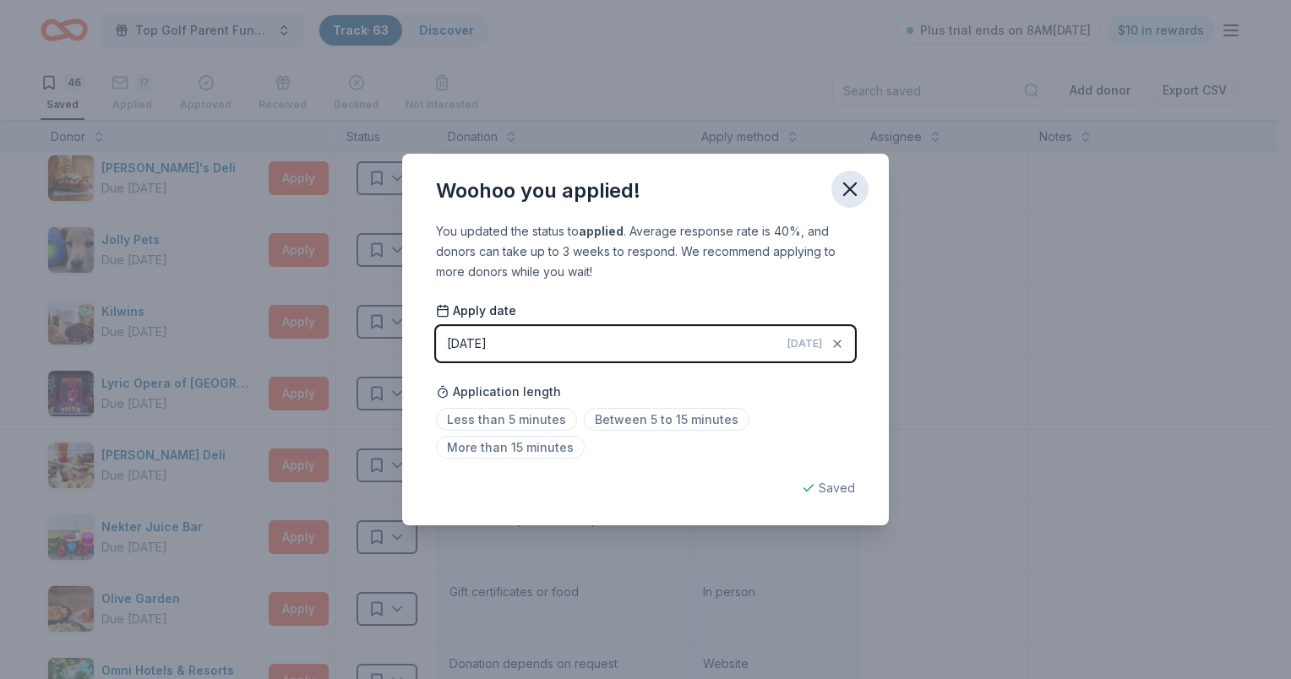
click at [848, 189] on icon "button" at bounding box center [850, 189] width 12 height 12
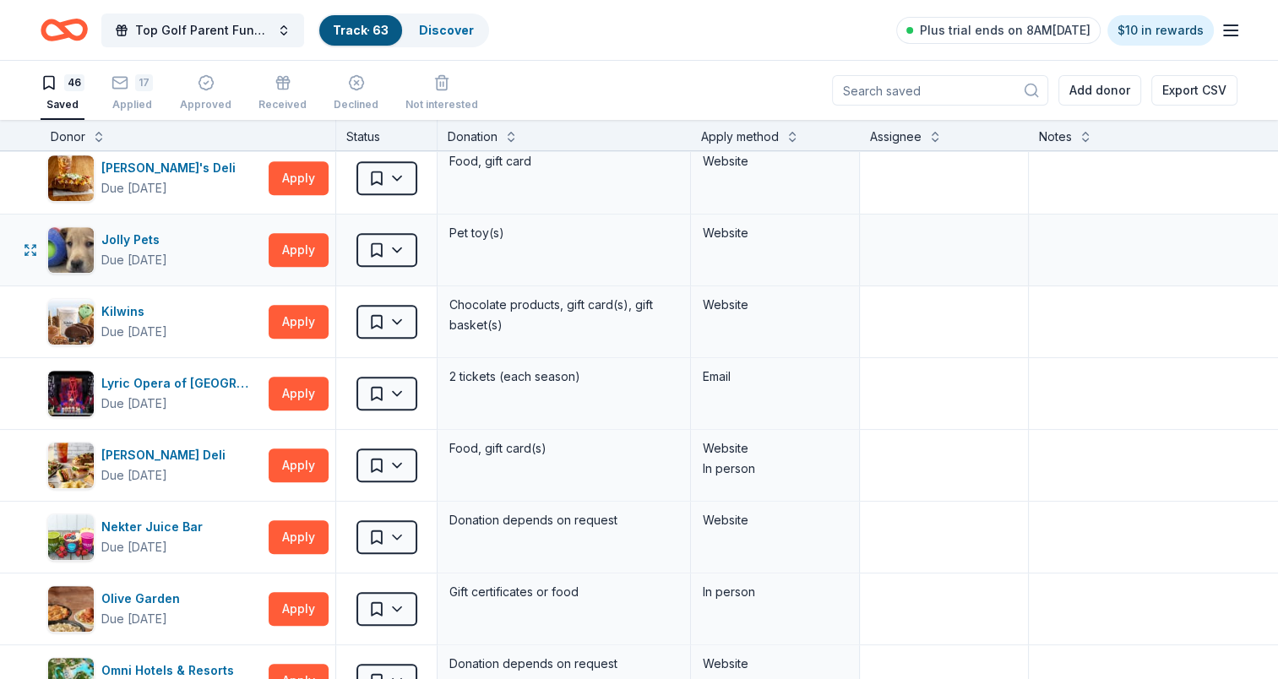
scroll to position [1183, 0]
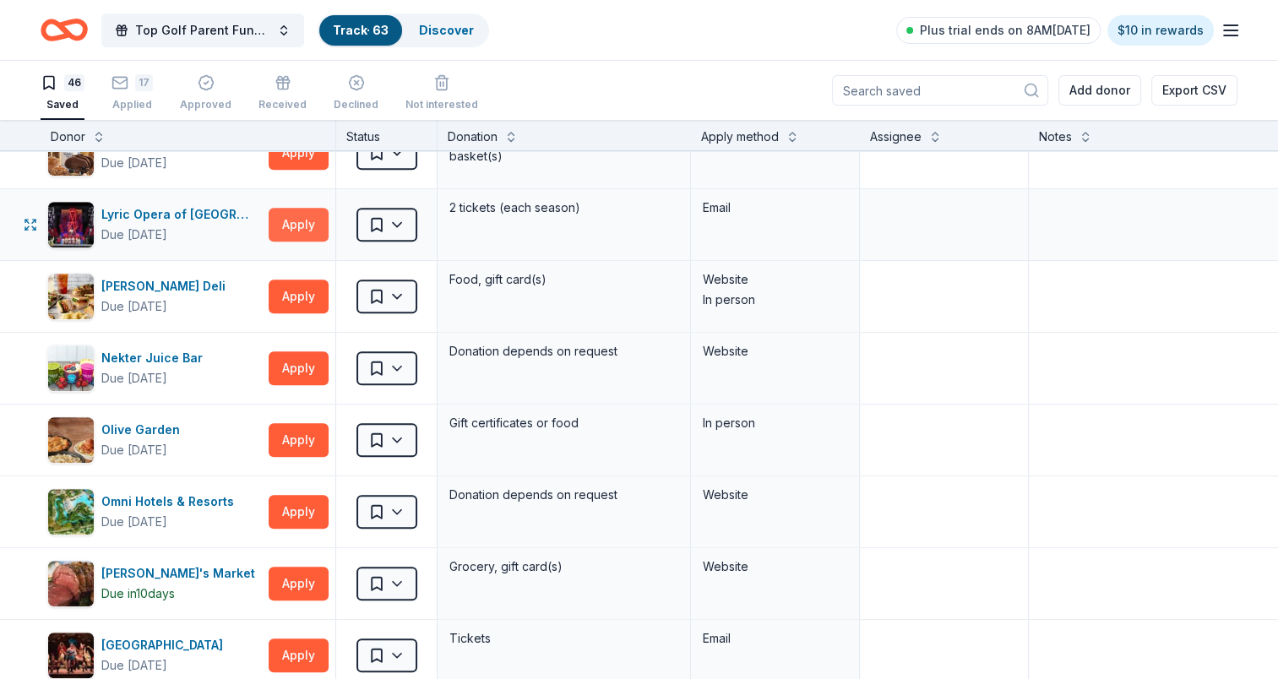
click at [303, 223] on button "Apply" at bounding box center [299, 225] width 60 height 34
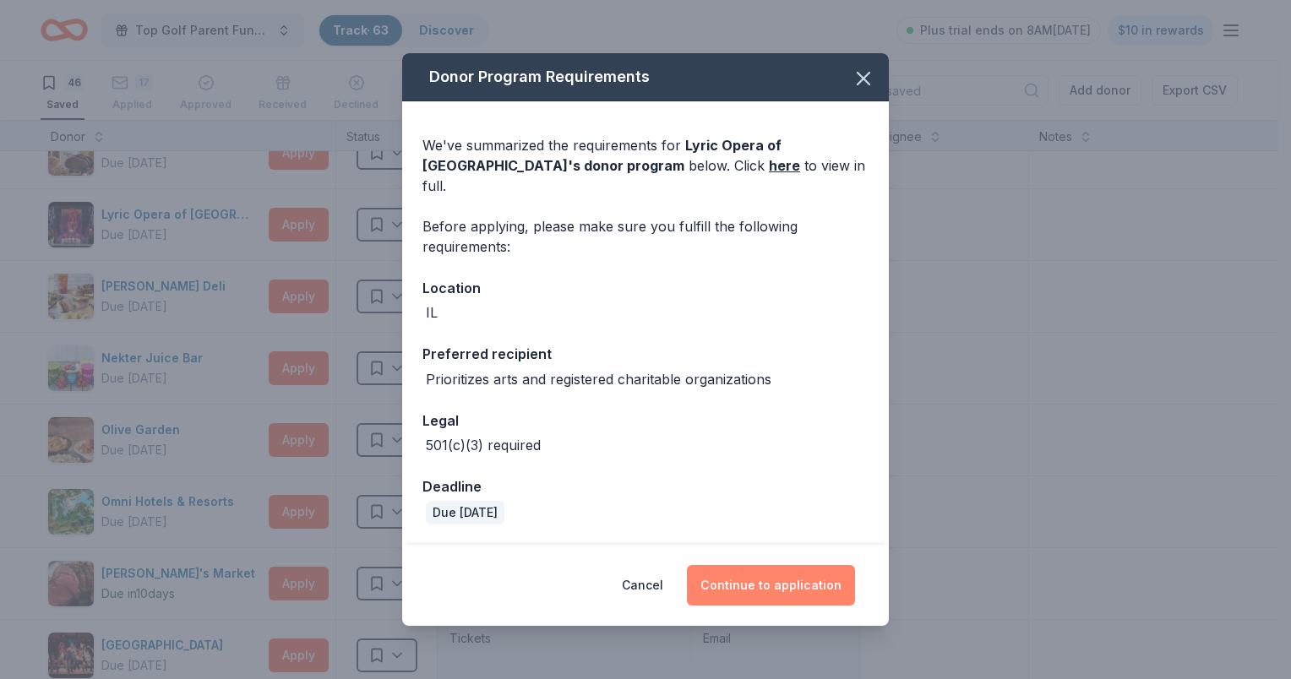
click at [787, 591] on button "Continue to application" at bounding box center [771, 585] width 168 height 41
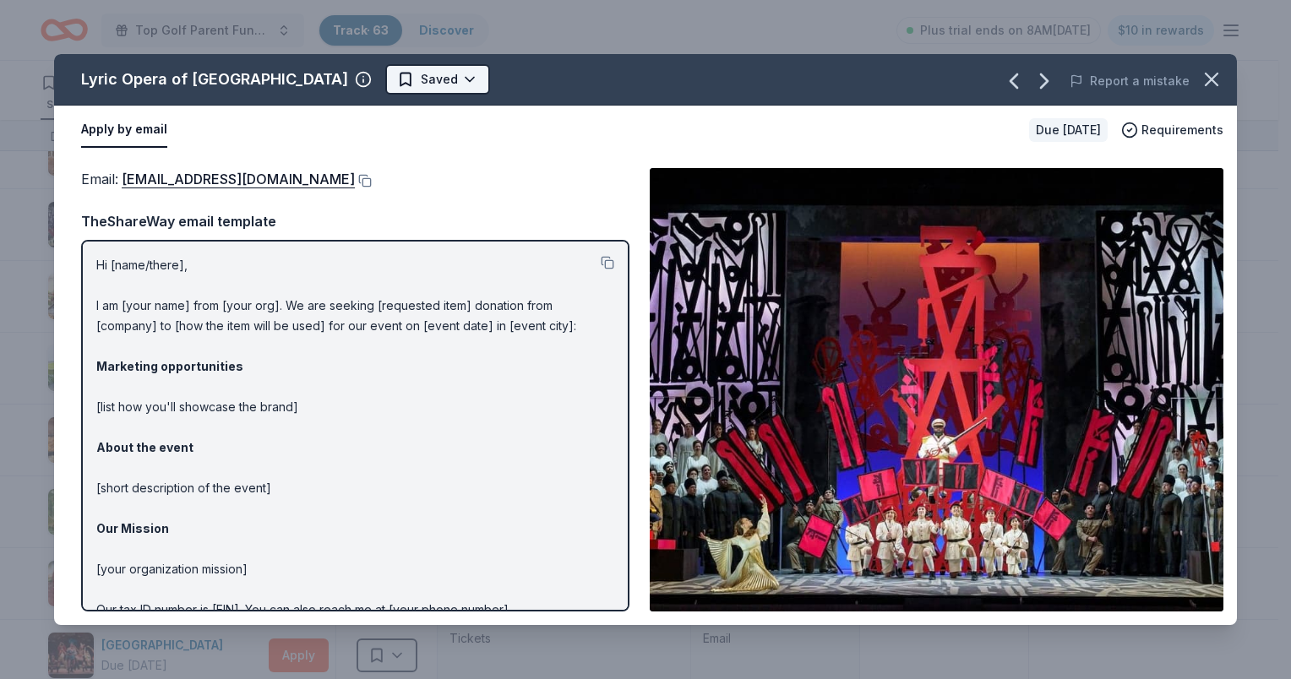
click at [371, 80] on html "Top Golf Parent Fundraiser Benefiting Indian Trail Elementary's PTA Track · 63 …" at bounding box center [645, 339] width 1291 height 679
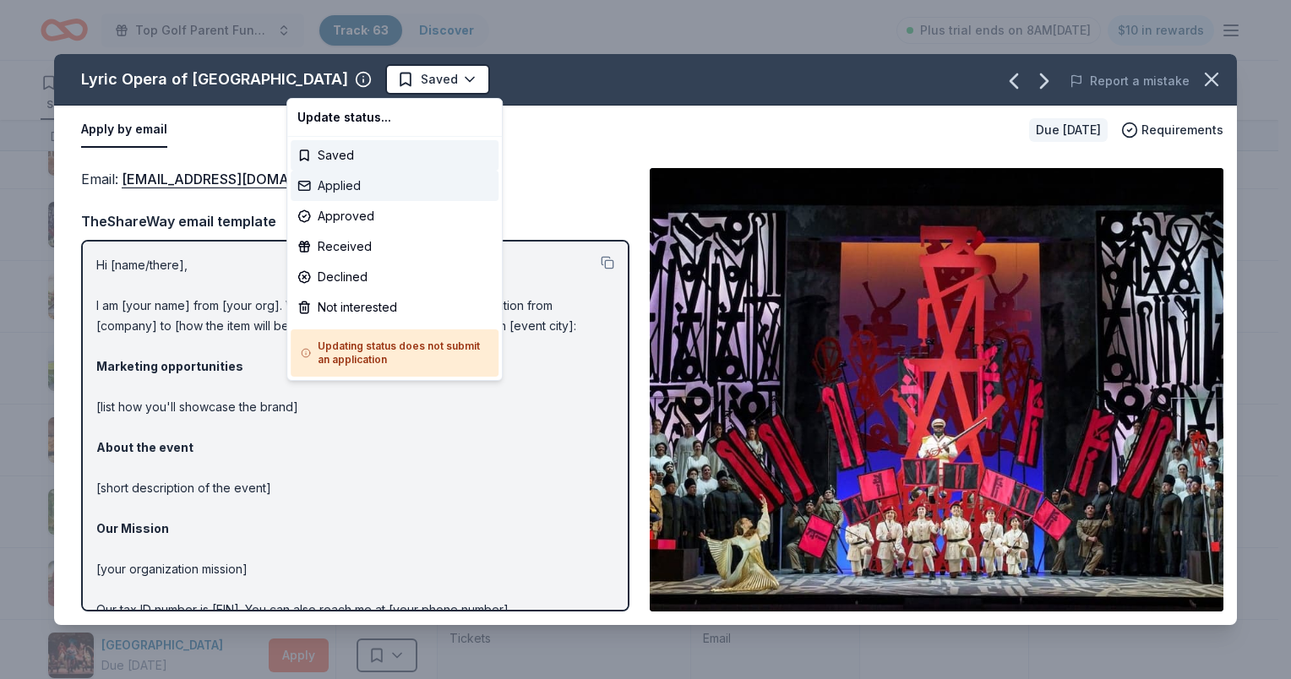
click at [349, 177] on div "Applied" at bounding box center [395, 186] width 208 height 30
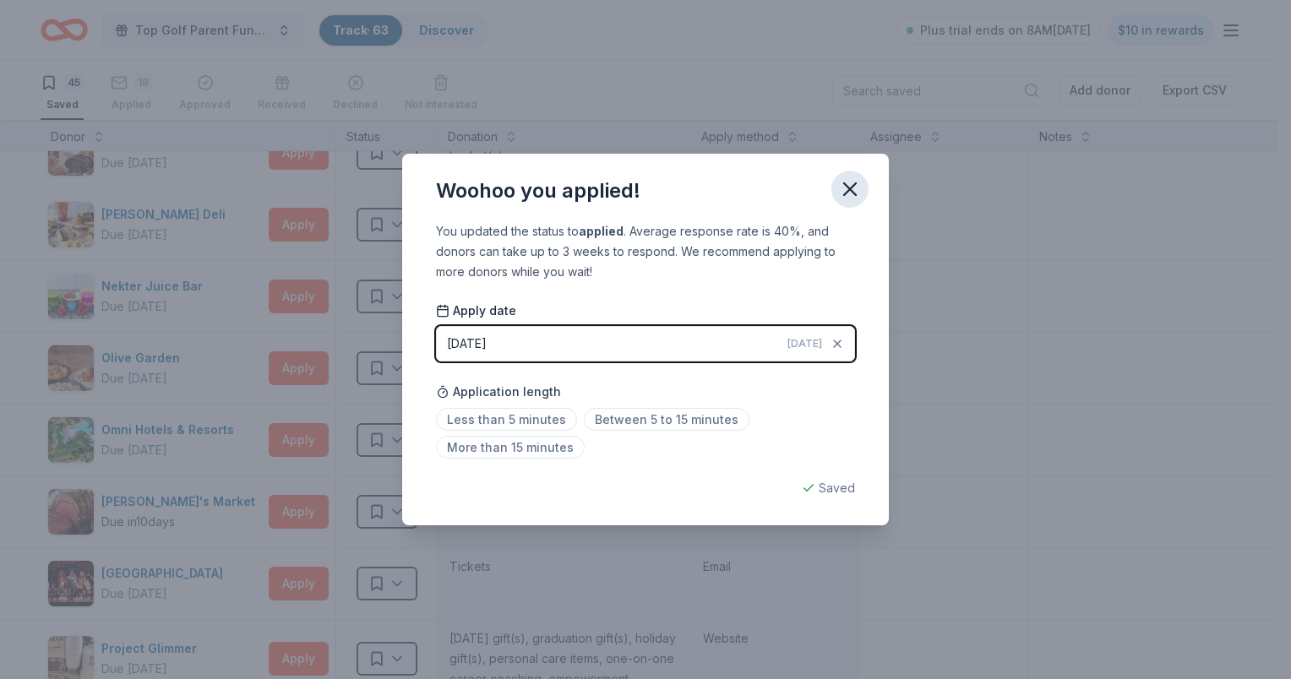
click at [852, 203] on button "button" at bounding box center [849, 189] width 37 height 37
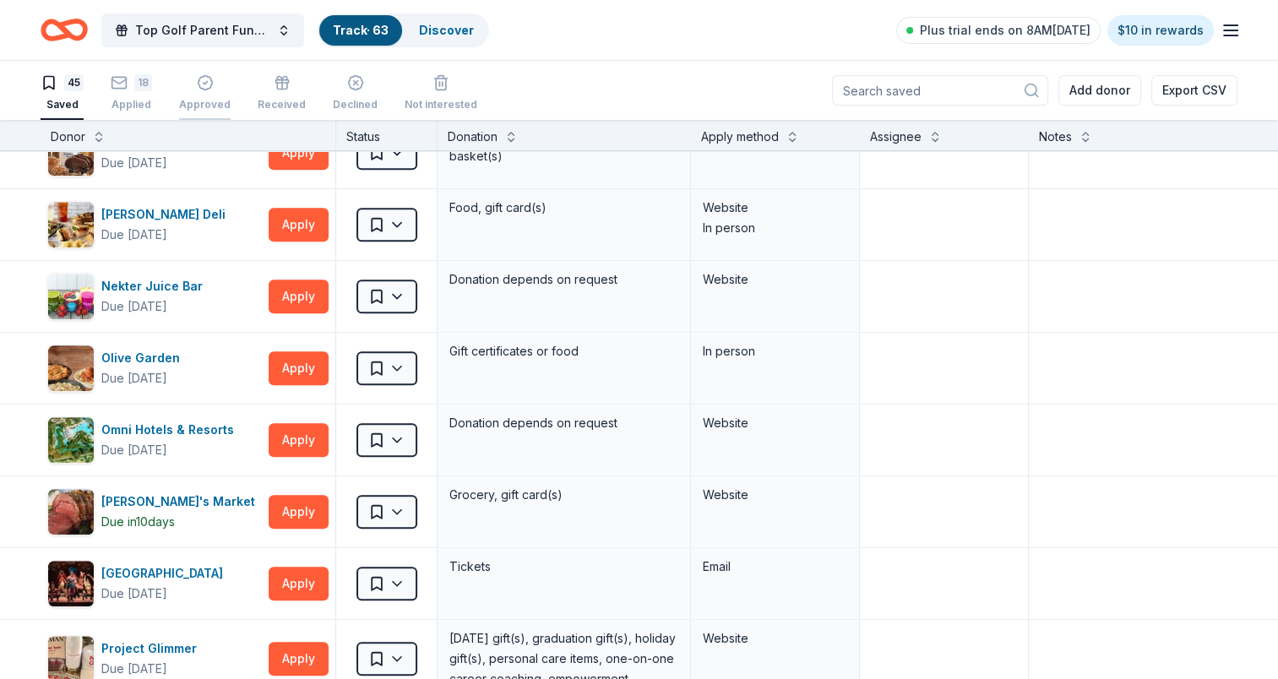
click at [223, 81] on div "button" at bounding box center [205, 82] width 52 height 17
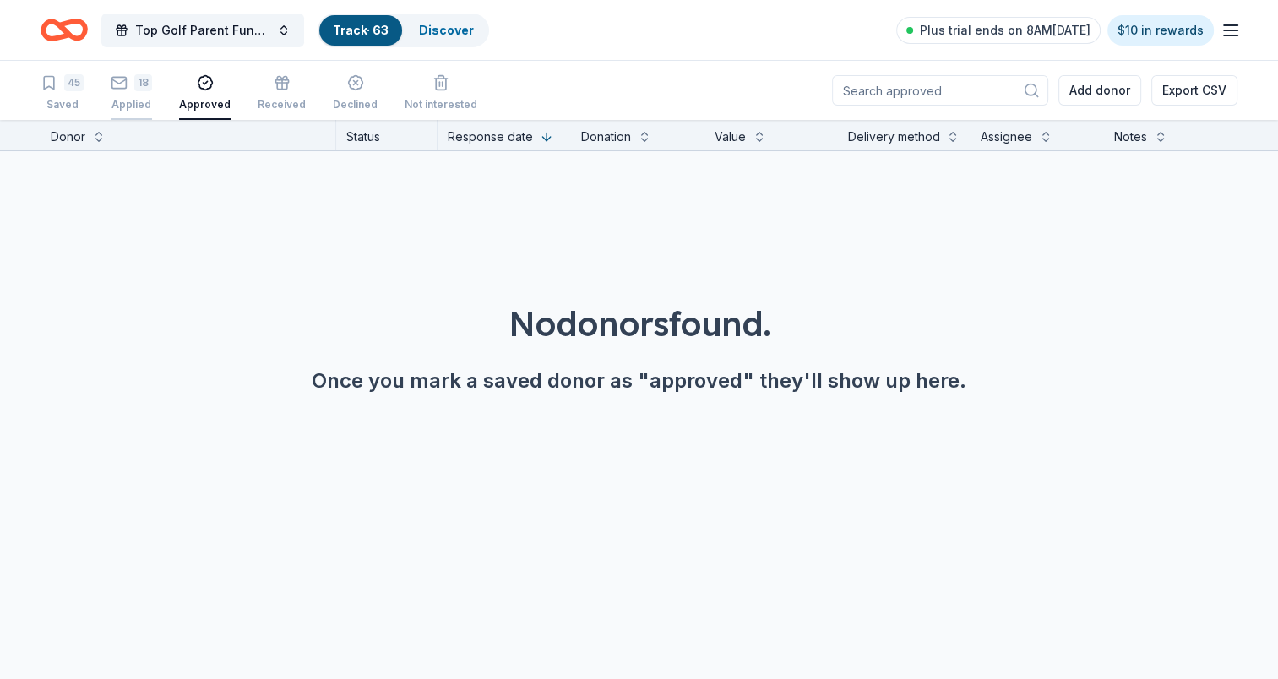
click at [147, 83] on div "18" at bounding box center [143, 82] width 18 height 17
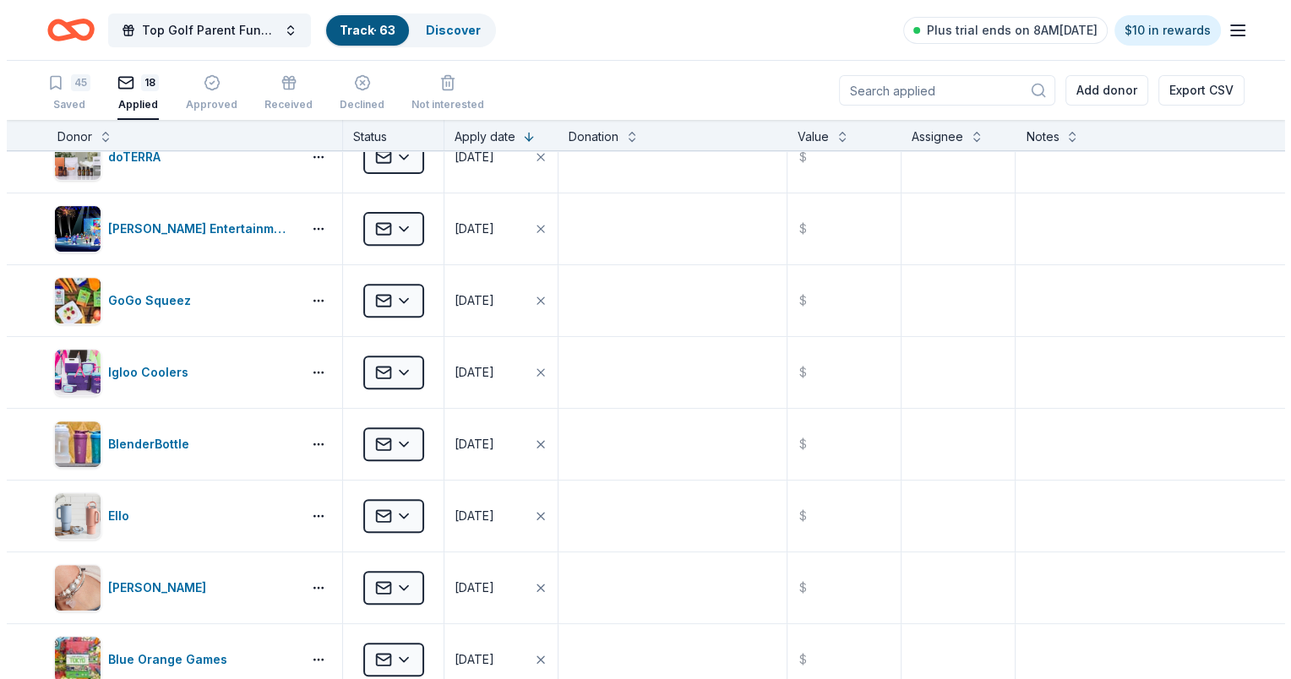
scroll to position [422, 0]
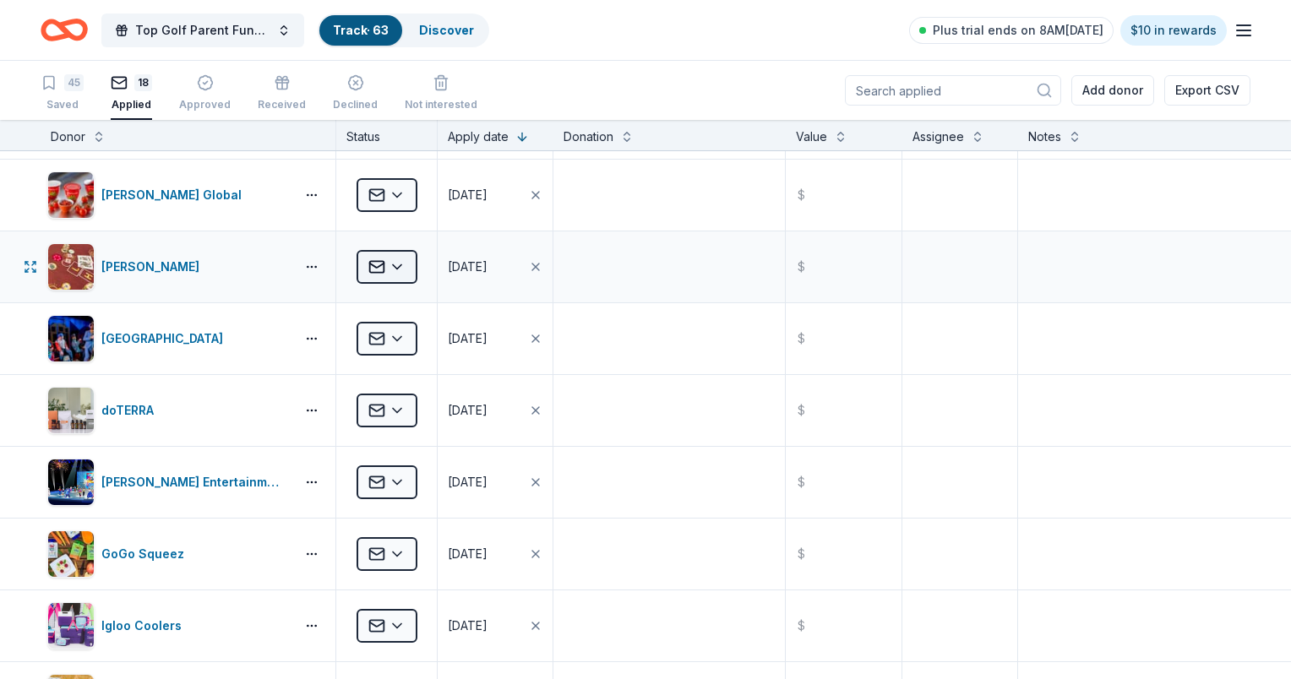
click at [408, 267] on html "Top Golf Parent Fundraiser Benefiting Indian Trail Elementary's PTA Track · 63 …" at bounding box center [645, 339] width 1291 height 679
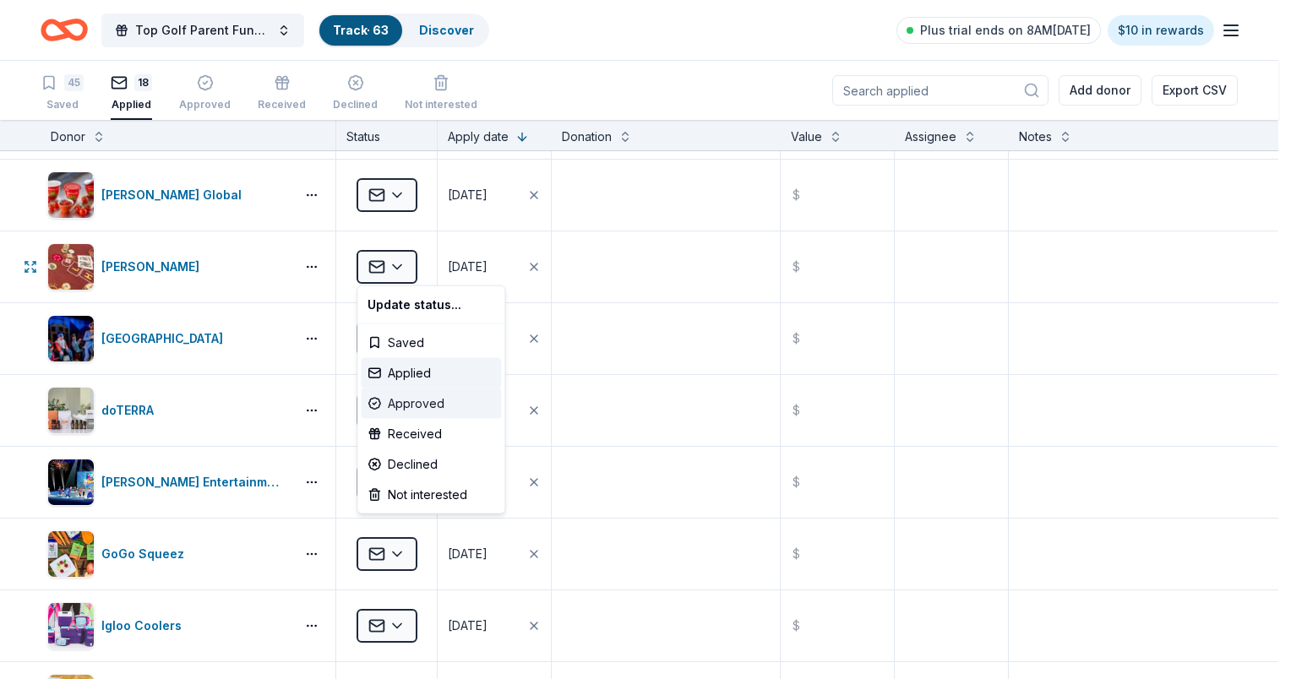
click at [417, 406] on div "Approved" at bounding box center [431, 404] width 140 height 30
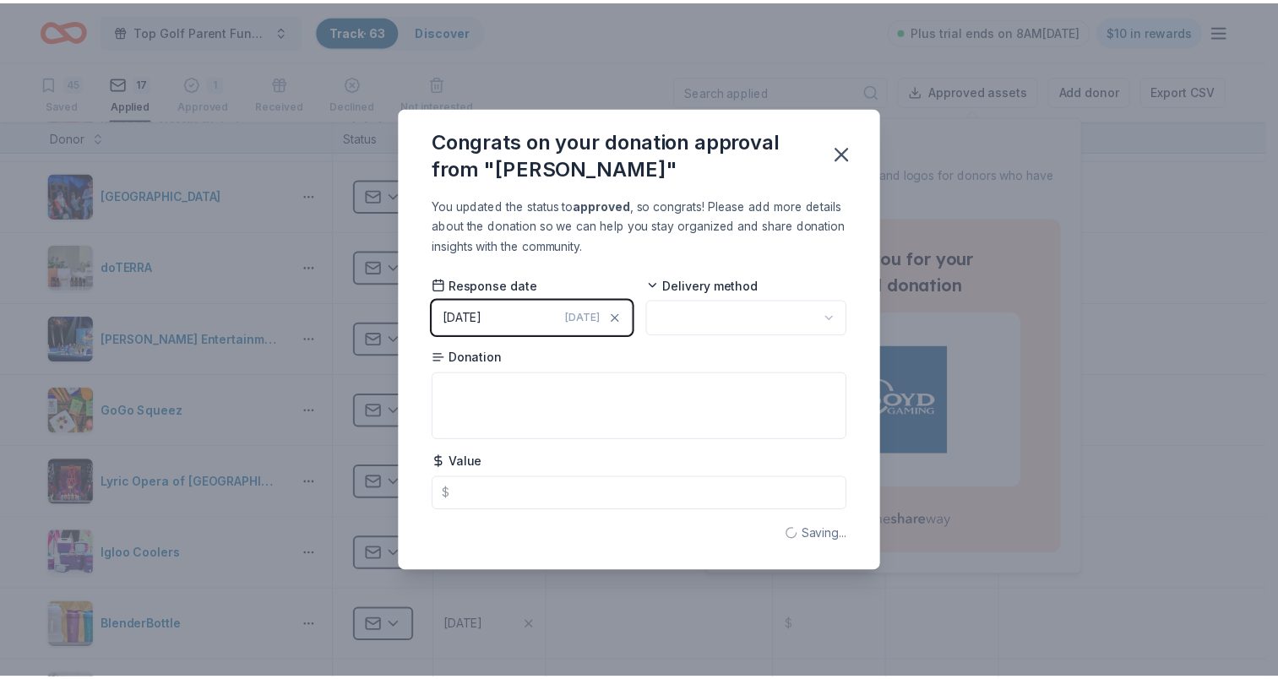
scroll to position [351, 0]
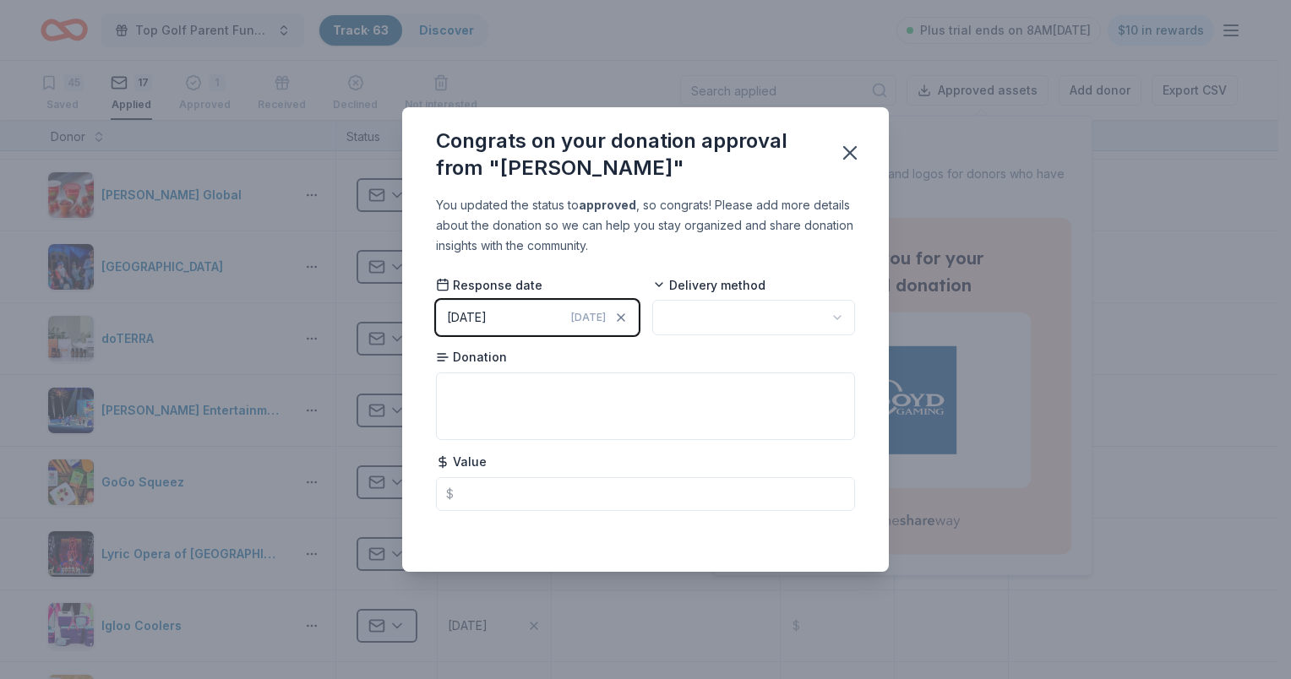
click at [803, 325] on html "Top Golf Parent Fundraiser Benefiting Indian Trail Elementary's PTA Track · 63 …" at bounding box center [645, 339] width 1291 height 679
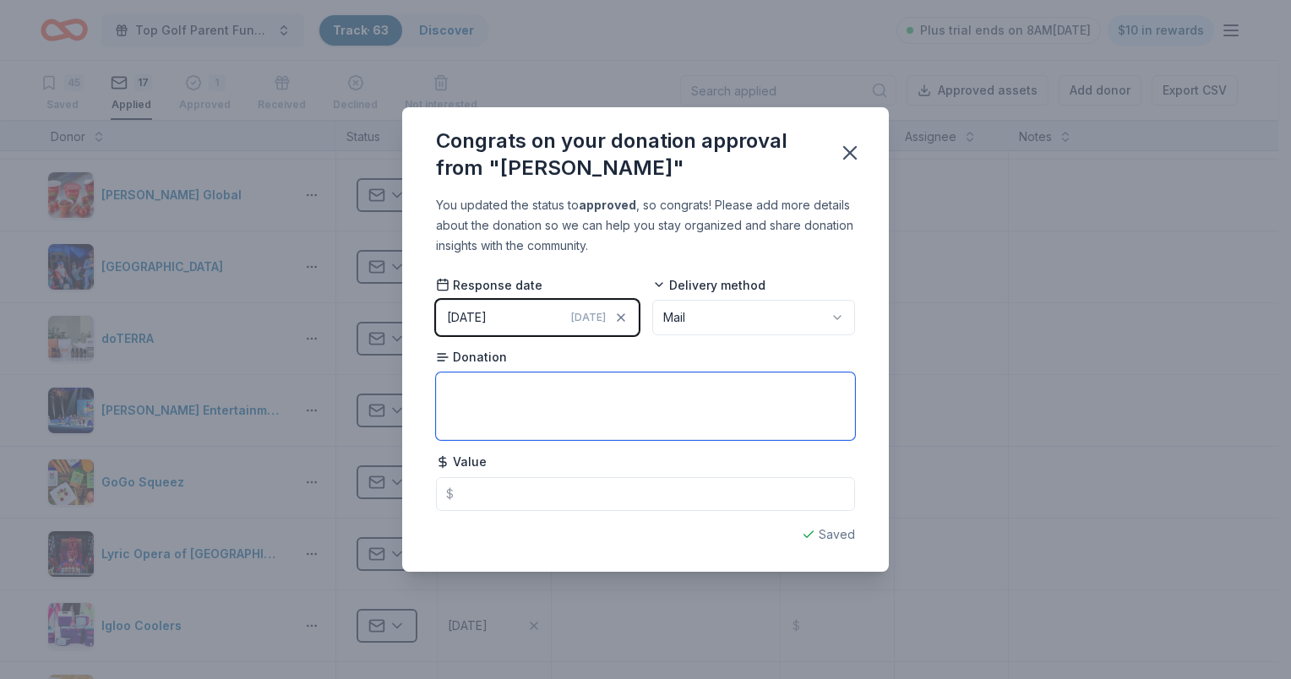
click at [543, 392] on textarea at bounding box center [645, 407] width 419 height 68
type textarea "O"
type textarea "One night stay and gift certificate to their bar & [PERSON_NAME]"
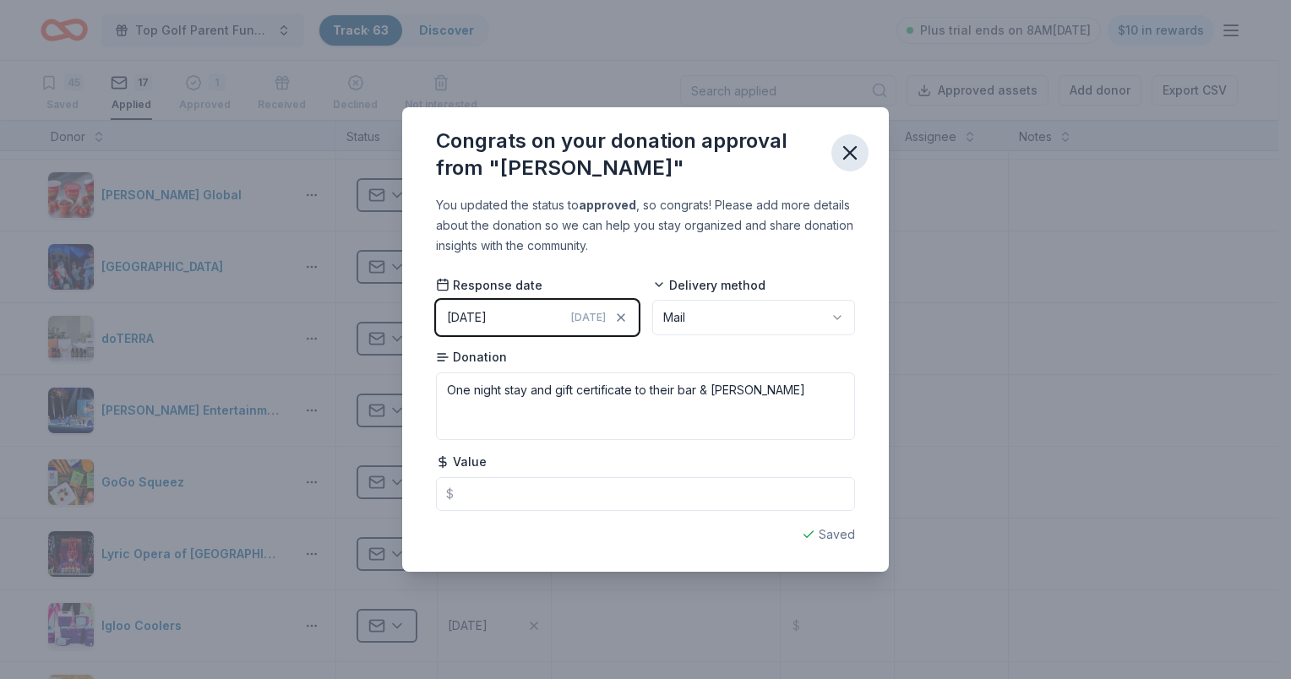
click at [855, 150] on icon "button" at bounding box center [850, 153] width 24 height 24
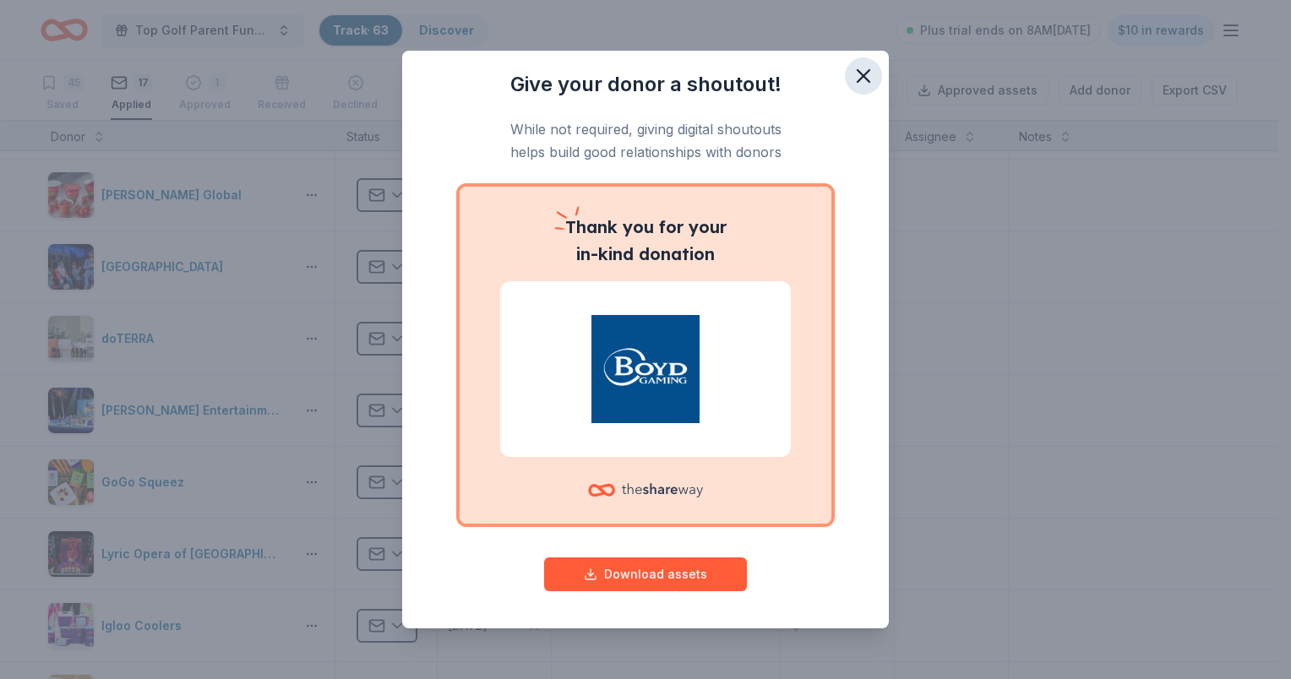
click at [856, 73] on icon "button" at bounding box center [864, 76] width 24 height 24
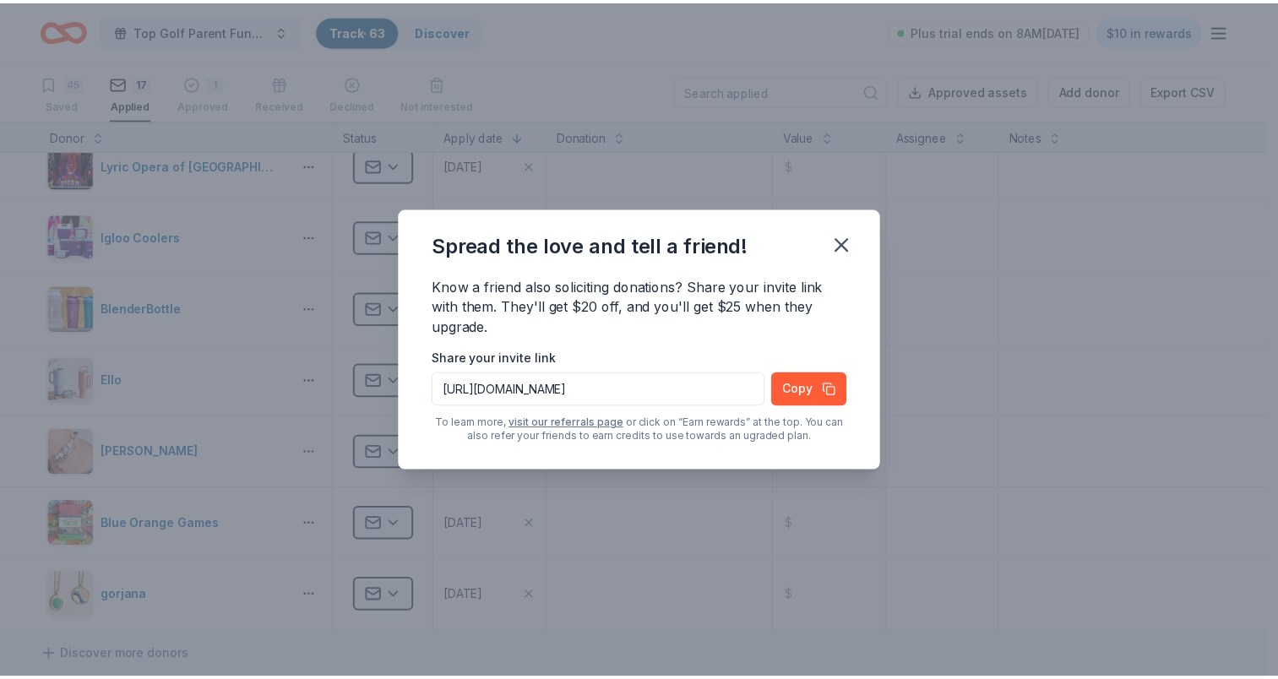
scroll to position [858, 0]
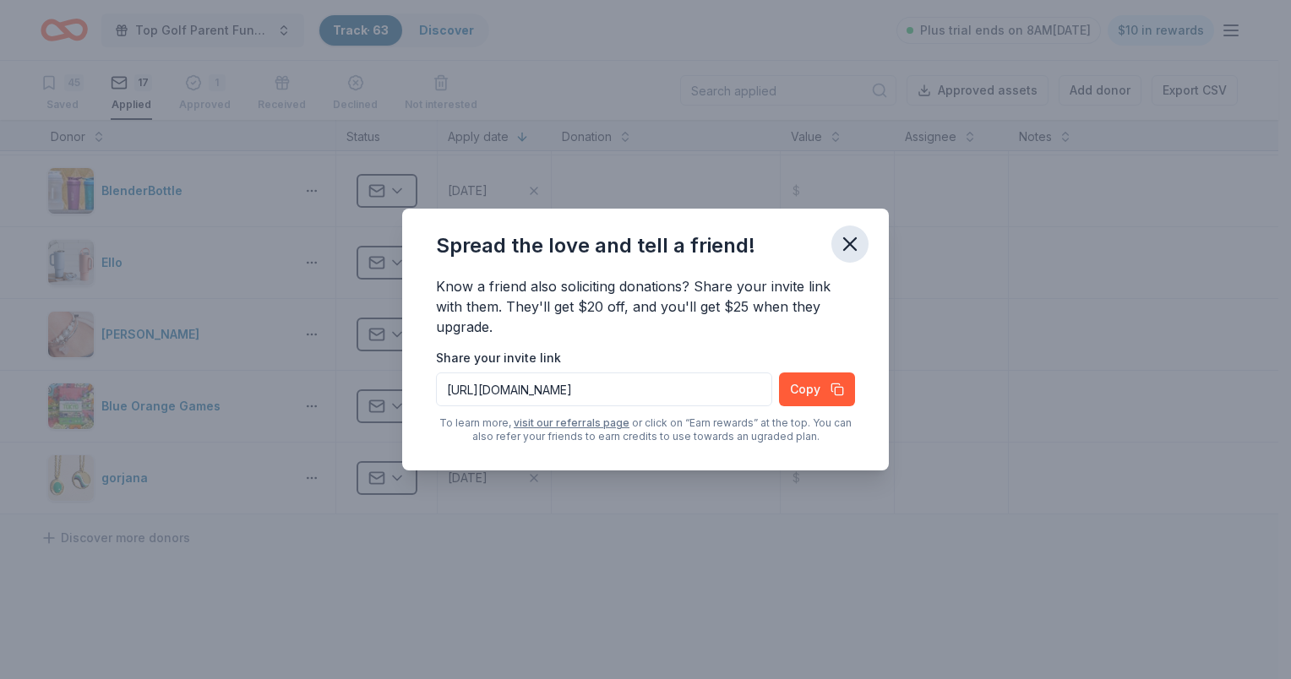
click at [857, 242] on icon "button" at bounding box center [850, 244] width 24 height 24
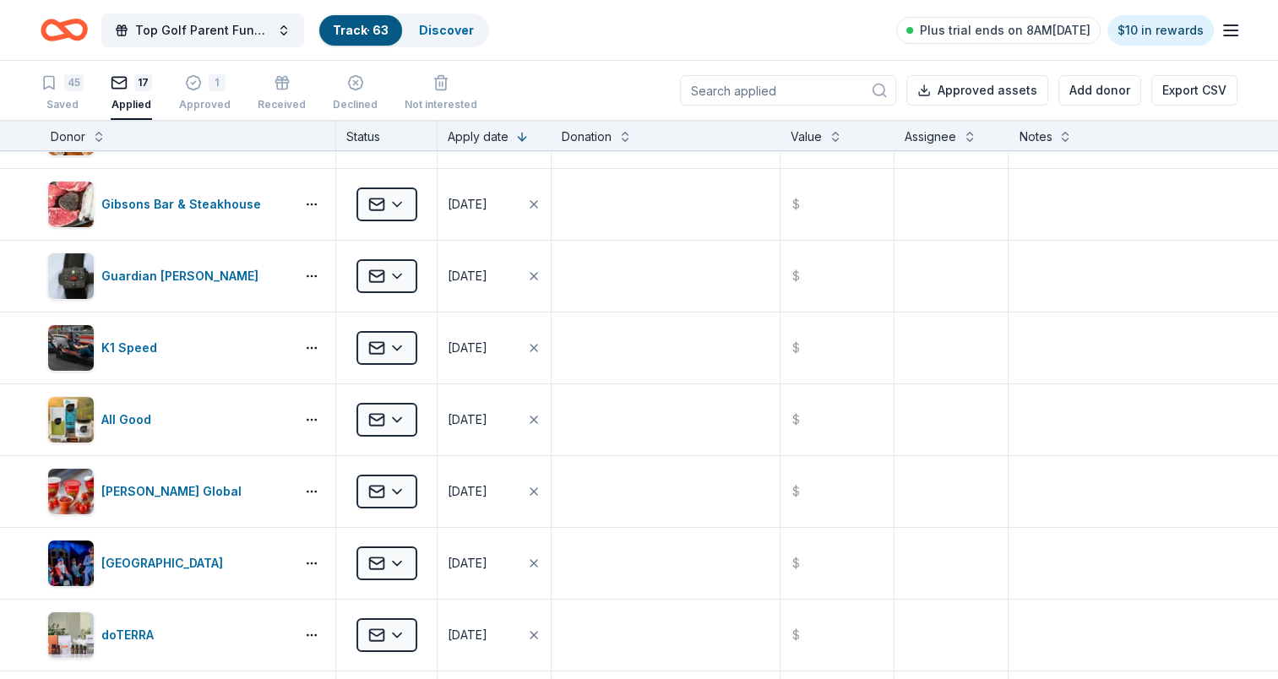
scroll to position [0, 0]
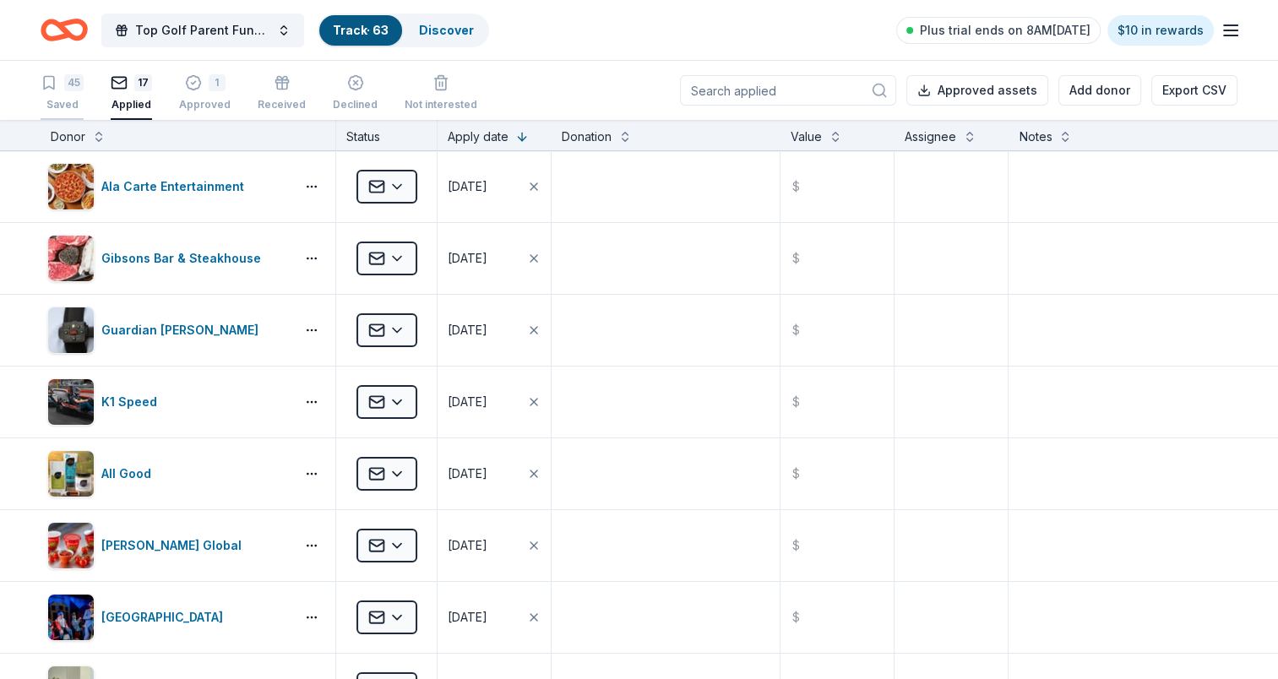
click at [76, 98] on div "Saved" at bounding box center [62, 105] width 43 height 14
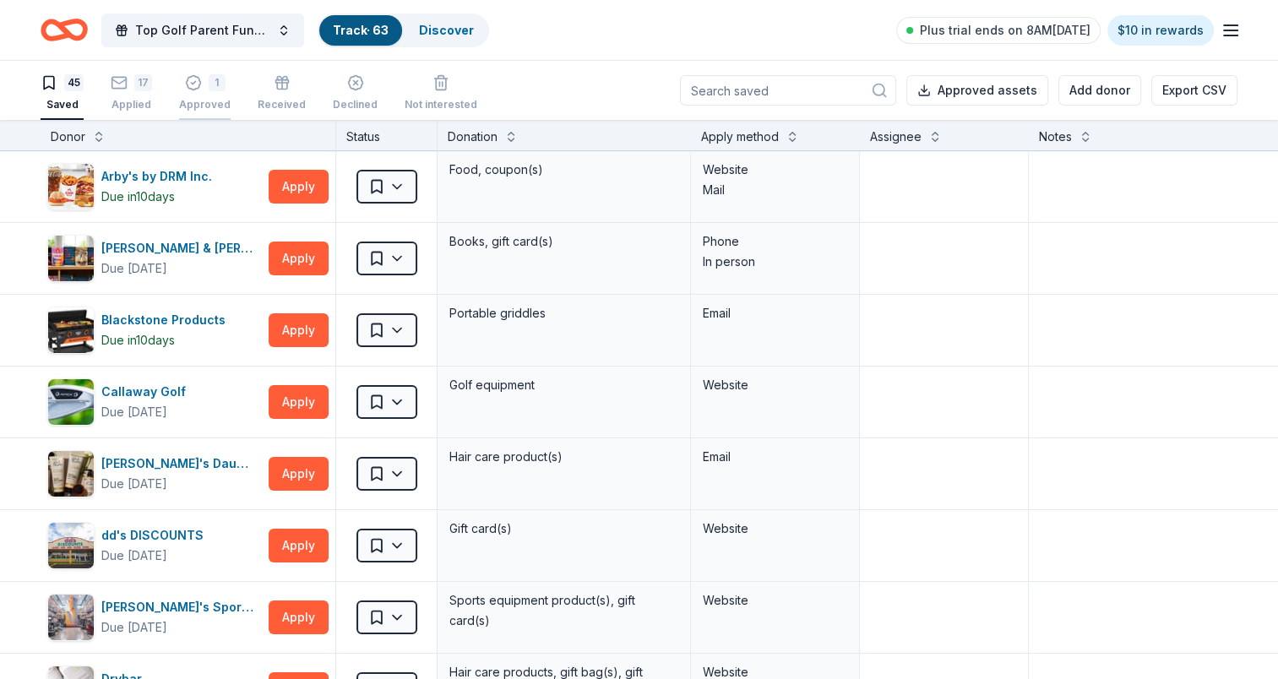
click at [193, 116] on button "1 Approved" at bounding box center [205, 94] width 52 height 52
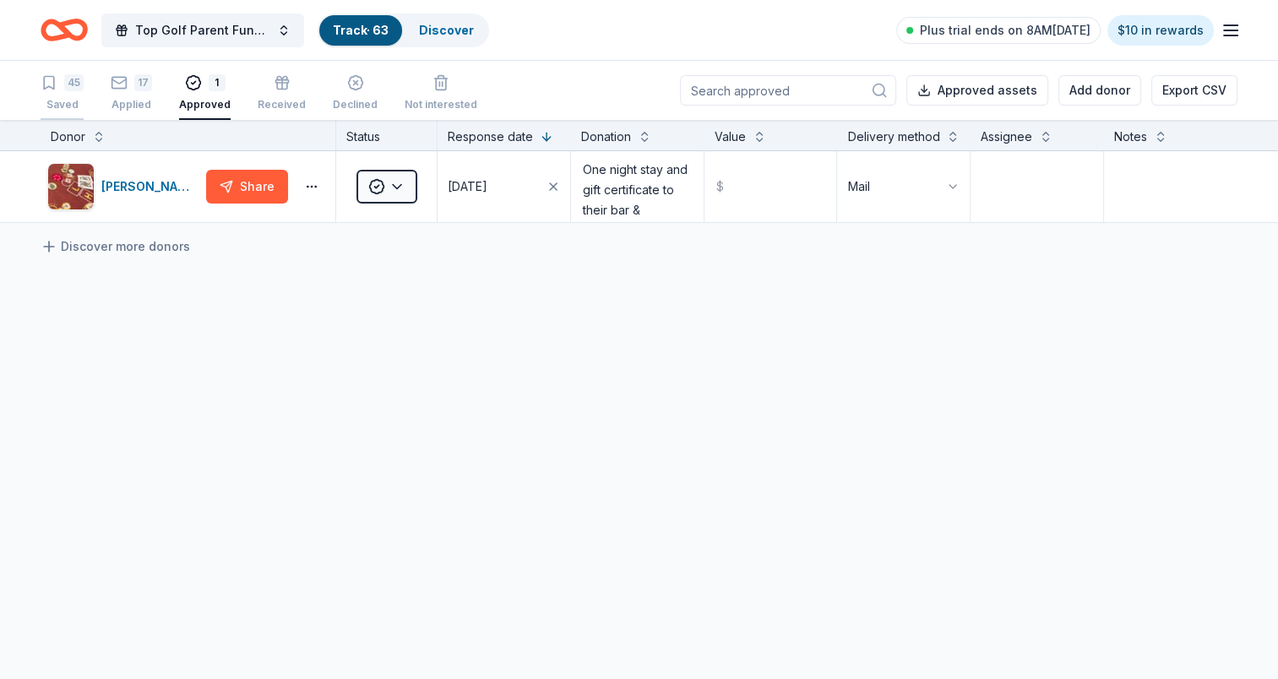
click at [61, 98] on div "Saved" at bounding box center [62, 105] width 43 height 14
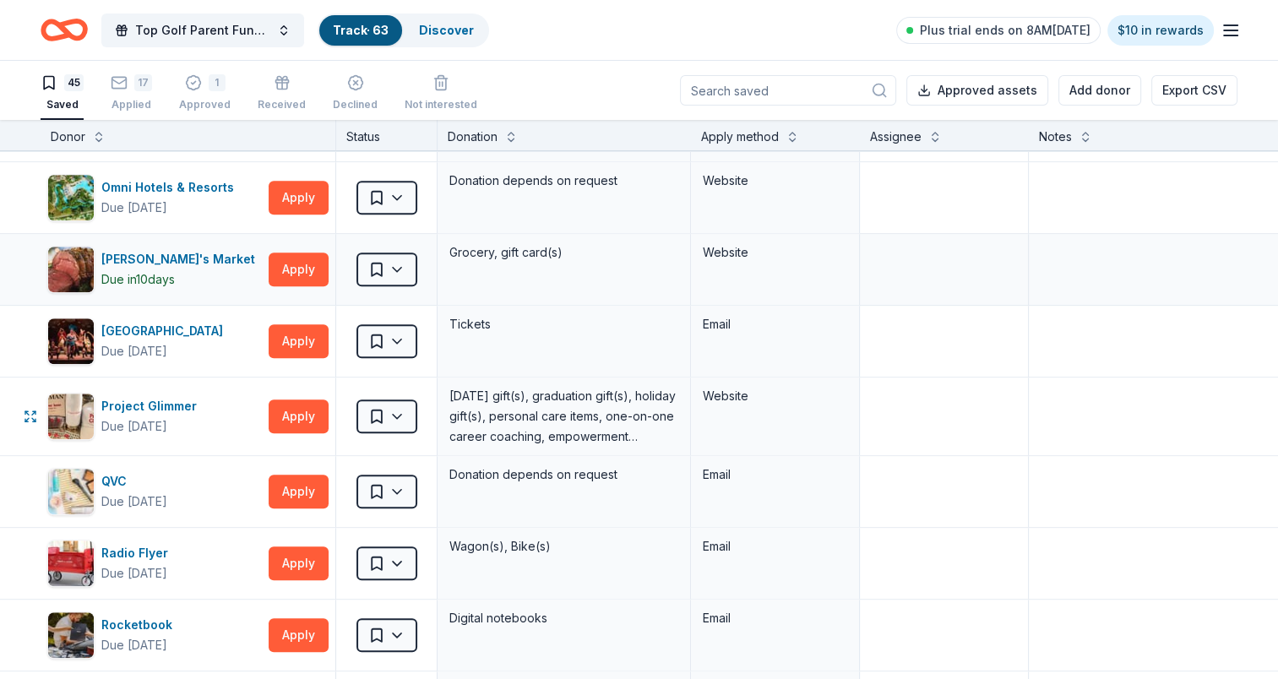
scroll to position [1436, 0]
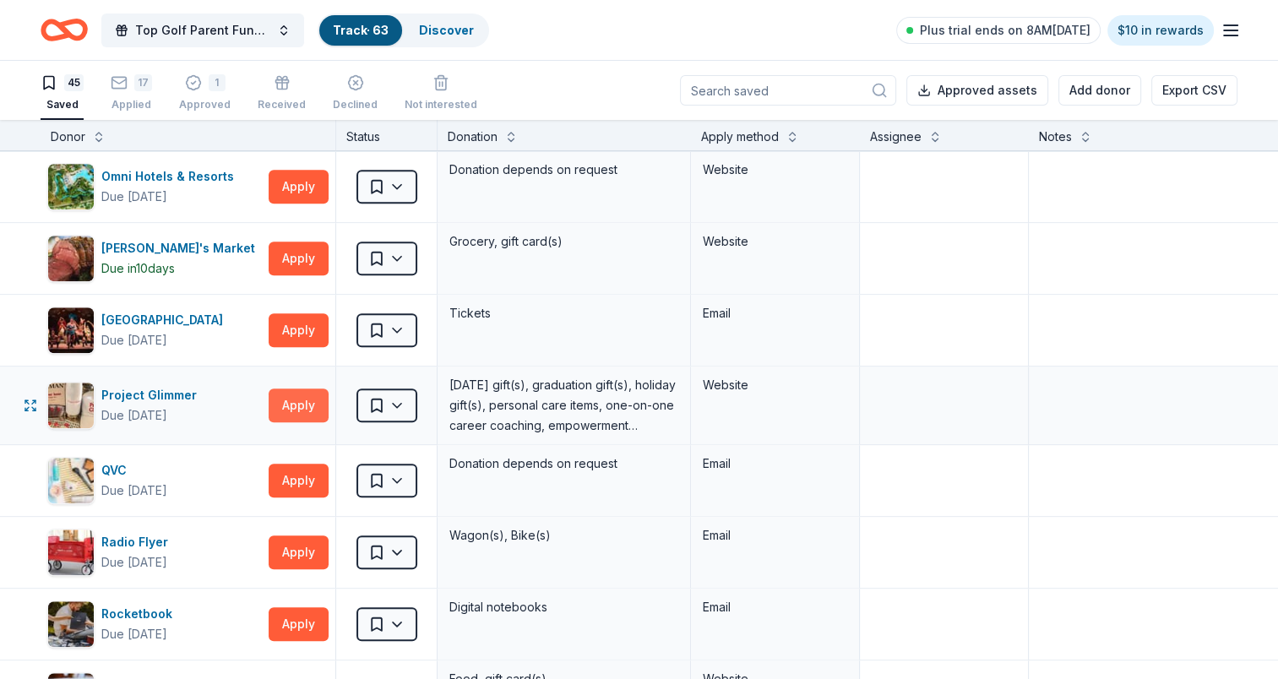
click at [287, 402] on button "Apply" at bounding box center [299, 406] width 60 height 34
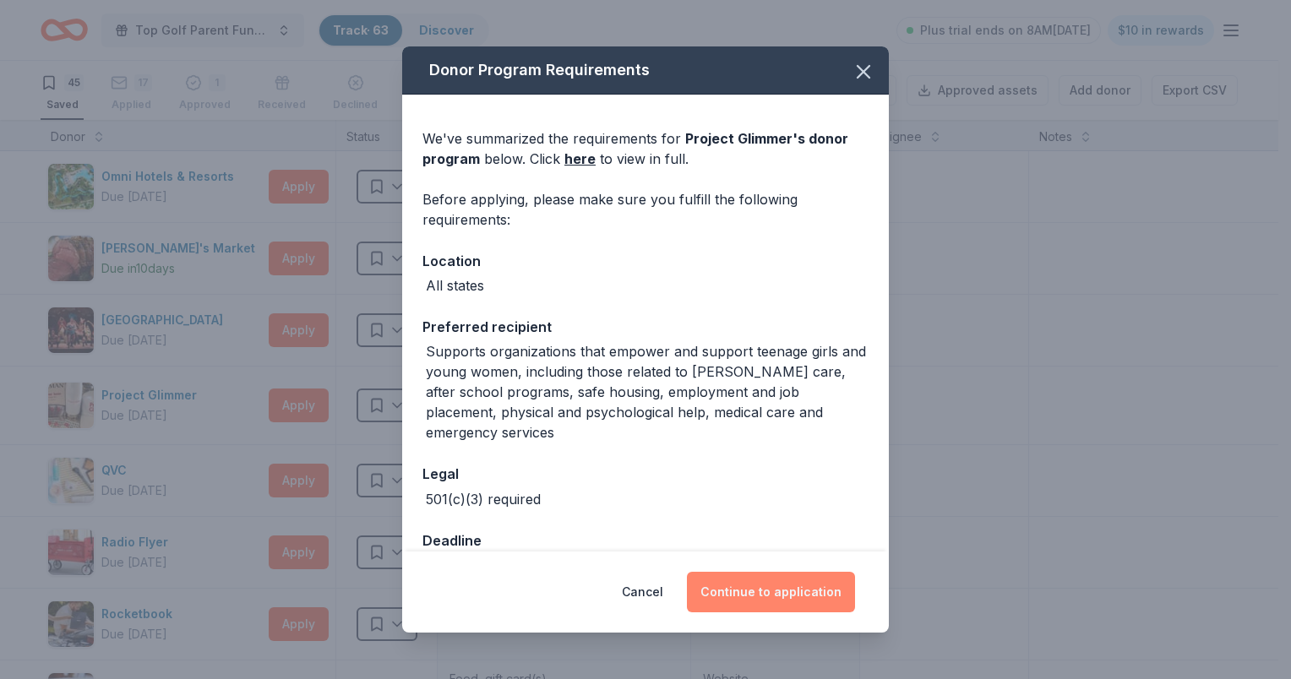
click at [779, 589] on button "Continue to application" at bounding box center [771, 592] width 168 height 41
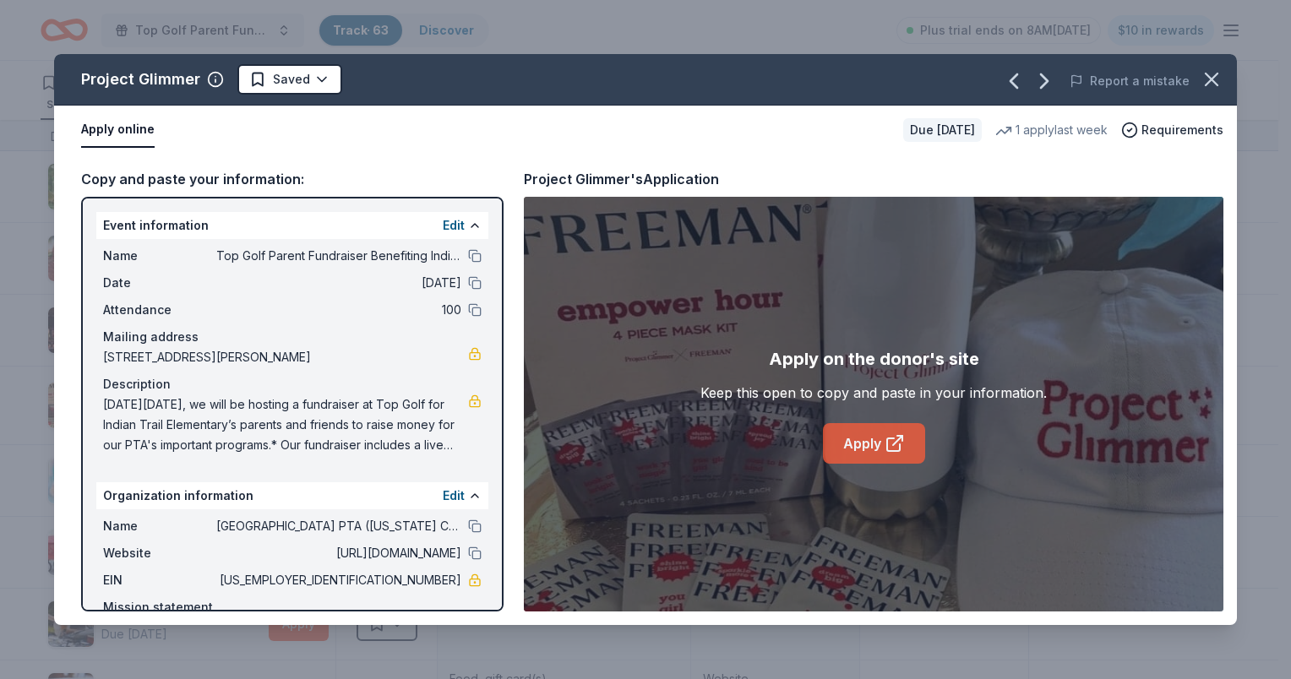
click at [875, 433] on link "Apply" at bounding box center [874, 443] width 102 height 41
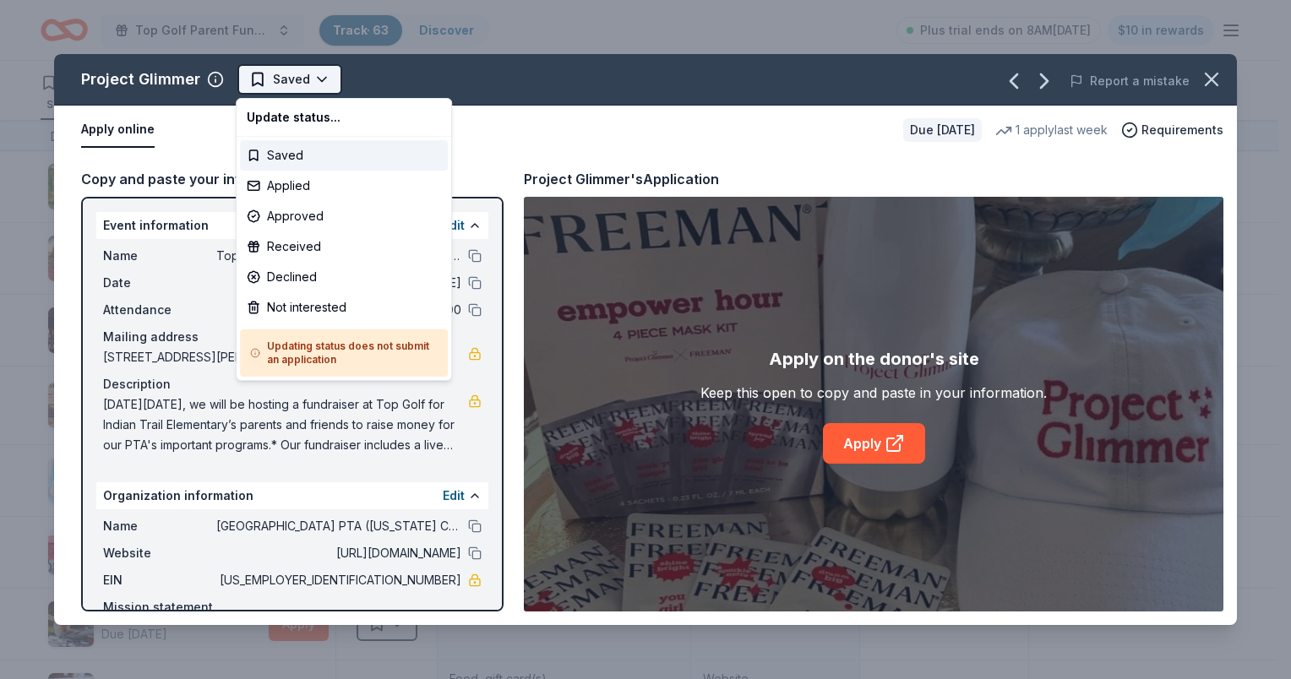
click at [324, 79] on html "Top Golf Parent Fundraiser Benefiting Indian Trail Elementary's PTA Track · 63 …" at bounding box center [645, 339] width 1291 height 679
click at [308, 183] on div "Applied" at bounding box center [344, 186] width 208 height 30
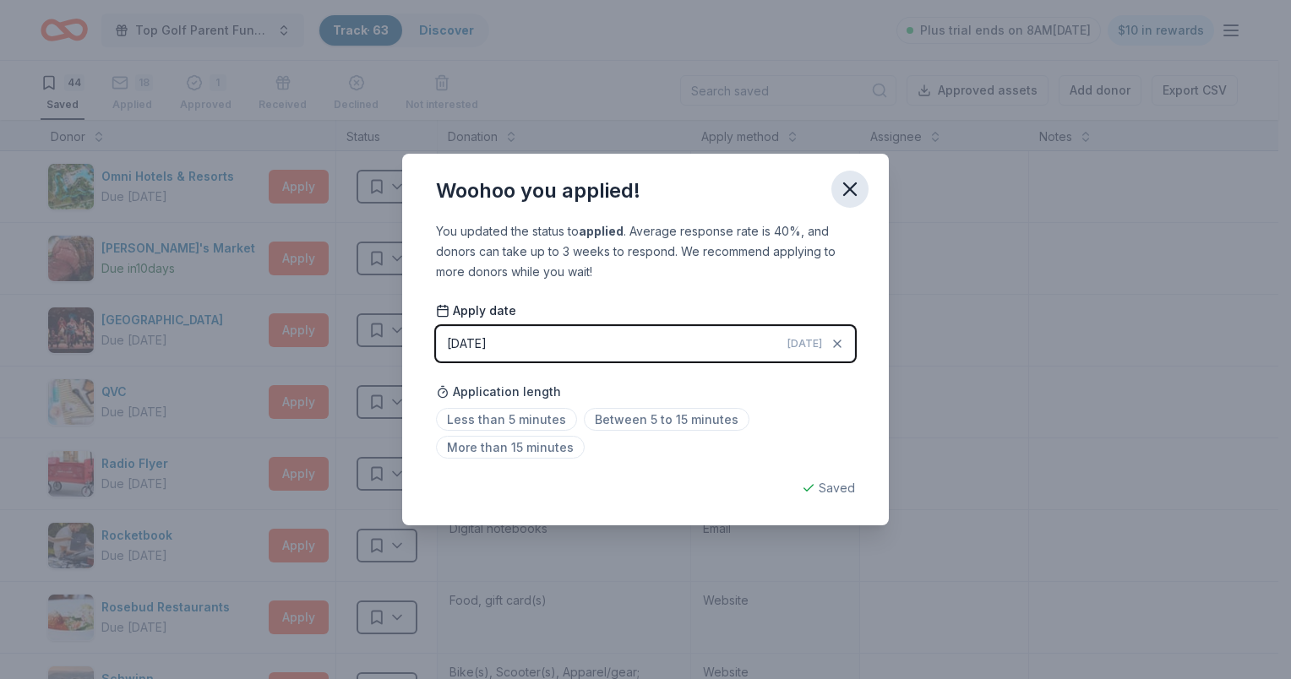
click at [845, 190] on icon "button" at bounding box center [850, 189] width 24 height 24
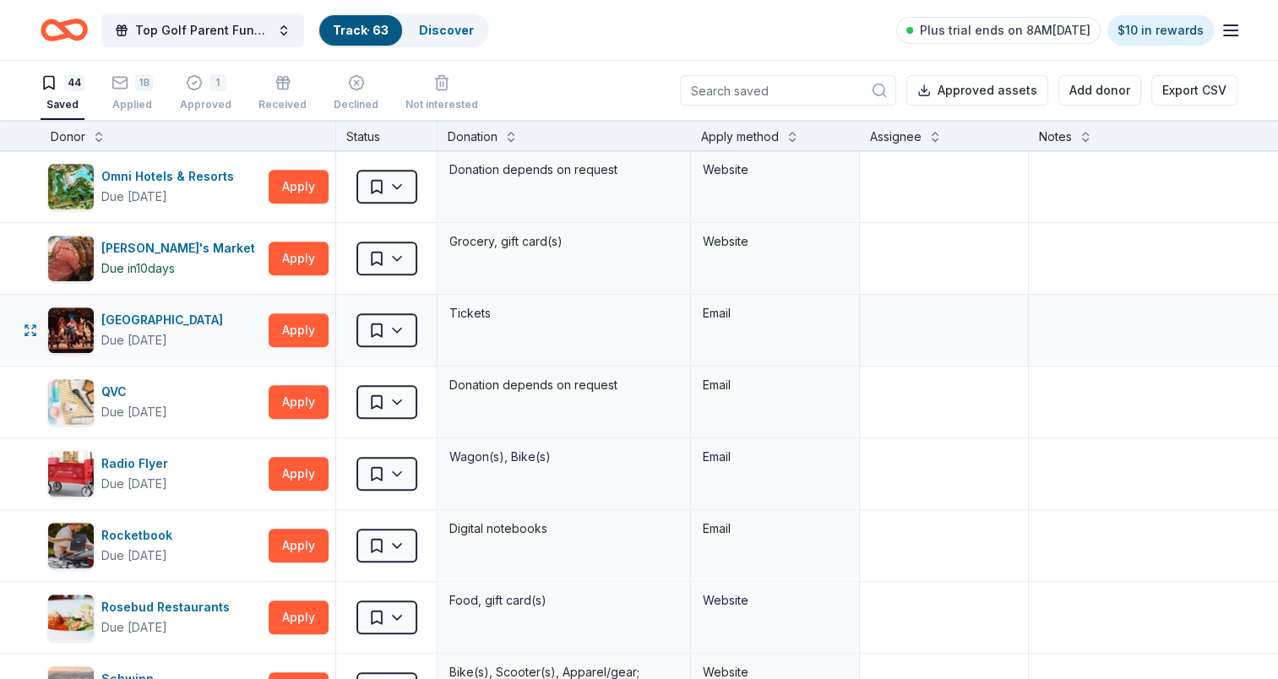
scroll to position [1521, 0]
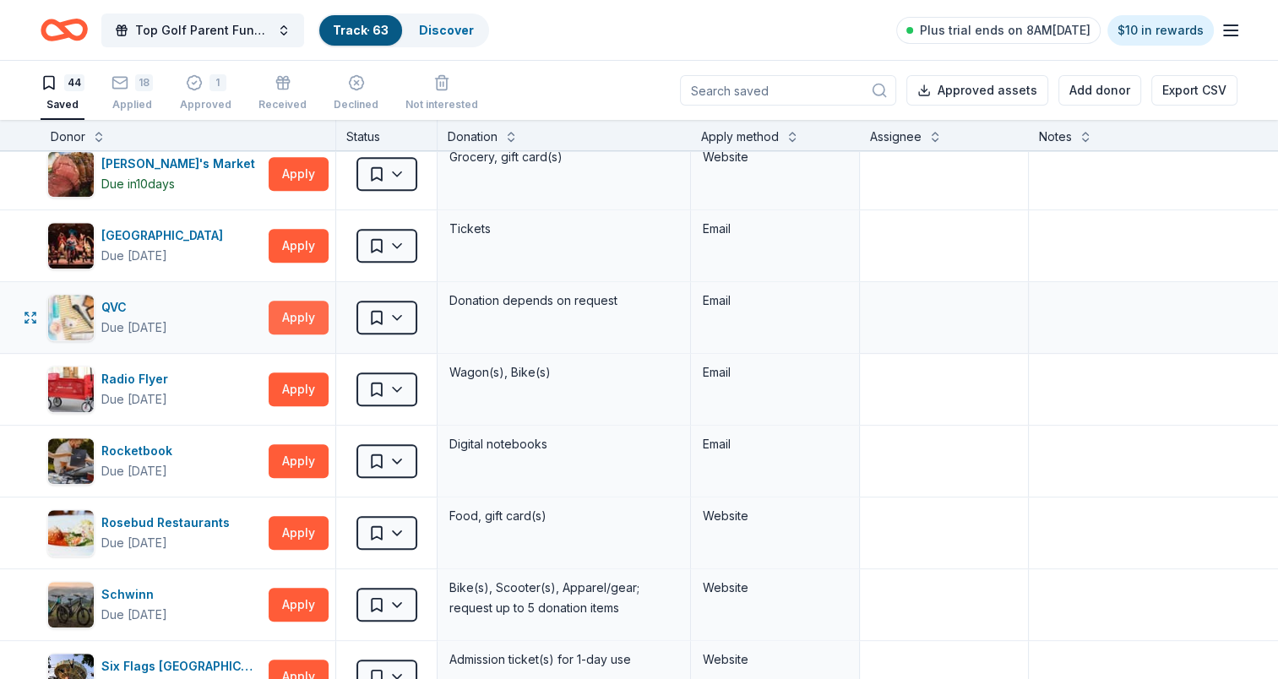
click at [319, 313] on button "Apply" at bounding box center [299, 318] width 60 height 34
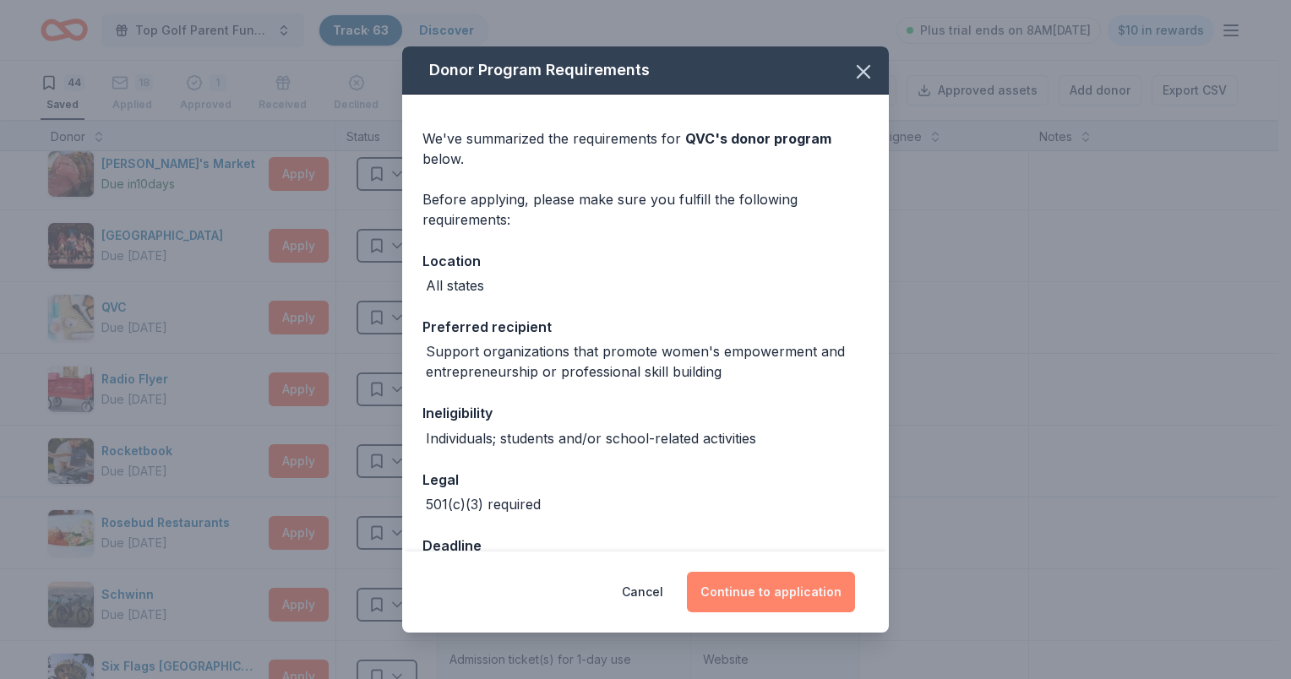
drag, startPoint x: 764, startPoint y: 604, endPoint x: 757, endPoint y: 592, distance: 13.6
click at [764, 603] on button "Continue to application" at bounding box center [771, 592] width 168 height 41
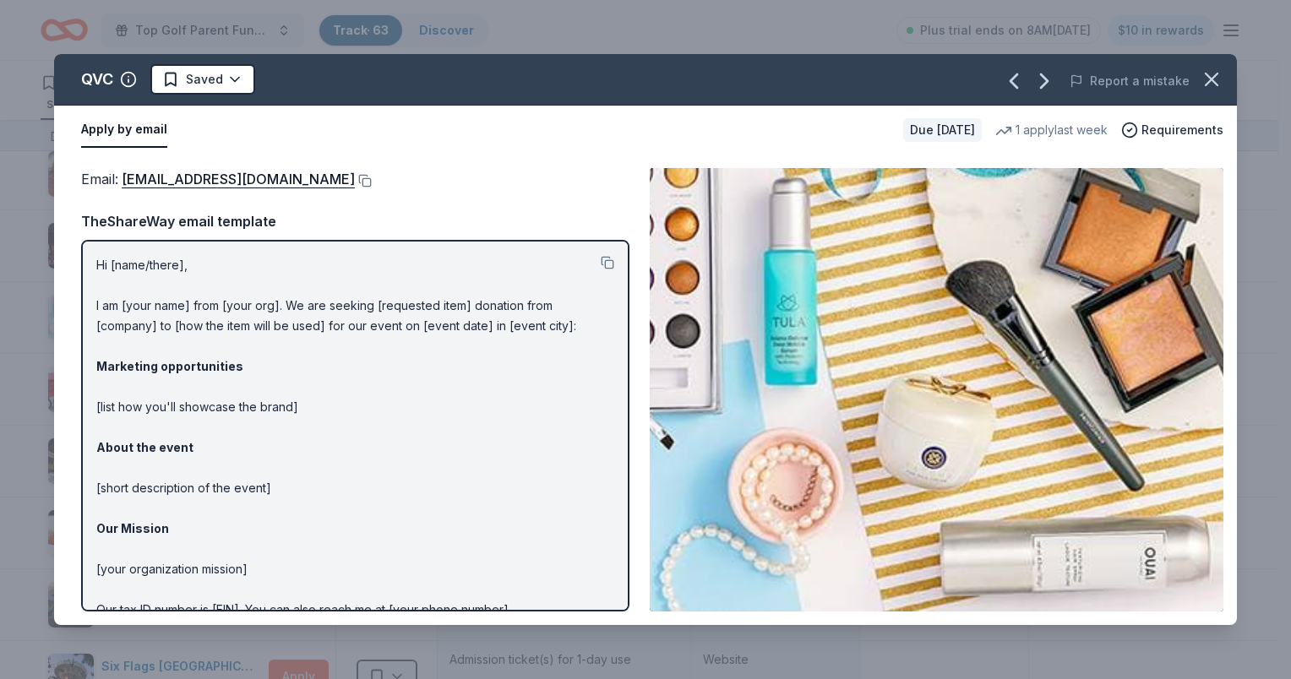
click at [223, 77] on html "Top Golf Parent Fundraiser Benefiting Indian Trail Elementary's PTA Track · 63 …" at bounding box center [645, 339] width 1291 height 679
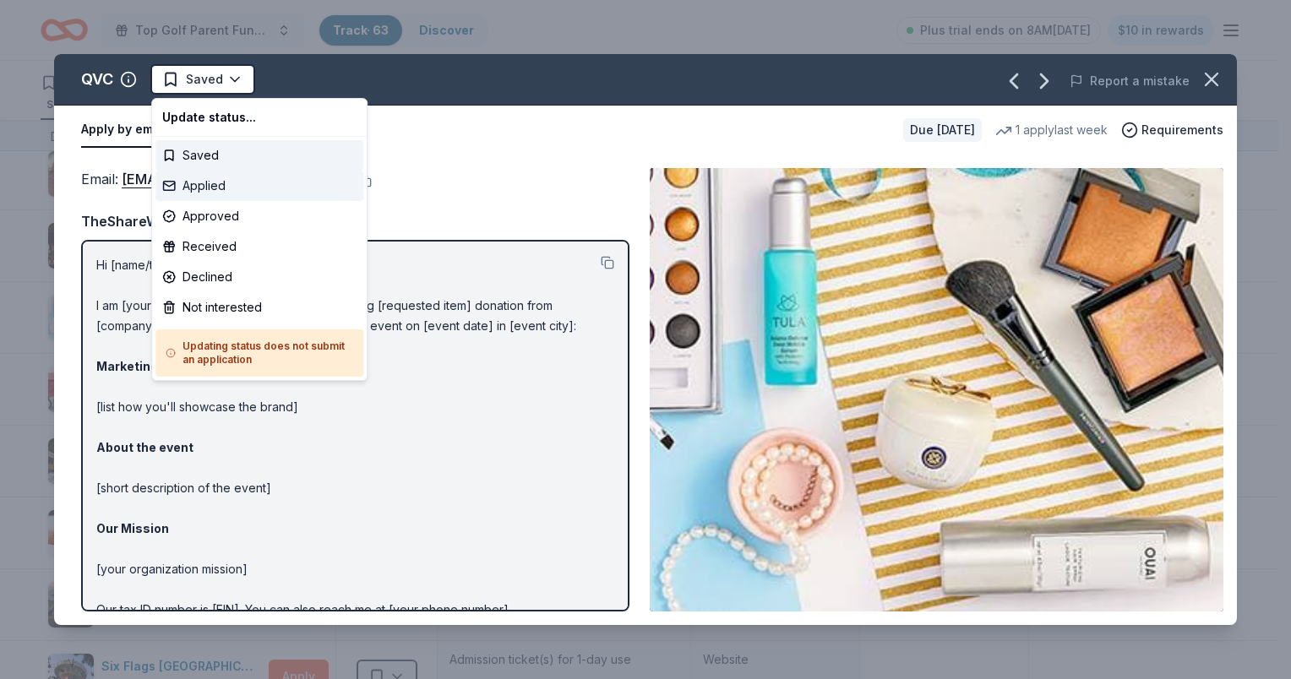
click at [199, 186] on div "Applied" at bounding box center [259, 186] width 208 height 30
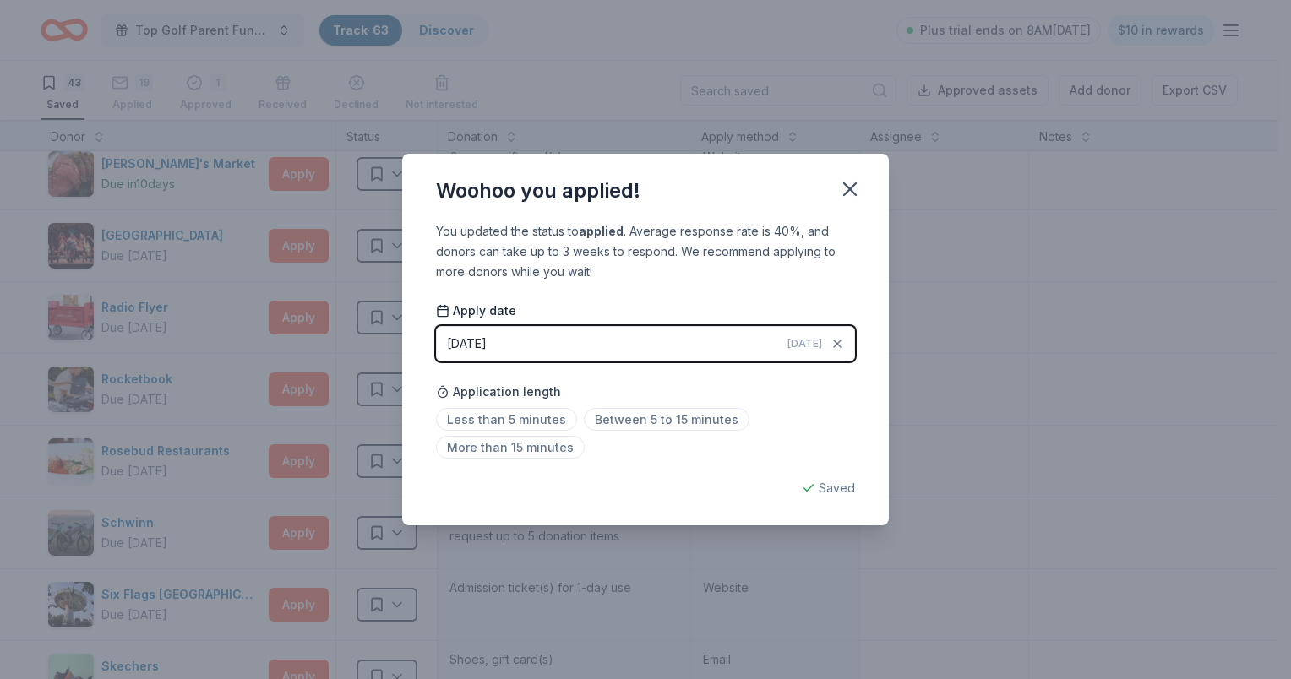
click at [842, 191] on icon "button" at bounding box center [850, 189] width 24 height 24
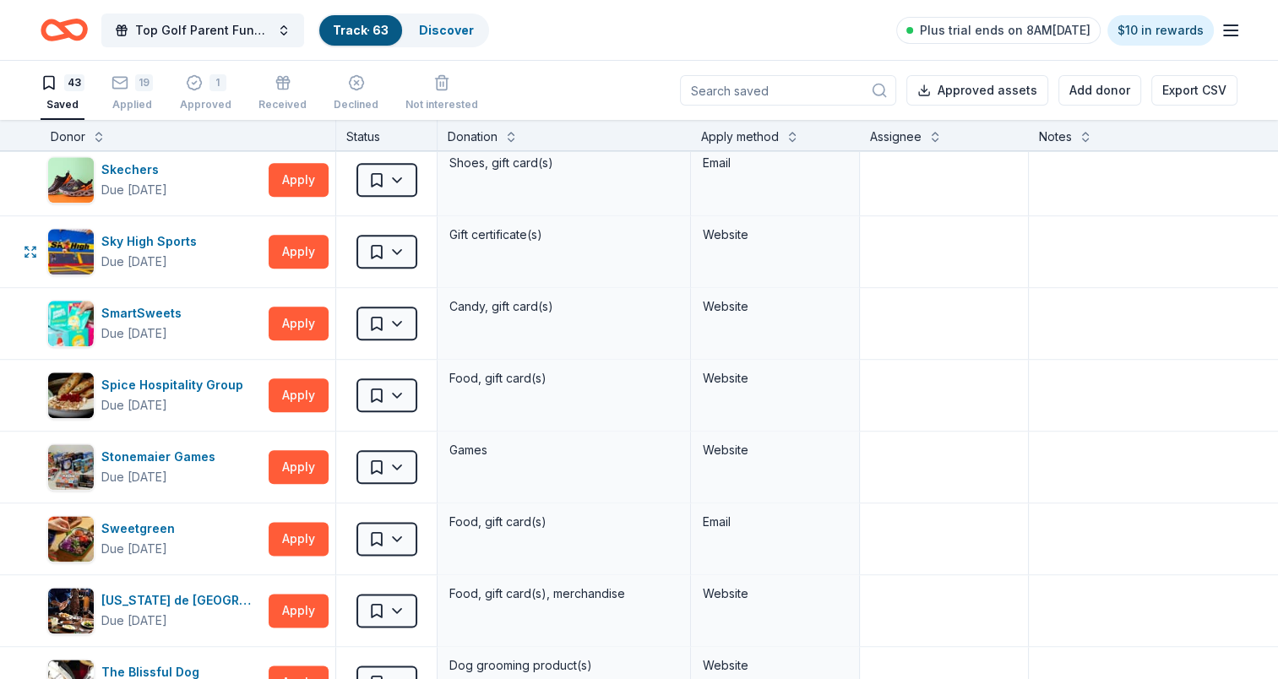
scroll to position [2028, 0]
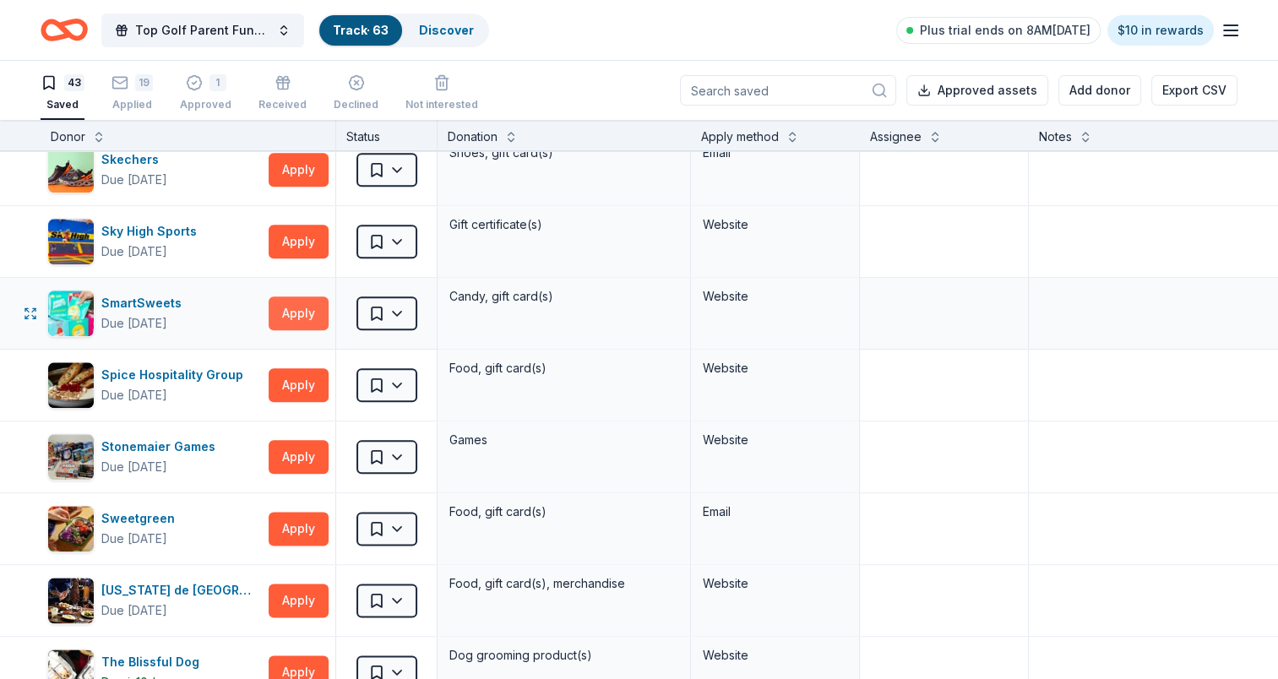
click at [291, 321] on button "Apply" at bounding box center [299, 314] width 60 height 34
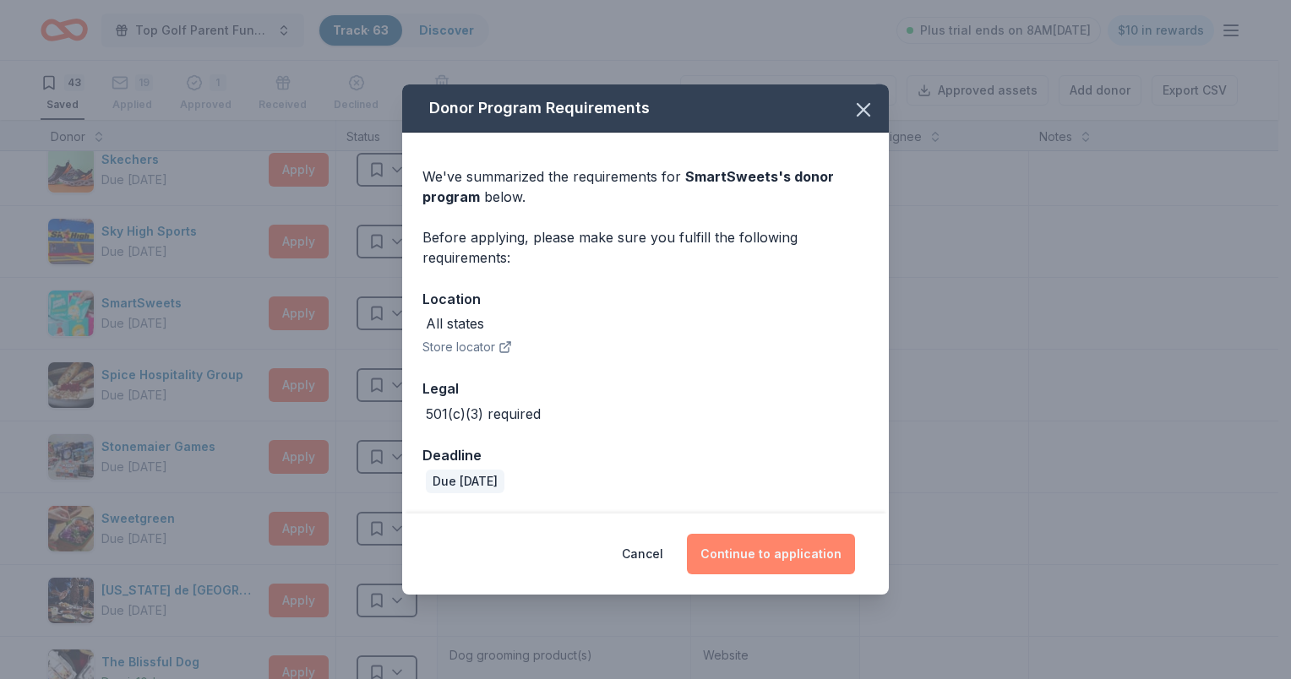
click at [793, 564] on button "Continue to application" at bounding box center [771, 554] width 168 height 41
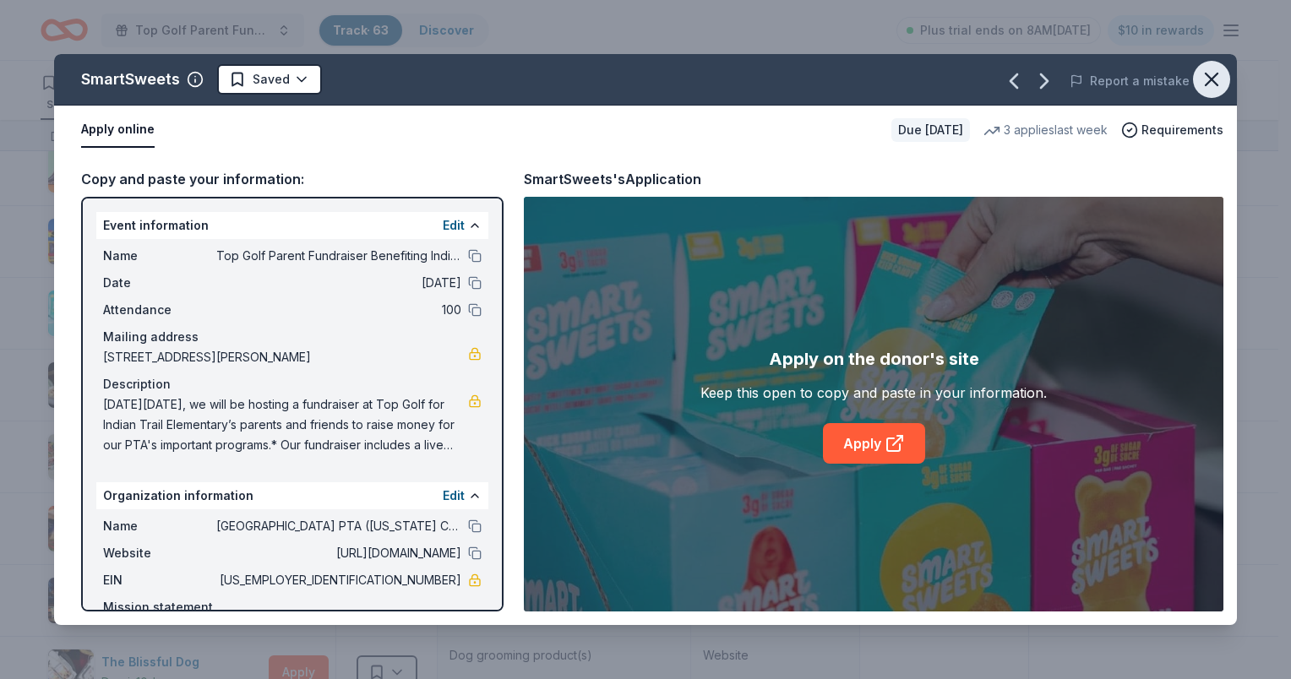
drag, startPoint x: 1223, startPoint y: 90, endPoint x: 1203, endPoint y: 90, distance: 20.3
click at [1223, 90] on button "button" at bounding box center [1211, 79] width 37 height 37
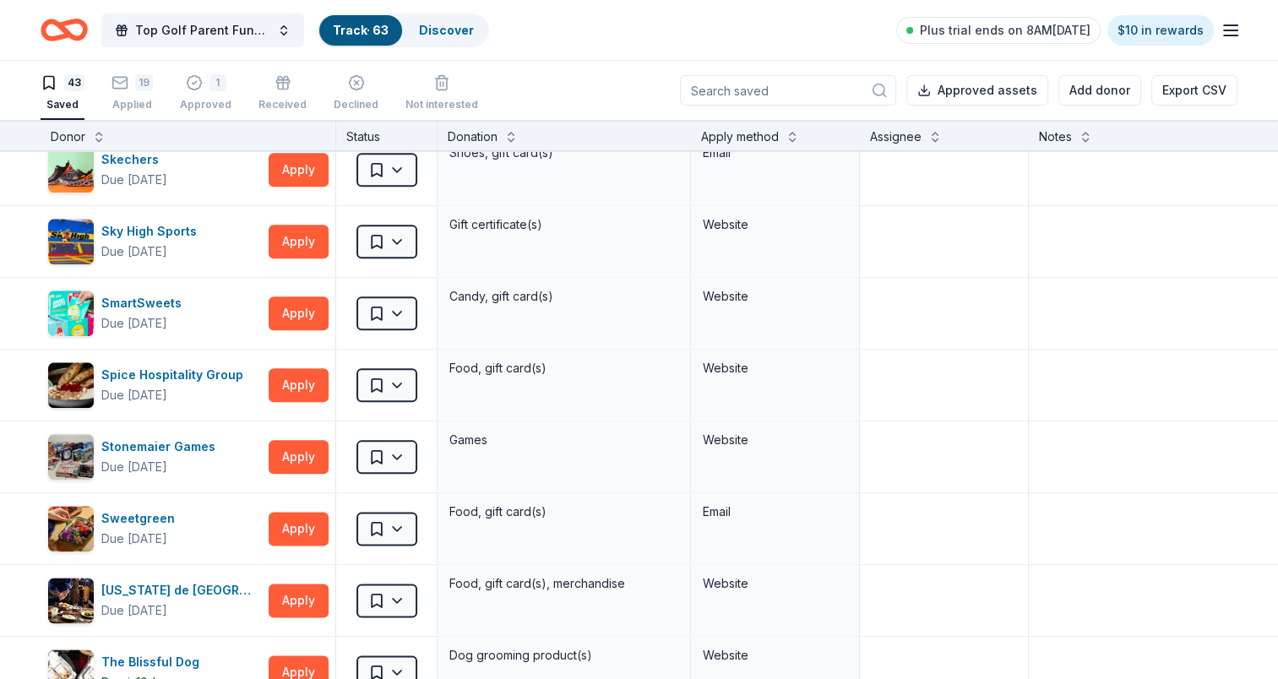
scroll to position [1859, 0]
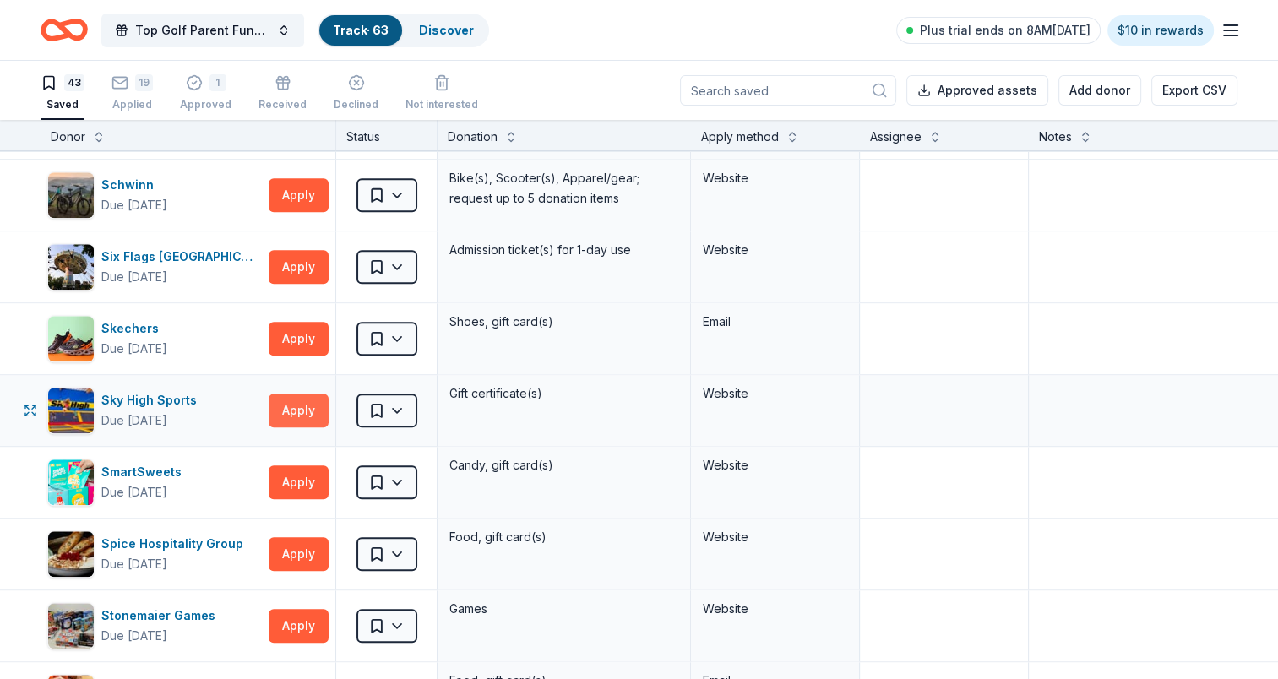
click at [304, 412] on button "Apply" at bounding box center [299, 411] width 60 height 34
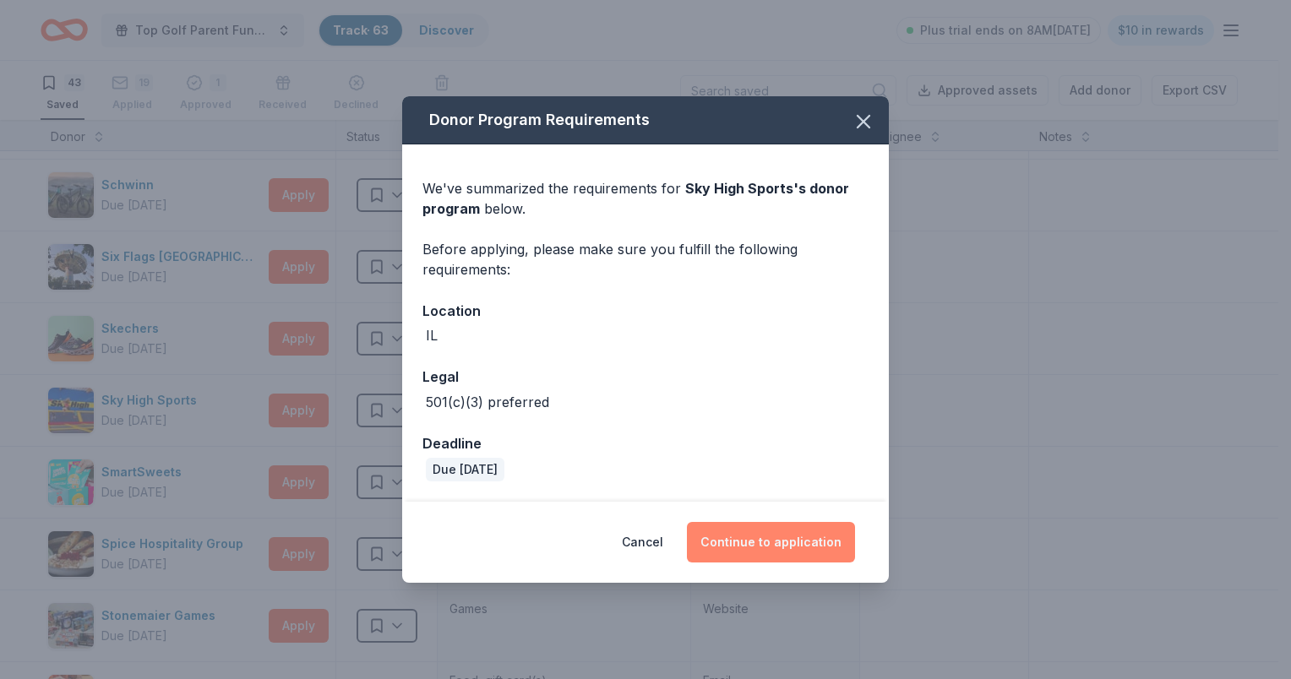
click at [765, 526] on button "Continue to application" at bounding box center [771, 542] width 168 height 41
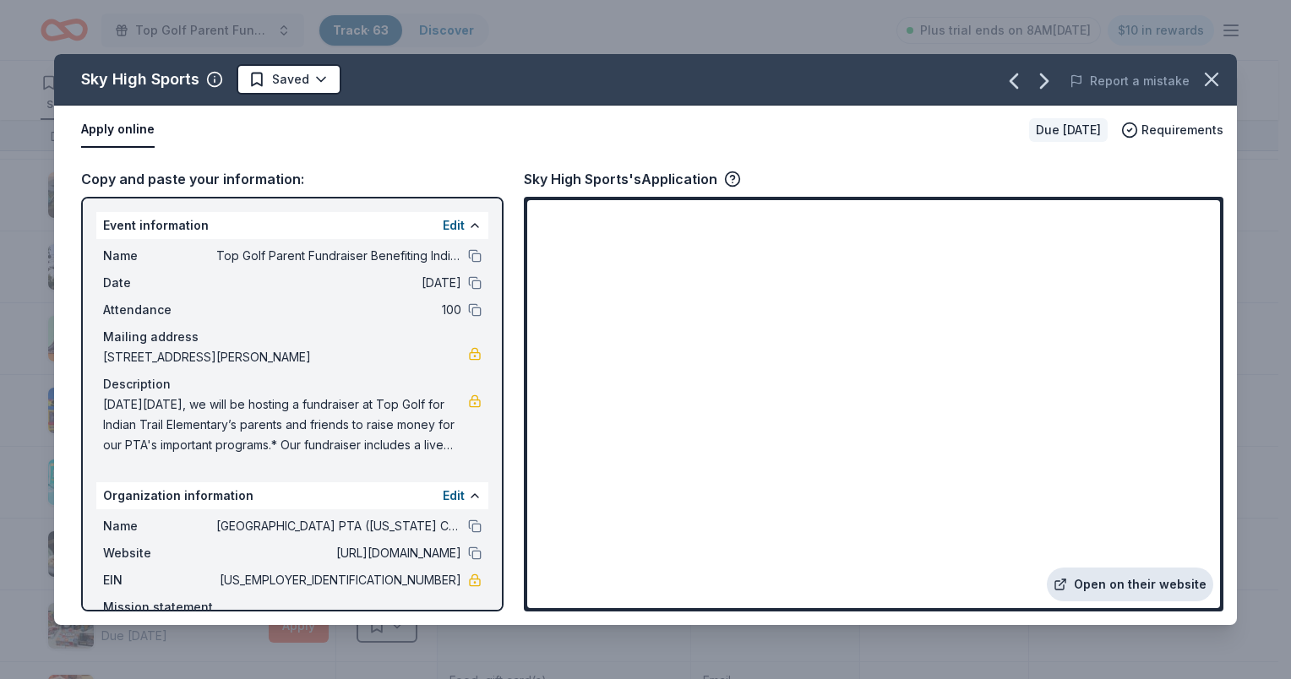
click at [1126, 586] on link "Open on their website" at bounding box center [1130, 585] width 166 height 34
click at [319, 74] on html "Top Golf Parent Fundraiser Benefiting Indian Trail Elementary's PTA Track · 63 …" at bounding box center [645, 339] width 1291 height 679
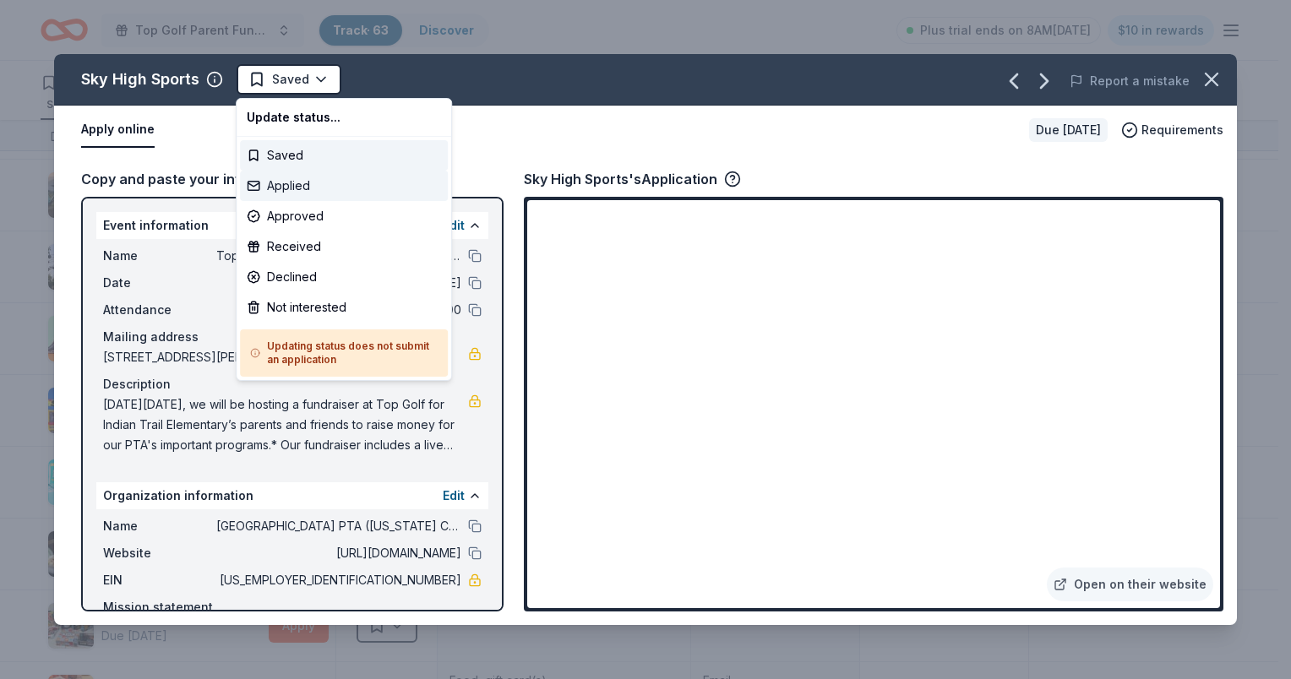
click at [312, 180] on div "Applied" at bounding box center [344, 186] width 208 height 30
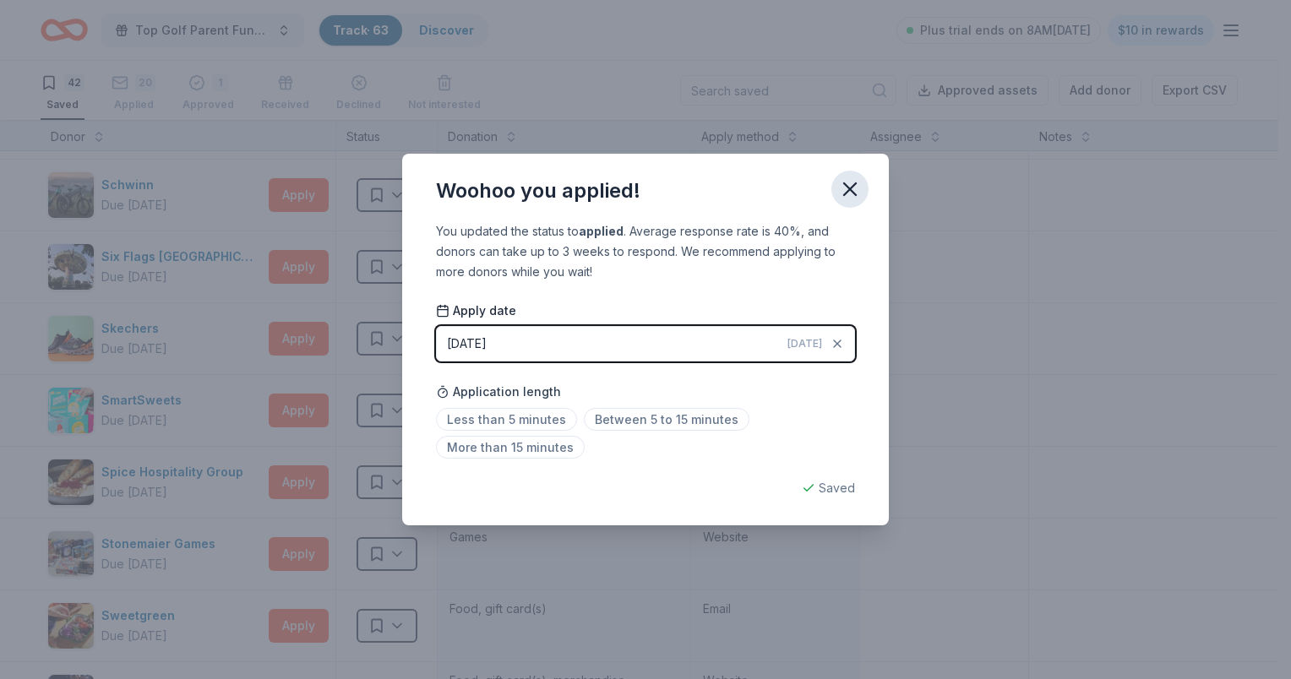
click at [851, 183] on icon "button" at bounding box center [850, 189] width 24 height 24
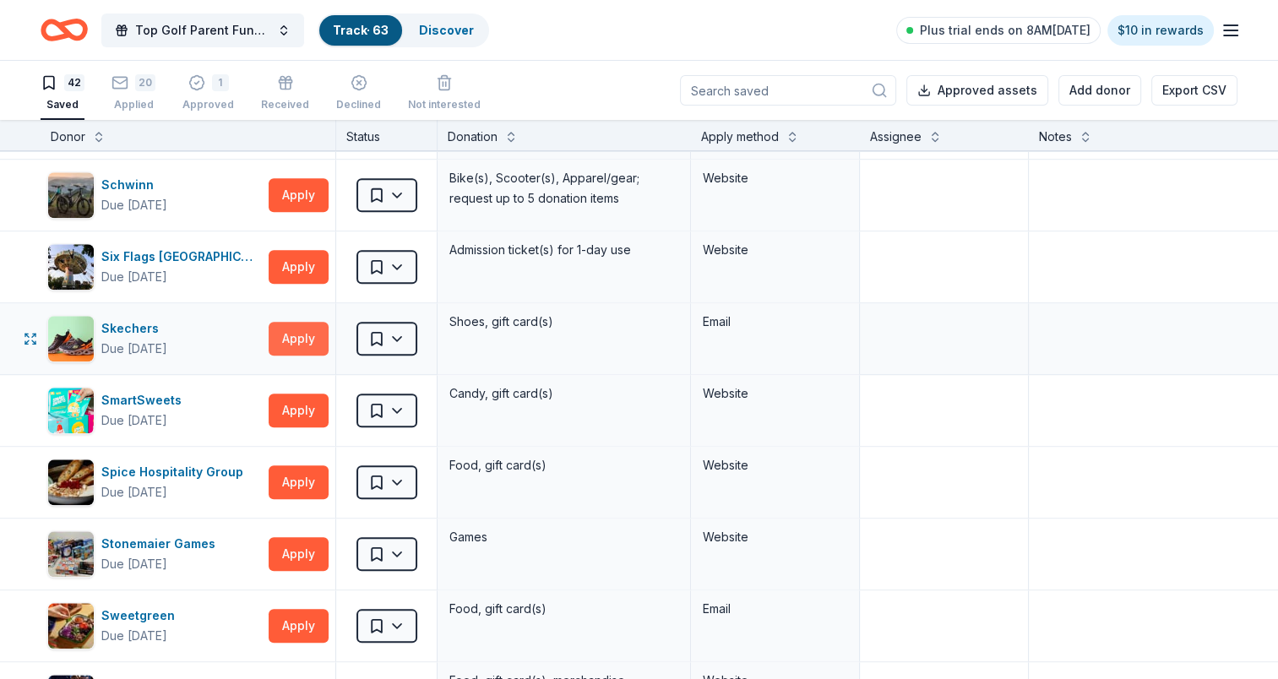
click at [313, 338] on button "Apply" at bounding box center [299, 339] width 60 height 34
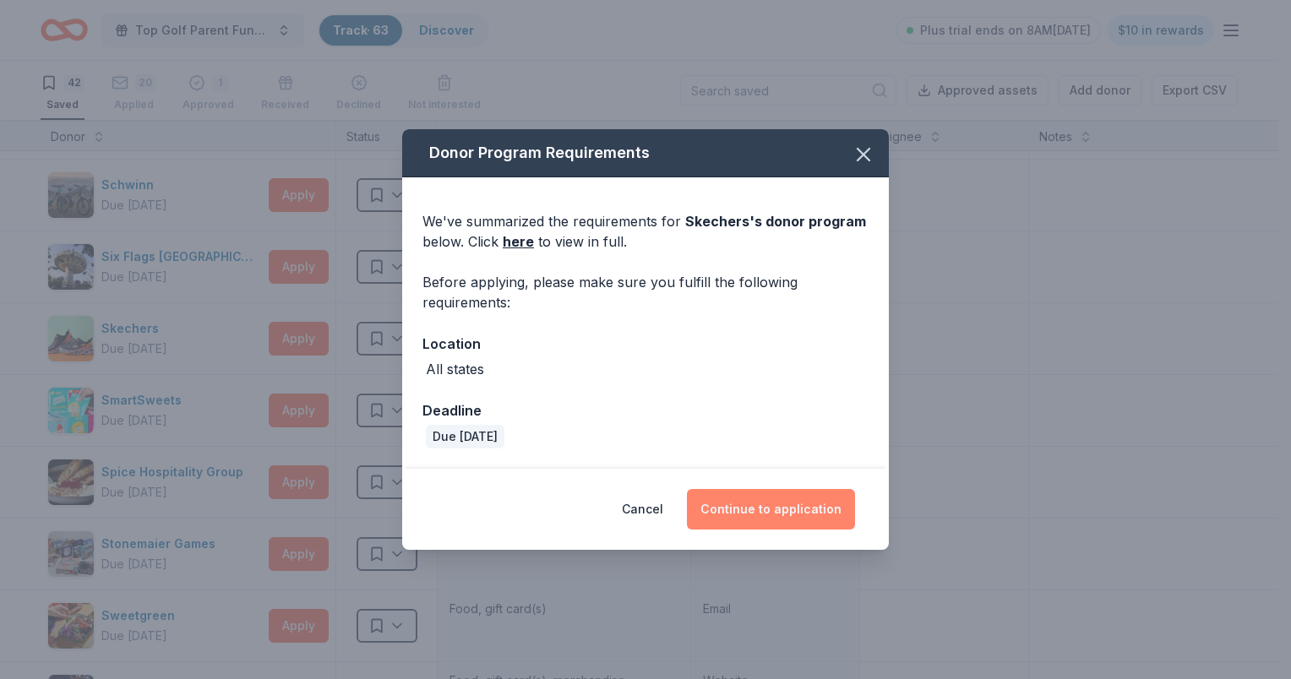
click at [779, 490] on button "Continue to application" at bounding box center [771, 509] width 168 height 41
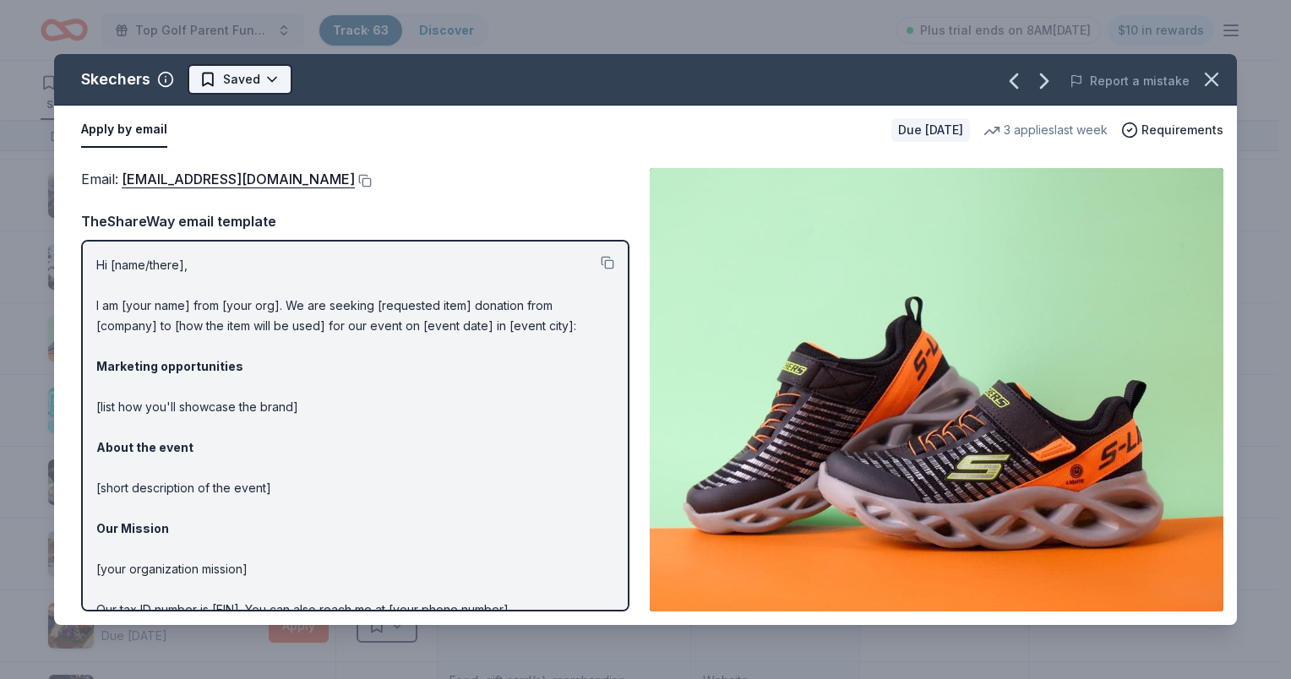
click at [277, 77] on html "Top Golf Parent Fundraiser Benefiting Indian Trail Elementary's PTA Track · 63 …" at bounding box center [645, 339] width 1291 height 679
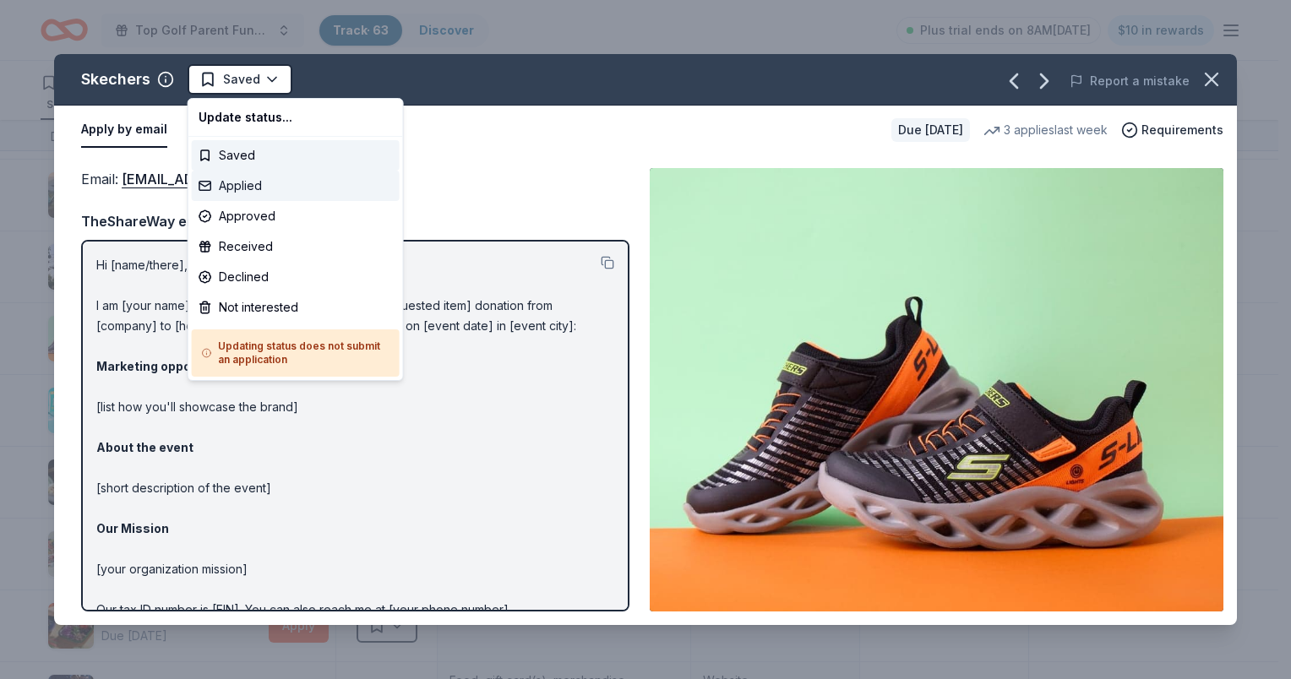
click at [254, 173] on div "Applied" at bounding box center [296, 186] width 208 height 30
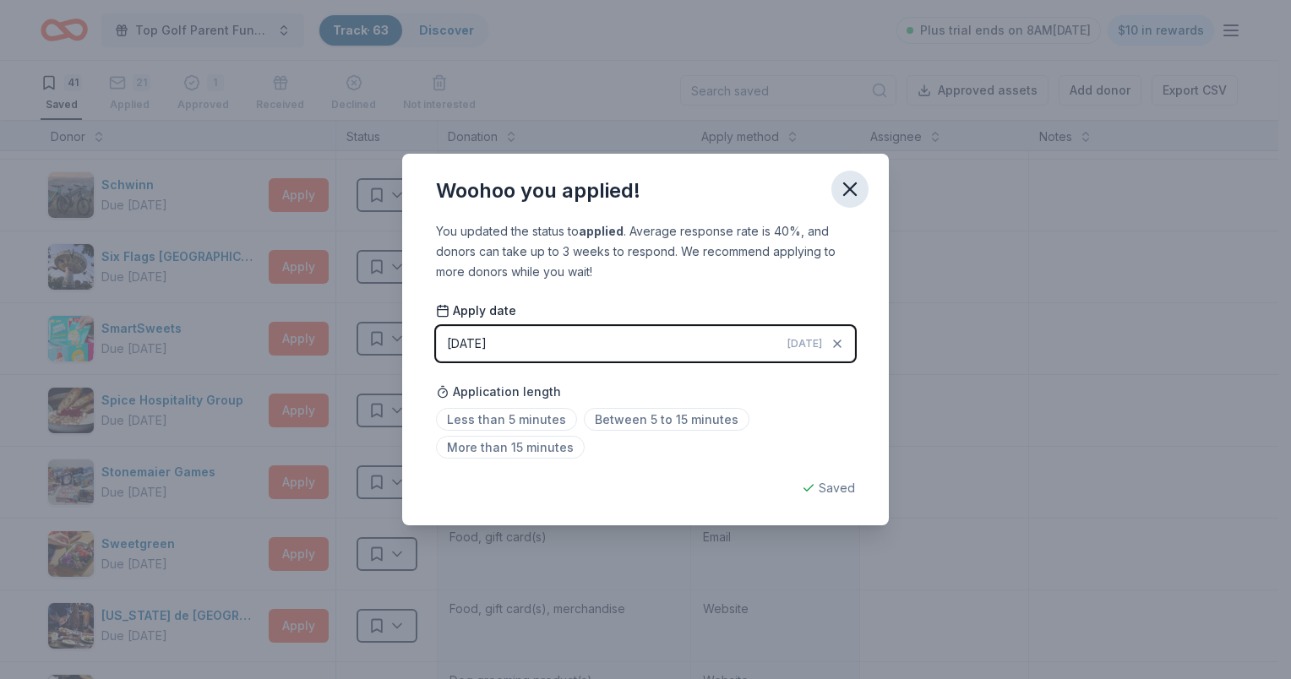
click at [842, 185] on icon "button" at bounding box center [850, 189] width 24 height 24
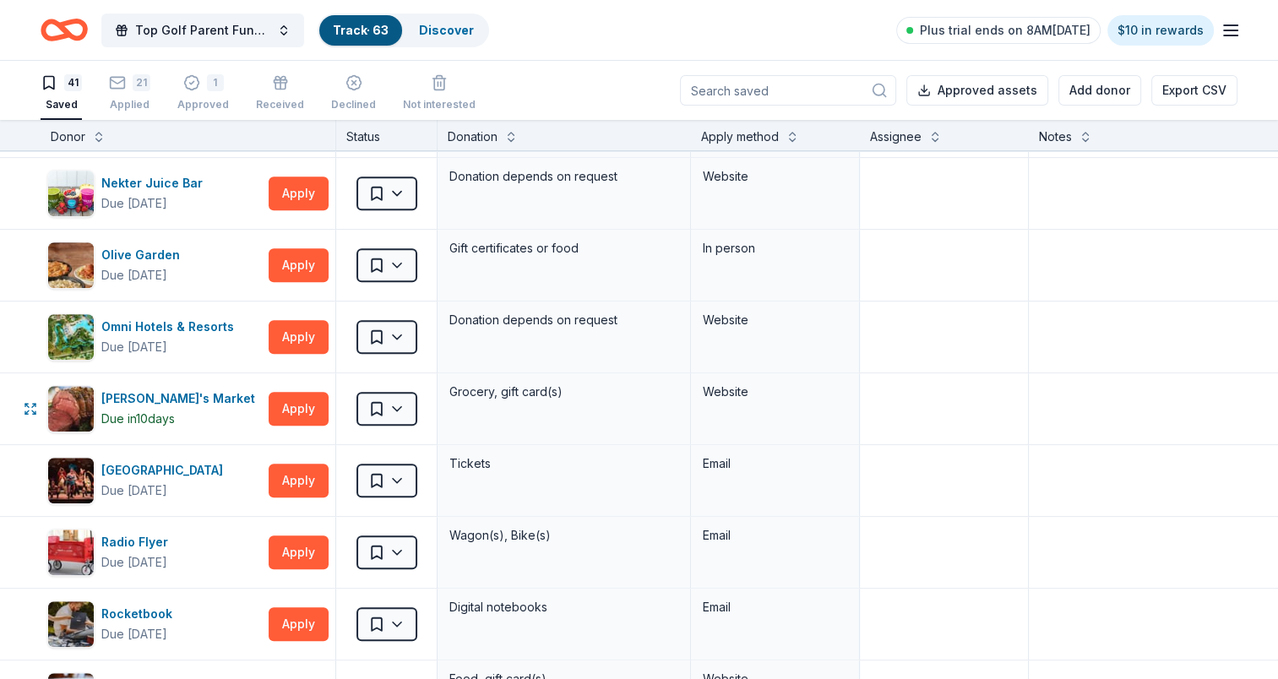
scroll to position [1098, 0]
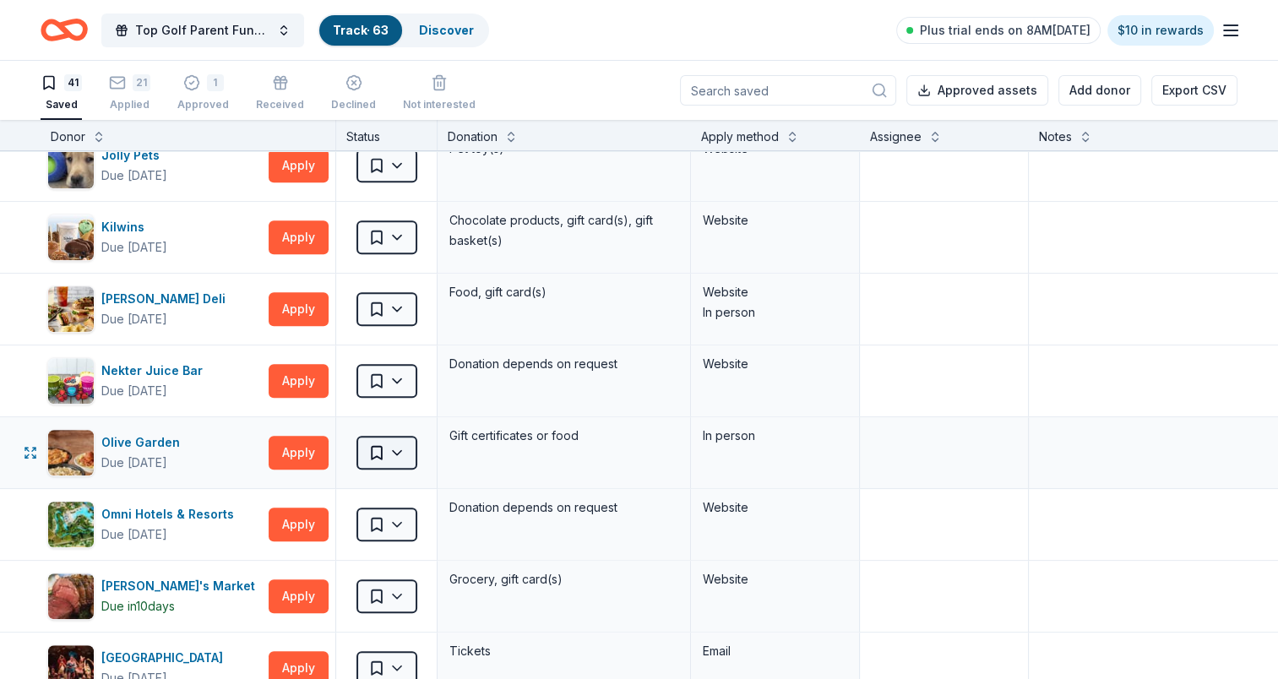
click at [392, 455] on html "Top Golf Parent Fundraiser Benefiting Indian Trail Elementary's PTA Track · 63 …" at bounding box center [639, 339] width 1278 height 679
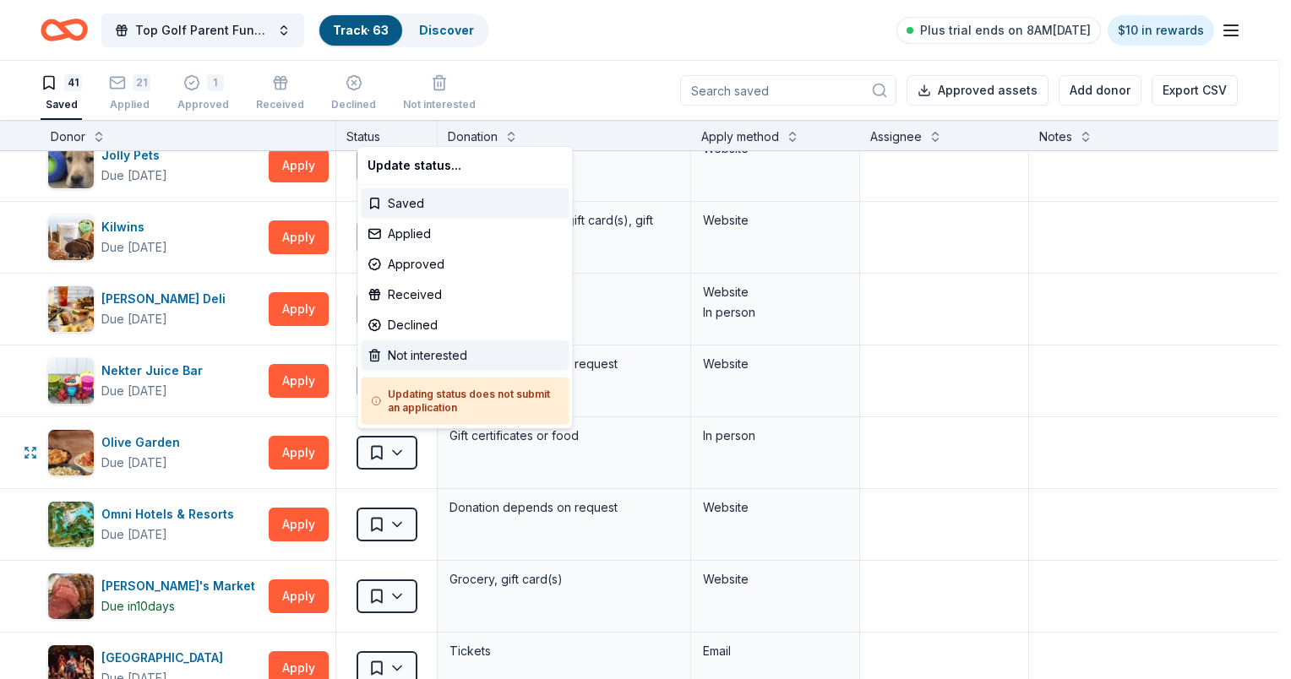
click at [411, 348] on div "Not interested" at bounding box center [465, 355] width 208 height 30
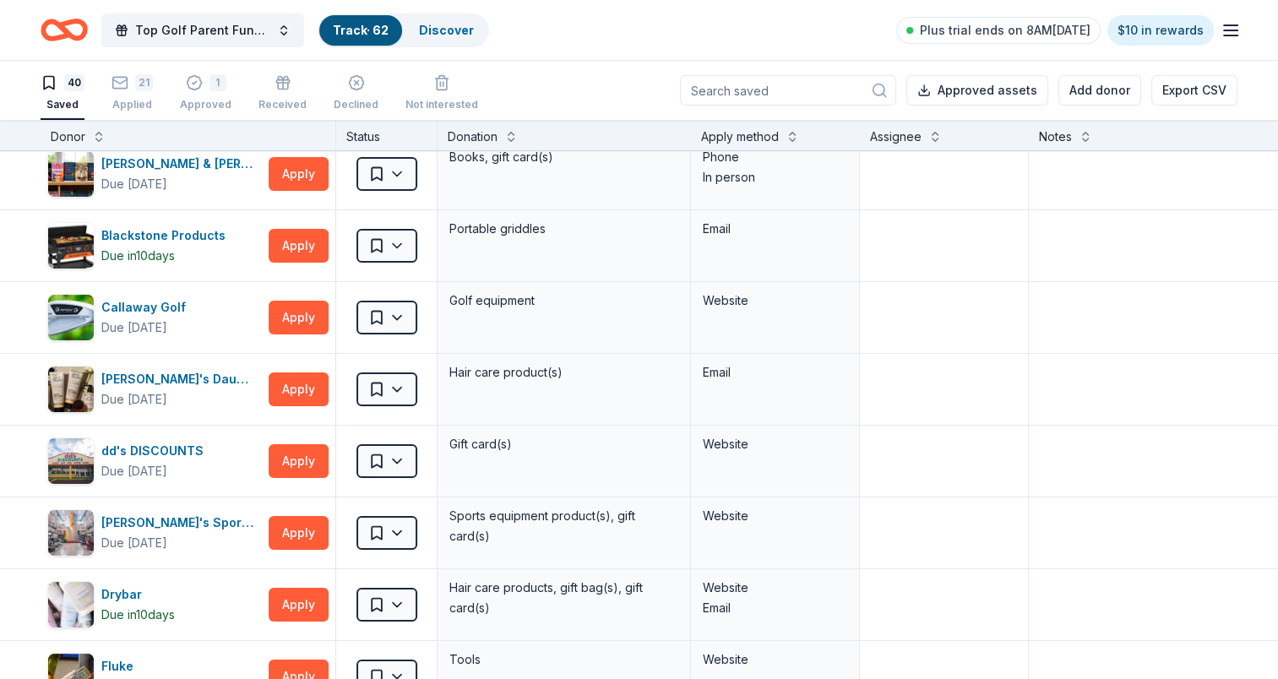
scroll to position [0, 0]
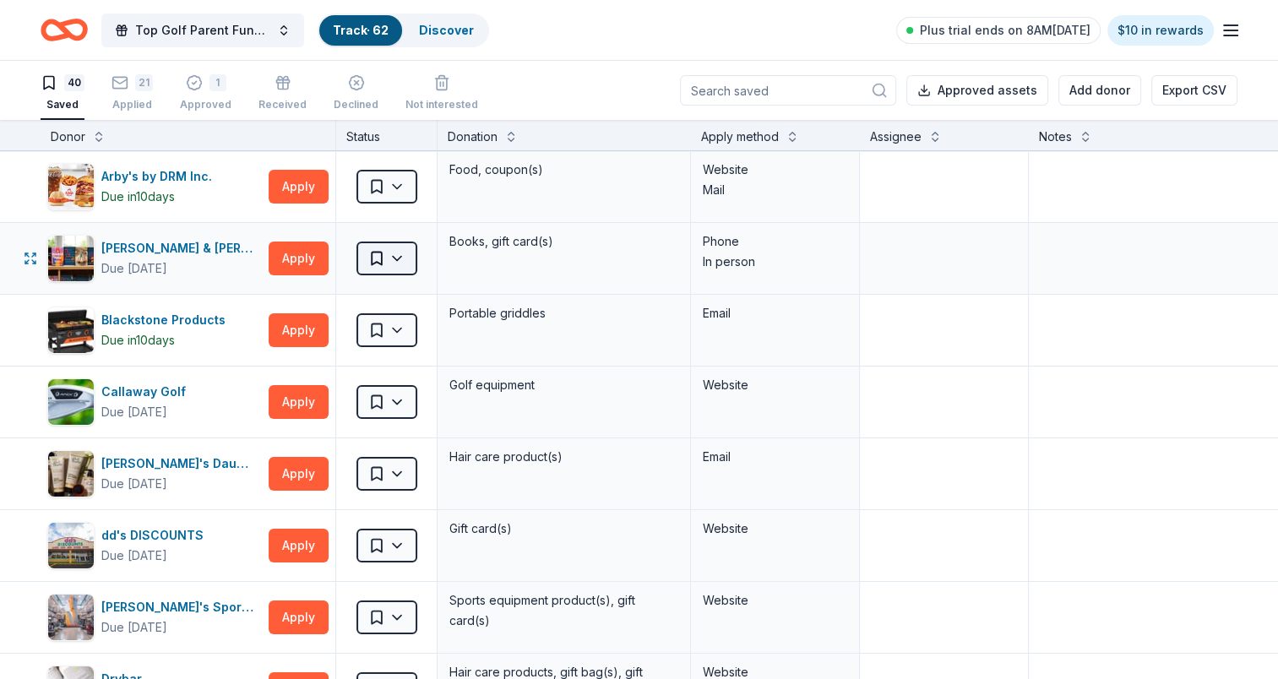
click at [400, 259] on html "Top Golf Parent Fundraiser Benefiting Indian Trail Elementary's PTA Track · 62 …" at bounding box center [639, 339] width 1278 height 679
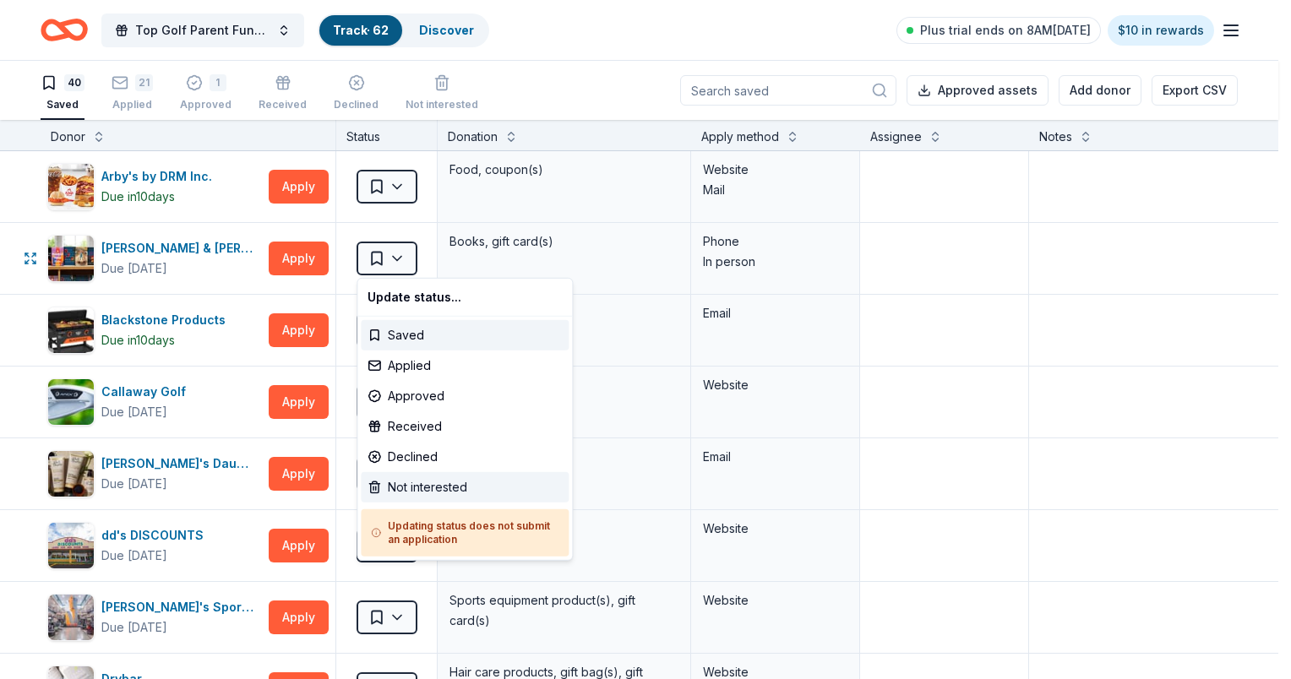
click at [468, 487] on div "Not interested" at bounding box center [465, 487] width 208 height 30
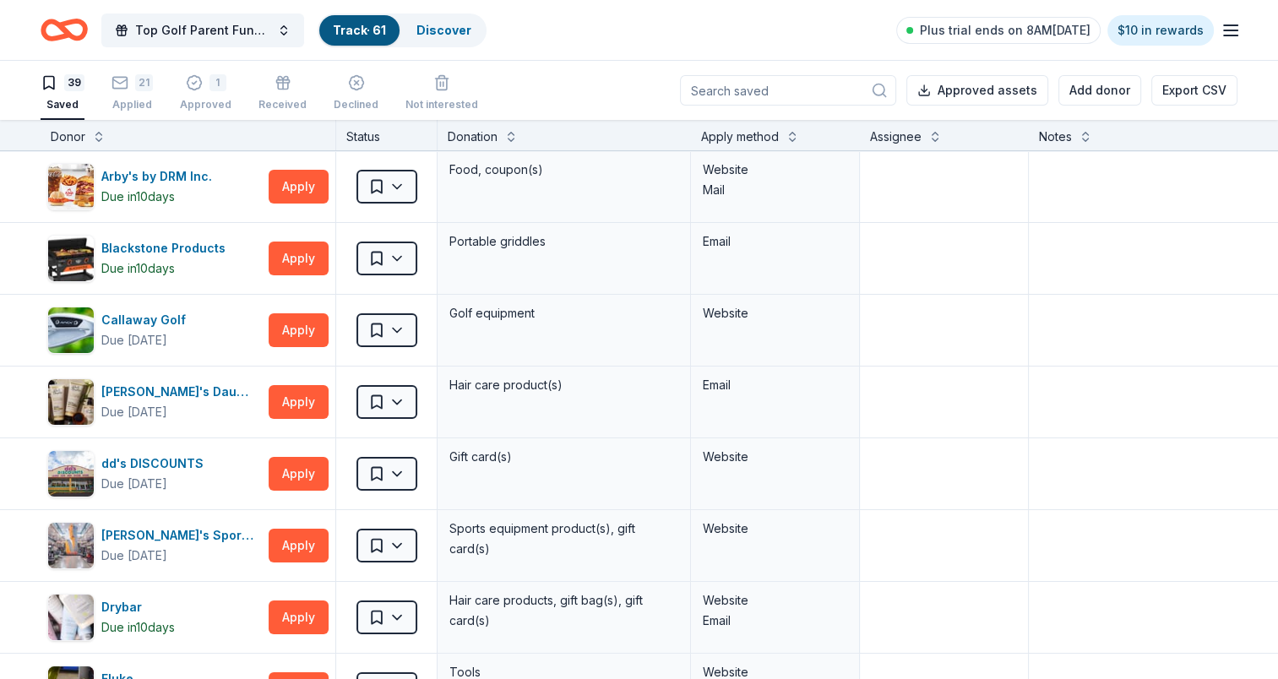
click at [1239, 35] on icon "button" at bounding box center [1231, 30] width 20 height 20
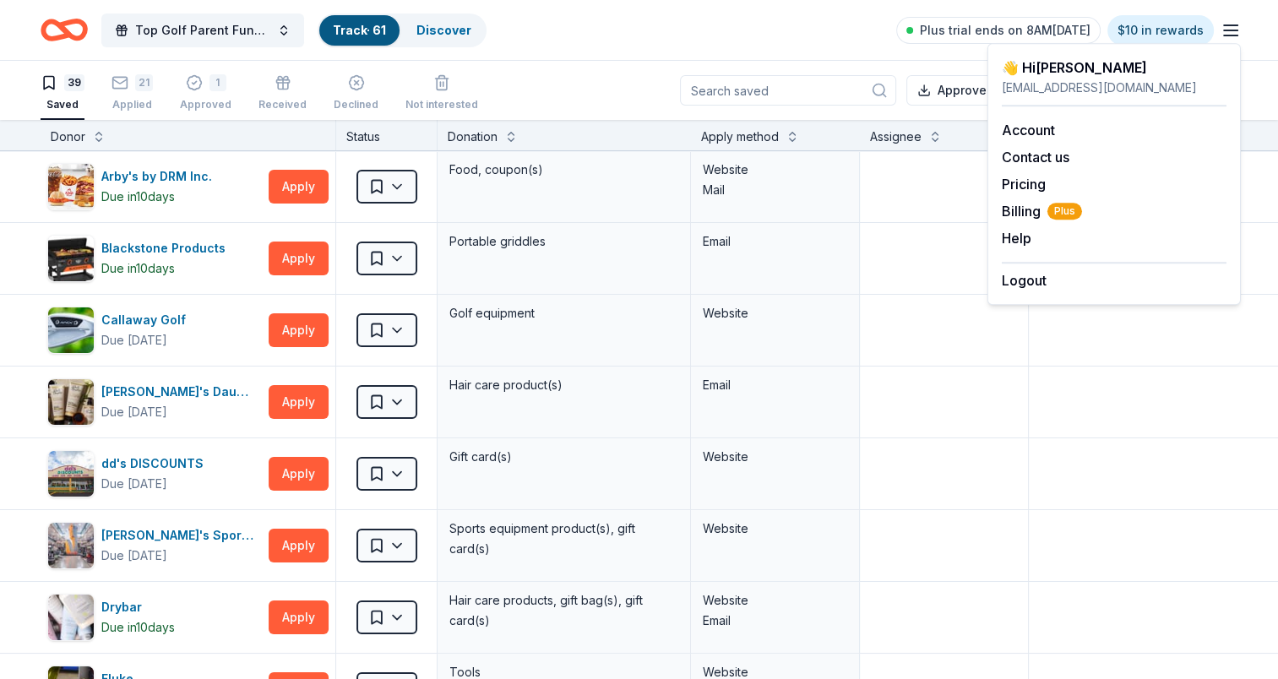
click at [1052, 284] on div "Logout" at bounding box center [1114, 276] width 225 height 29
